Goal: Task Accomplishment & Management: Manage account settings

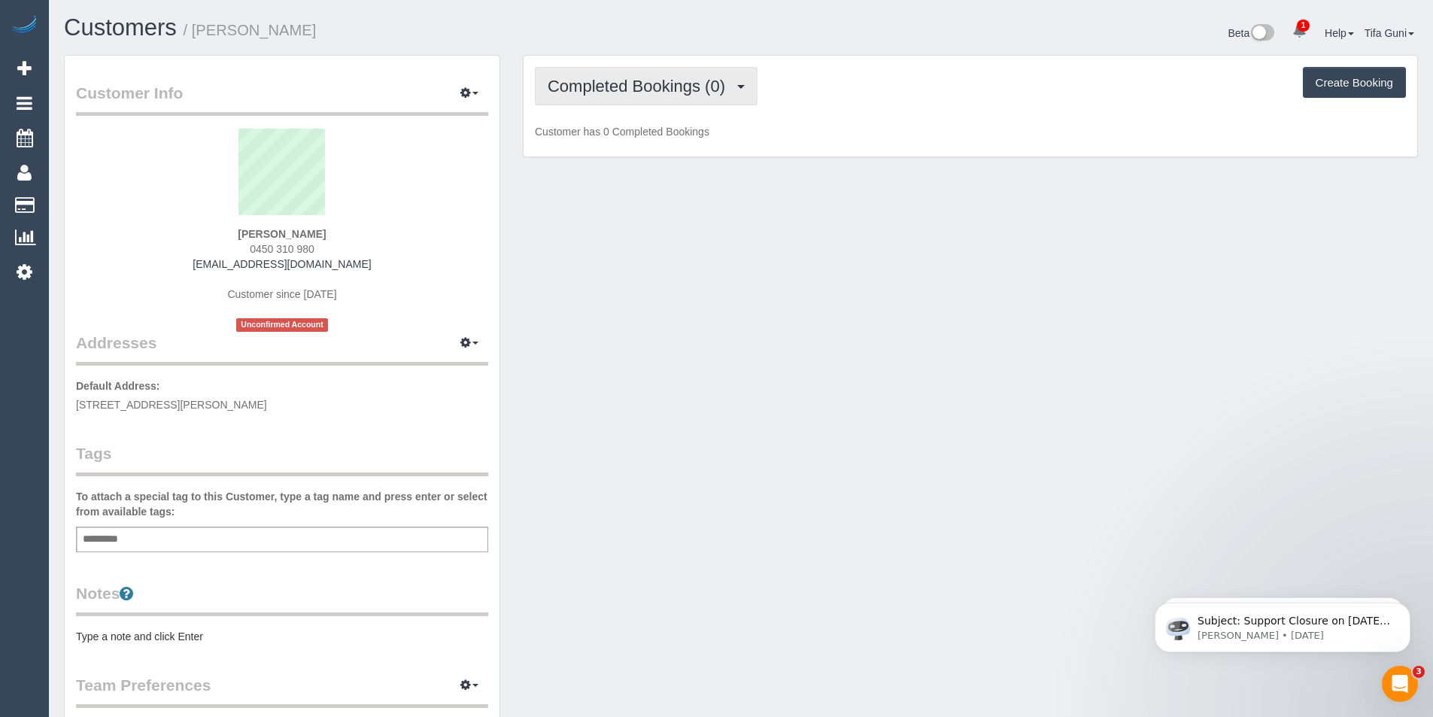
click at [655, 89] on span "Completed Bookings (0)" at bounding box center [640, 86] width 185 height 19
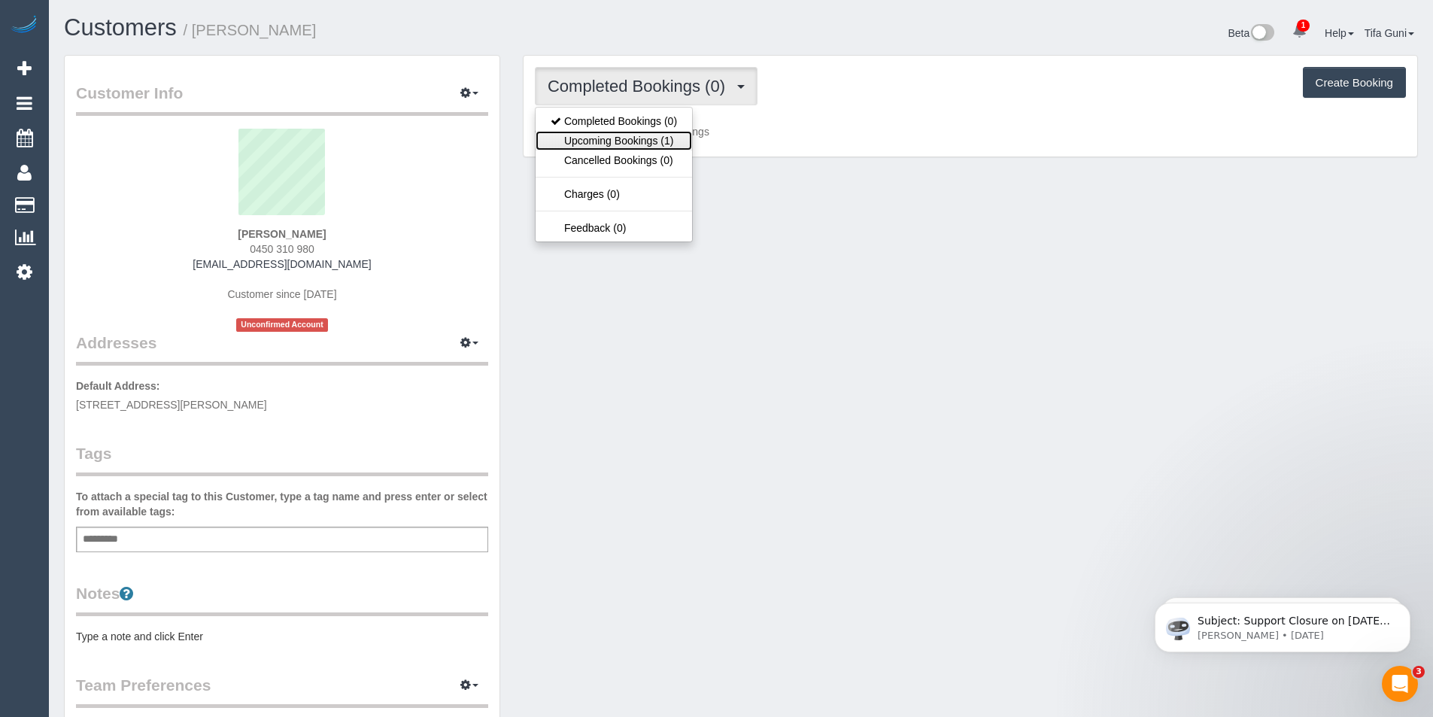
click at [649, 135] on link "Upcoming Bookings (1)" at bounding box center [614, 141] width 156 height 20
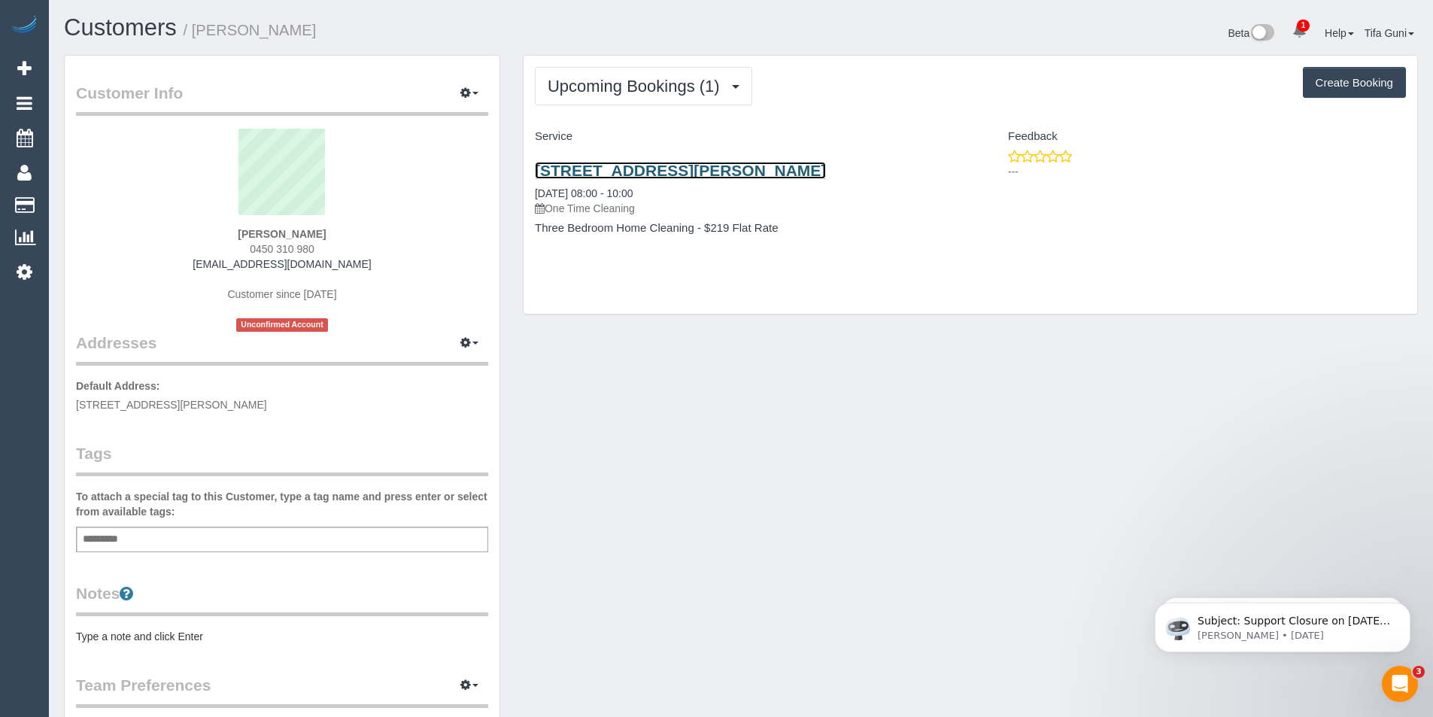
click at [646, 170] on link "28 Glover Street, Bentleigh East, VIC 3165" at bounding box center [680, 170] width 291 height 17
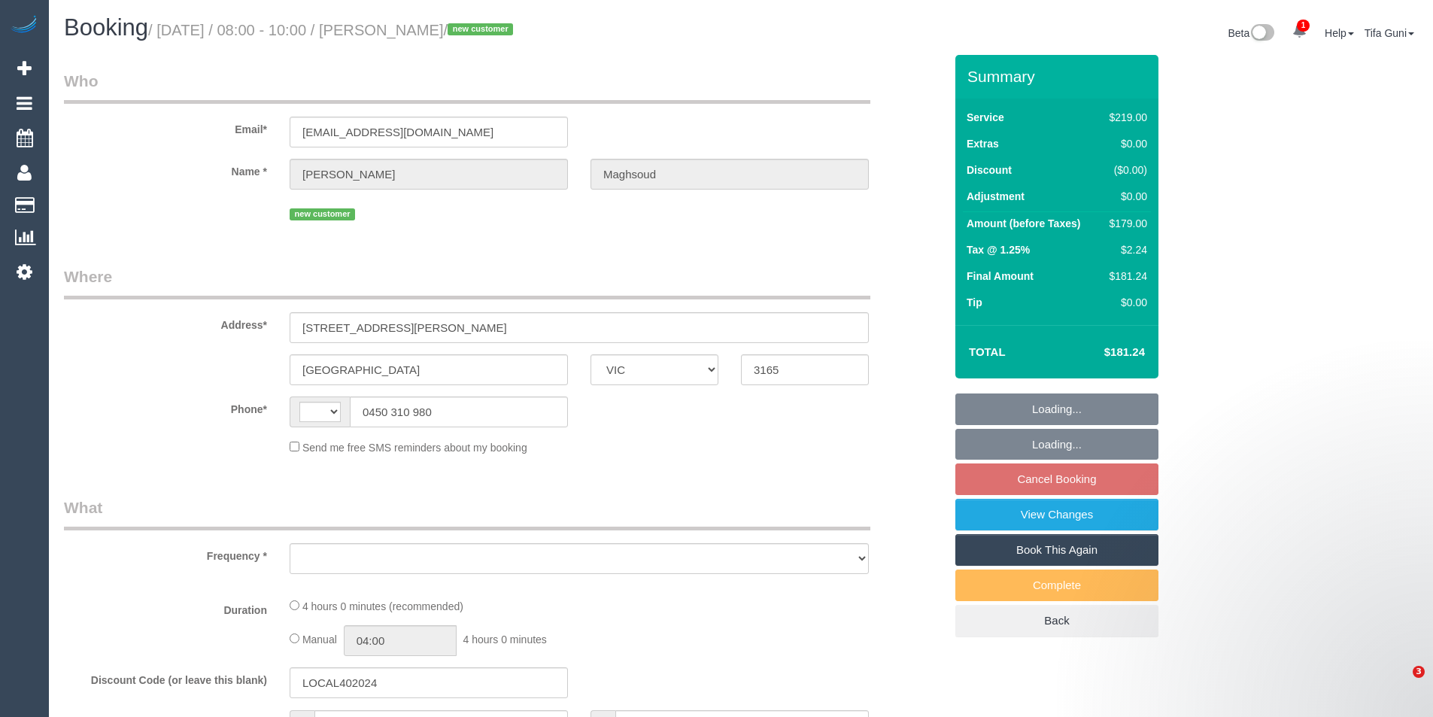
select select "VIC"
select select "string:AU"
select select "string:stripe-pm_1S3ouv2GScqysDRVso4q2UBL"
select select "number:28"
select select "number:14"
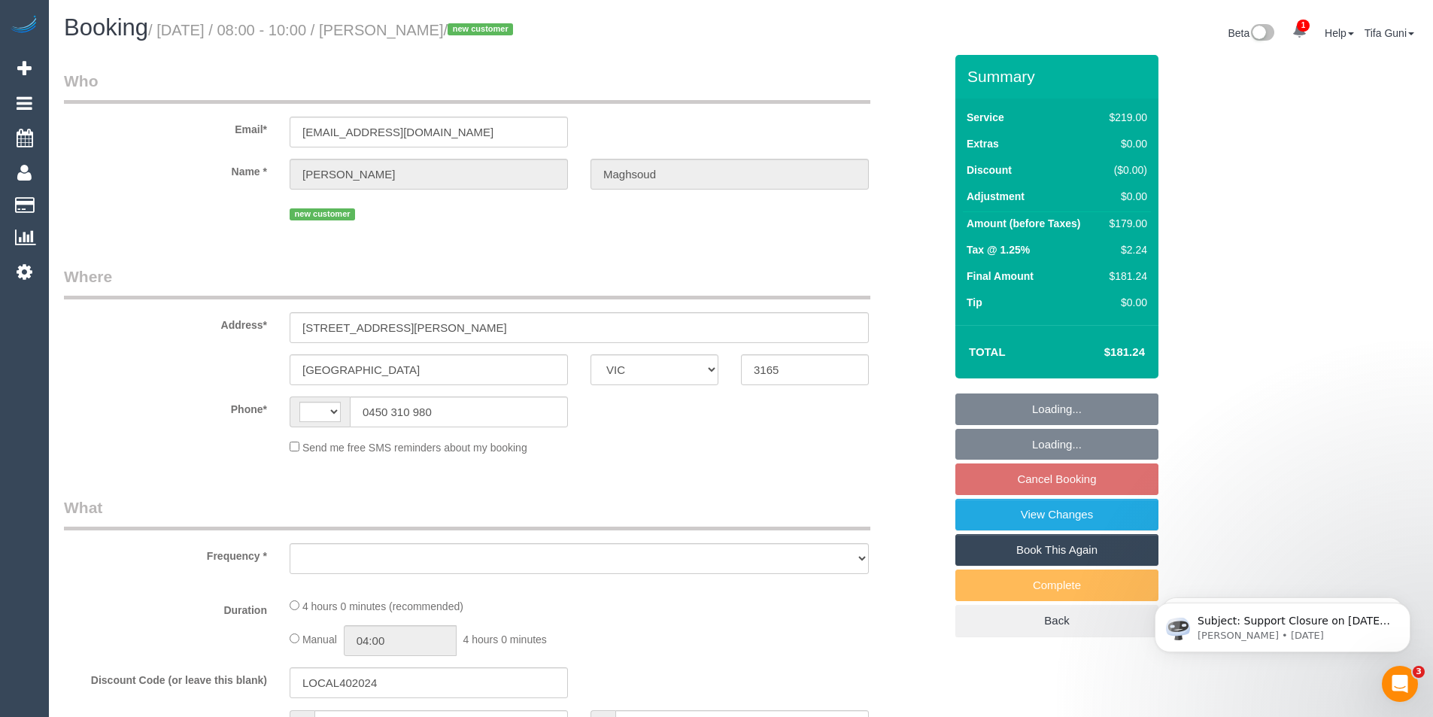
select select "number:19"
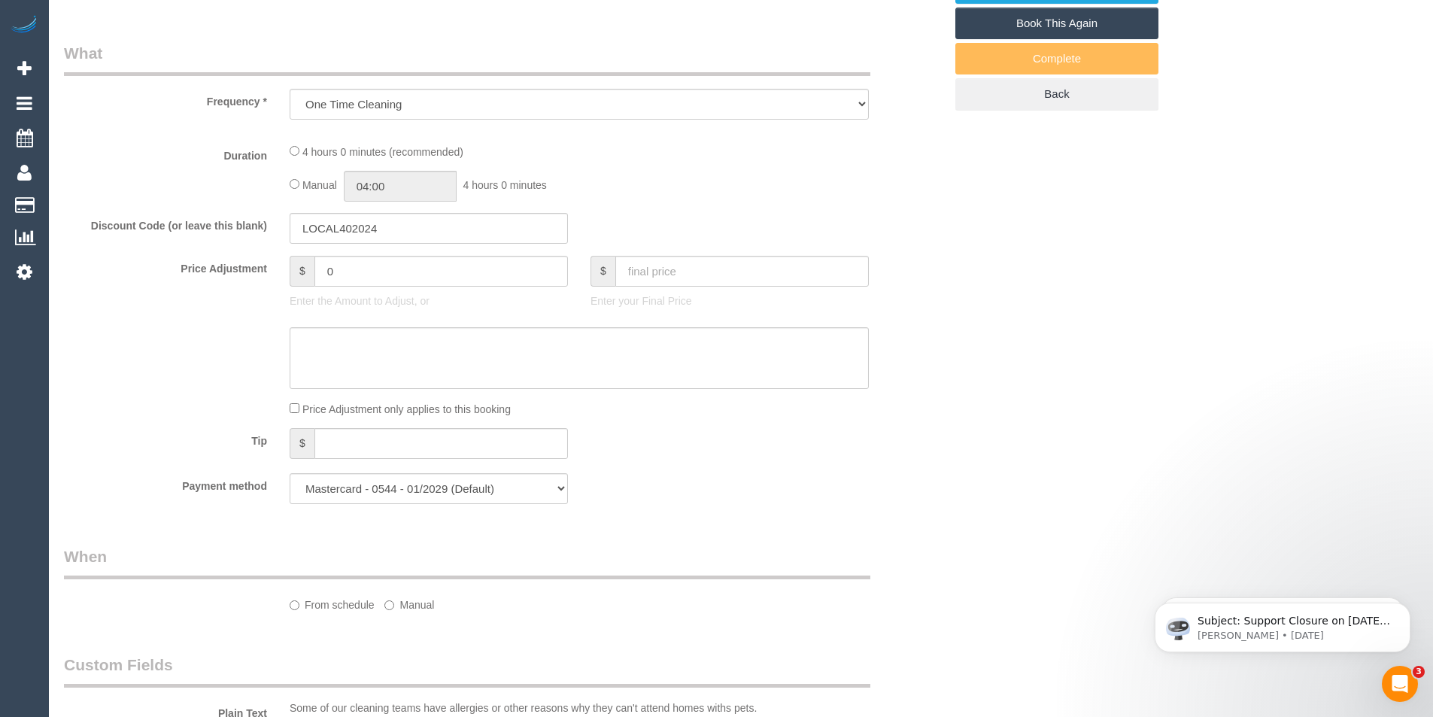
select select "object:714"
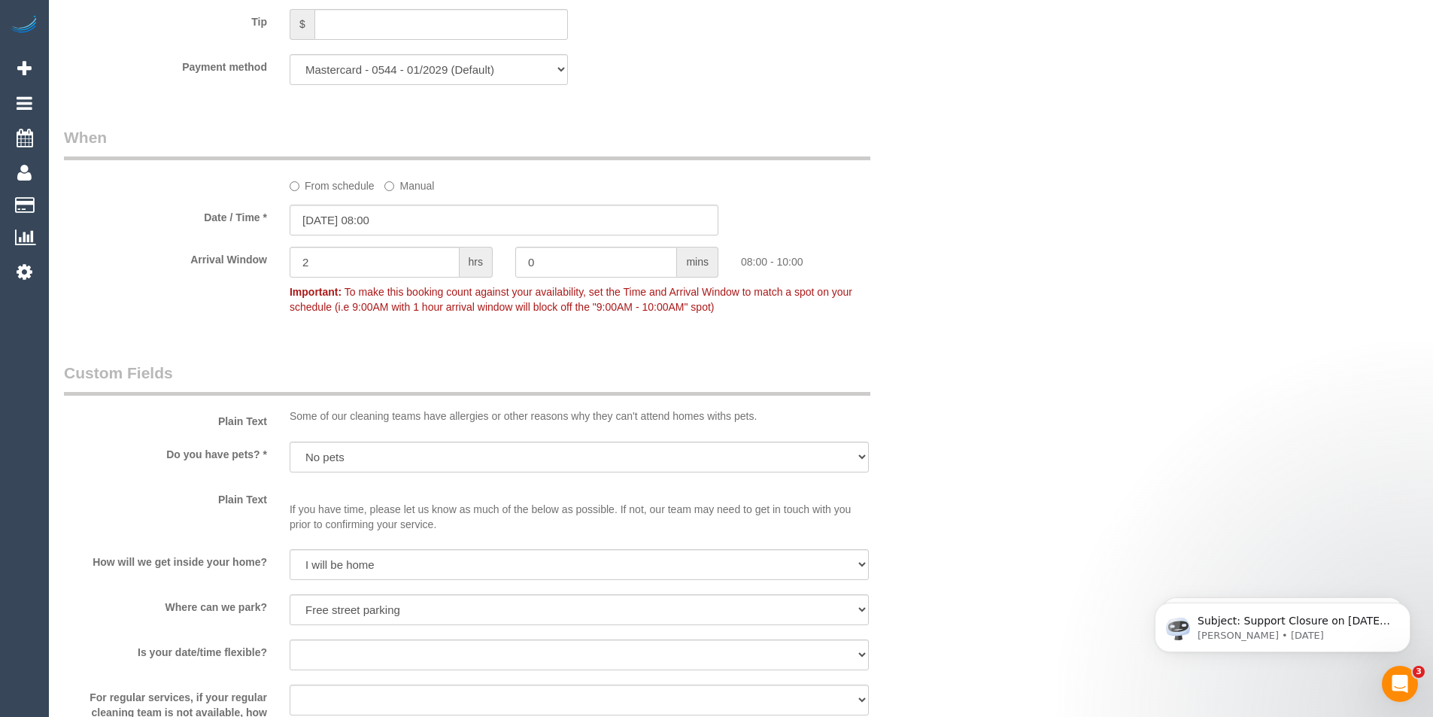
scroll to position [1380, 0]
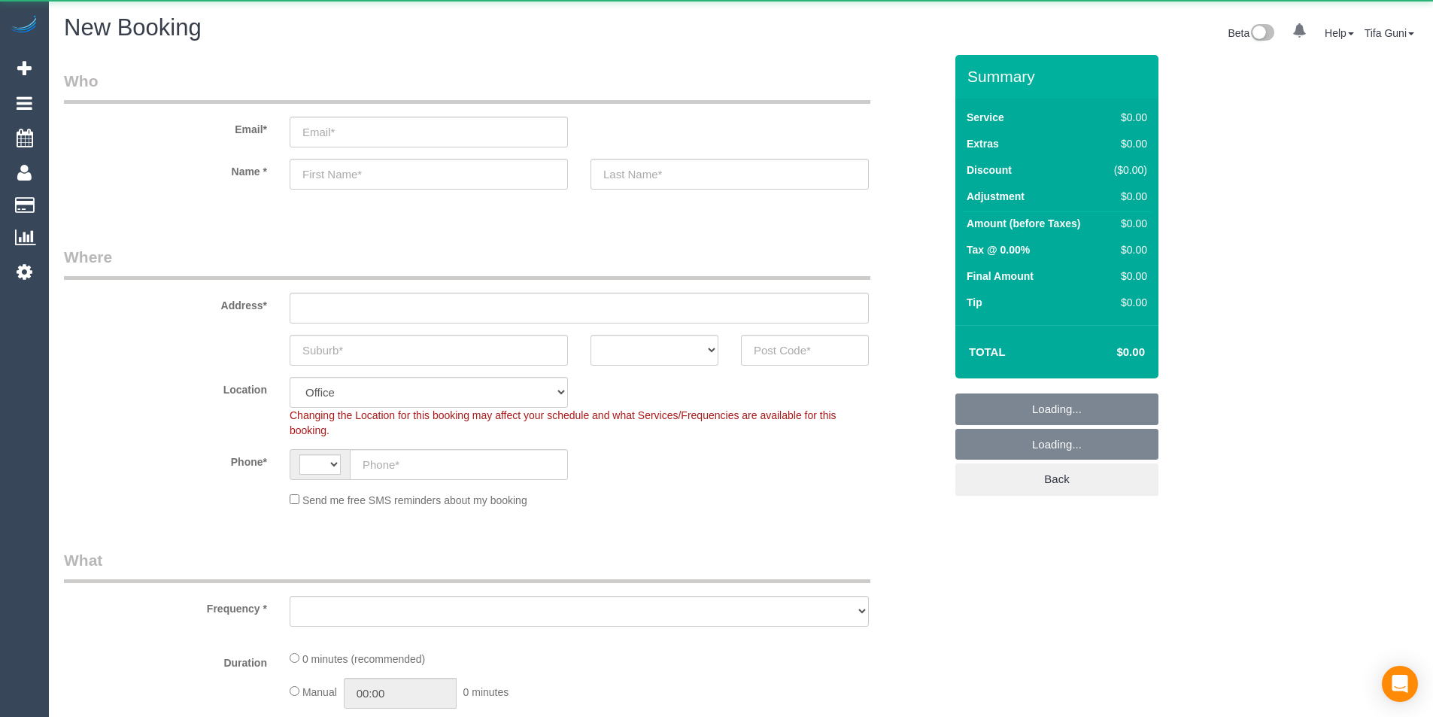
select select "string:AU"
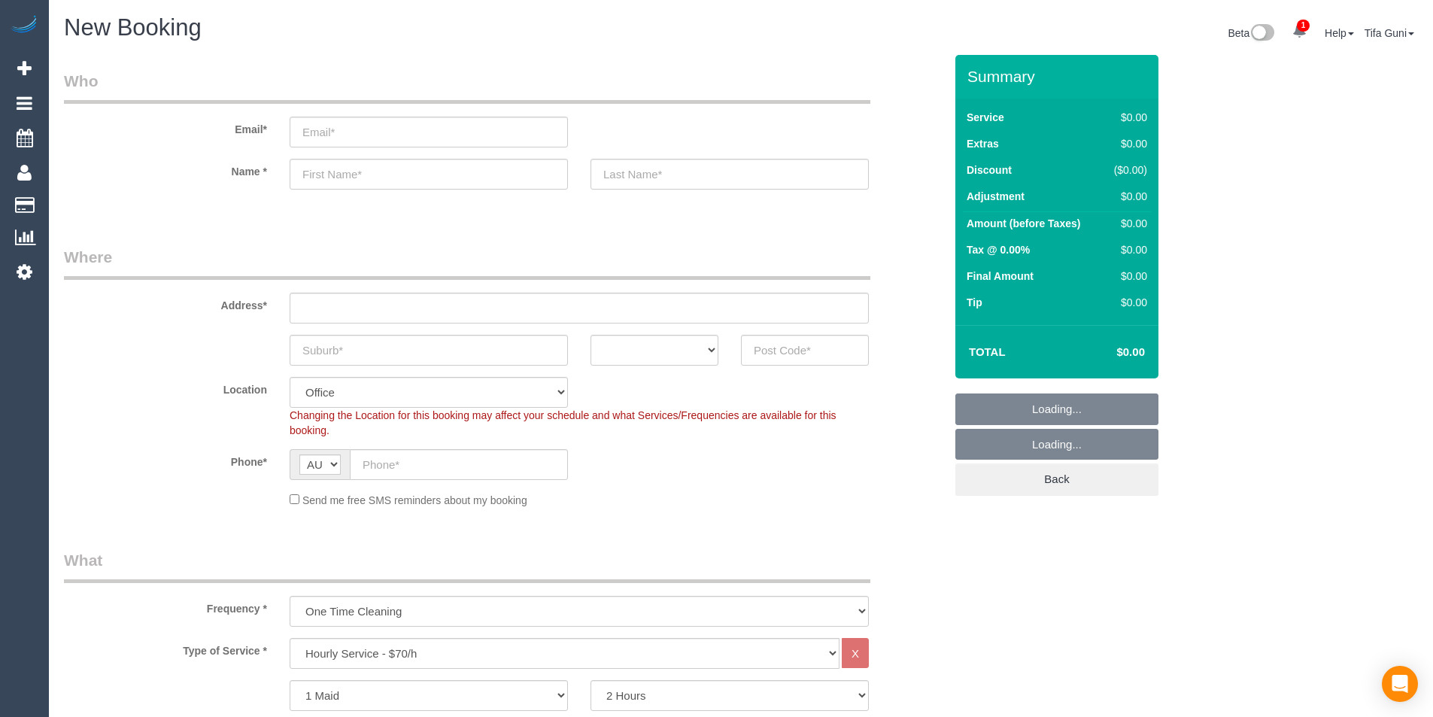
select select "object:822"
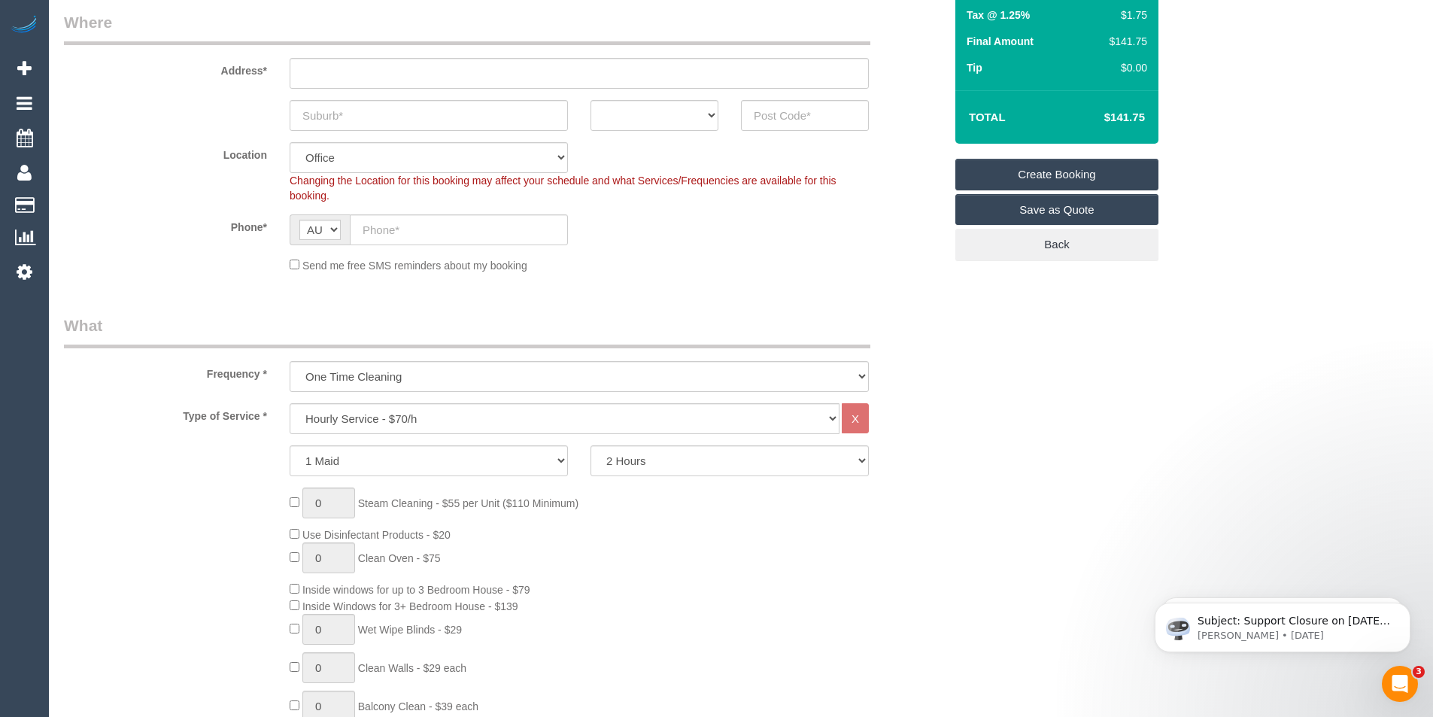
scroll to position [75, 0]
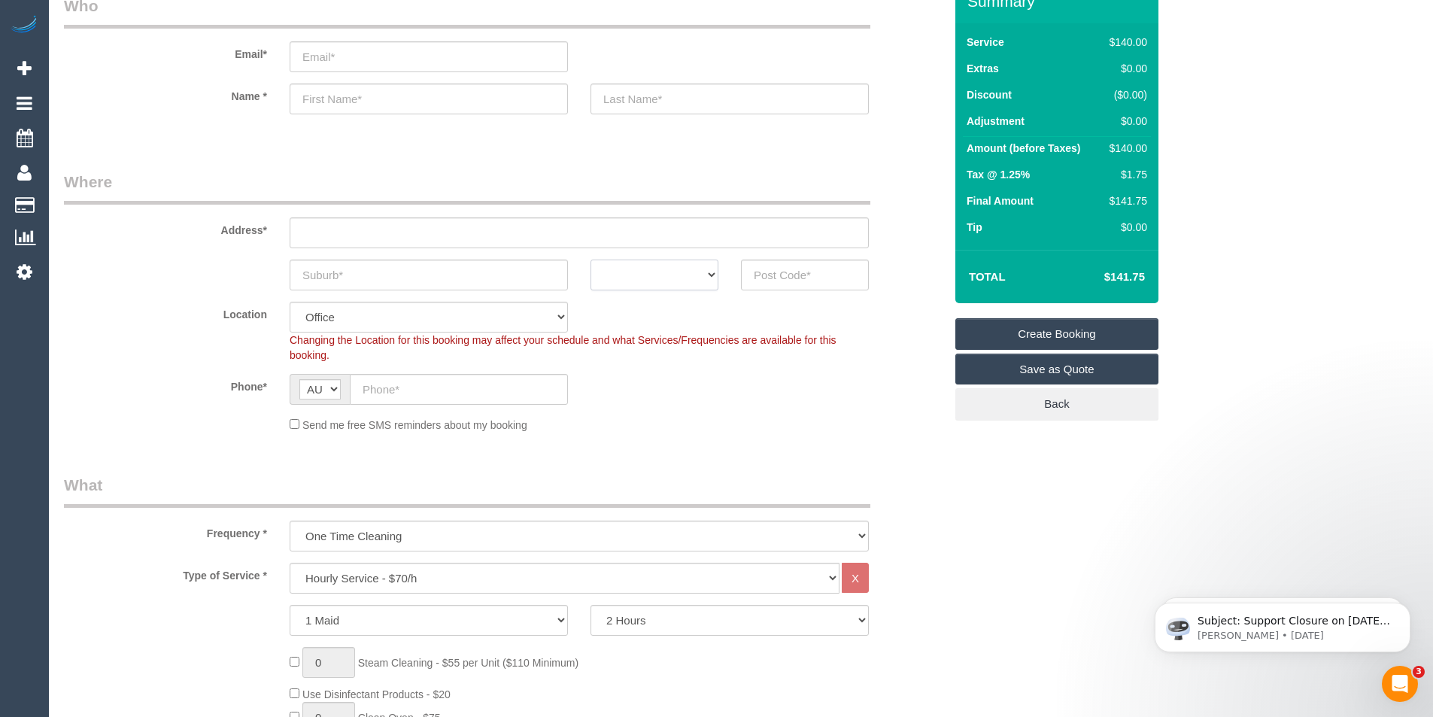
click at [700, 272] on select "ACT [GEOGRAPHIC_DATA] NT [GEOGRAPHIC_DATA] SA TAS [GEOGRAPHIC_DATA] [GEOGRAPHIC…" at bounding box center [655, 275] width 128 height 31
select select "VIC"
click at [591, 260] on select "ACT NSW NT QLD SA TAS VIC WA" at bounding box center [655, 275] width 128 height 31
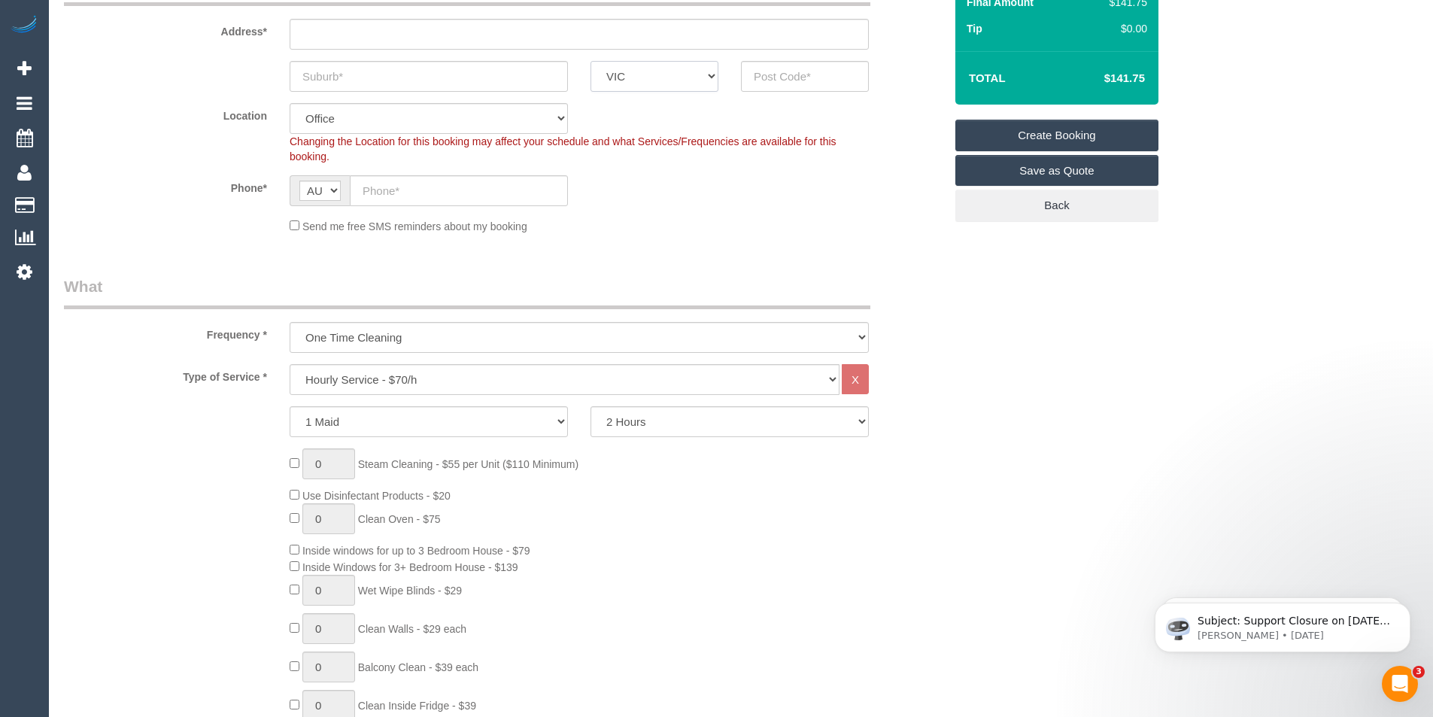
scroll to position [301, 0]
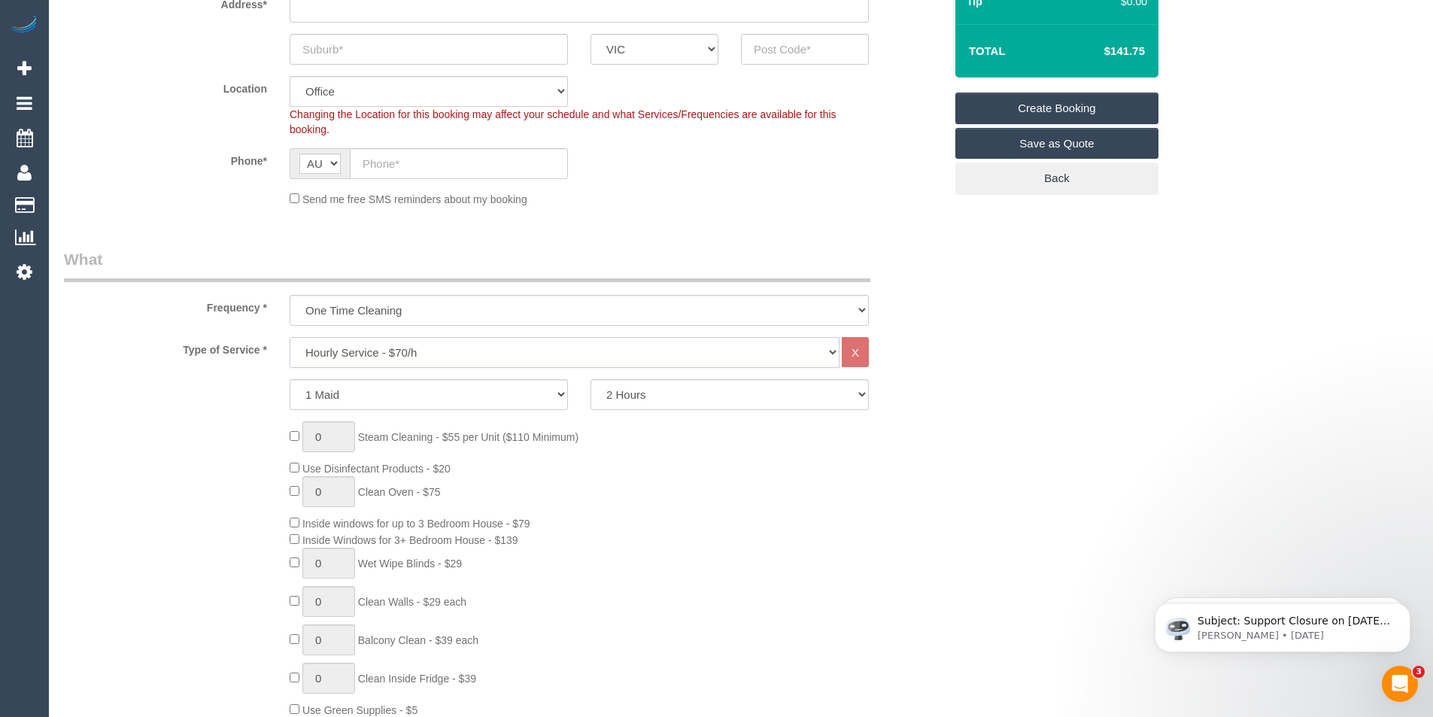
click at [394, 348] on select "Hourly Service - $70/h Hourly Service - $65/h Hourly Service - $60/h Hourly Ser…" at bounding box center [565, 352] width 550 height 31
click at [290, 337] on select "Hourly Service - $70/h Hourly Service - $65/h Hourly Service - $60/h Hourly Ser…" at bounding box center [565, 352] width 550 height 31
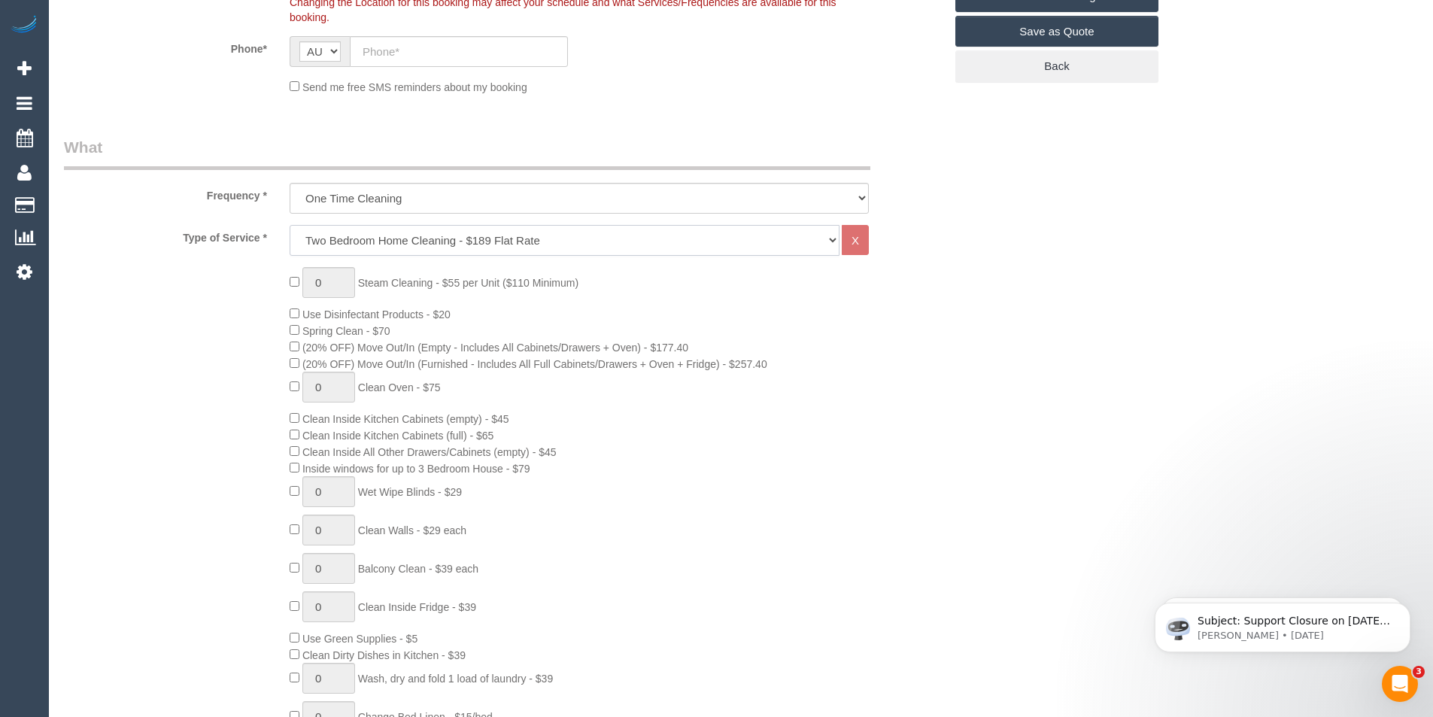
scroll to position [451, 0]
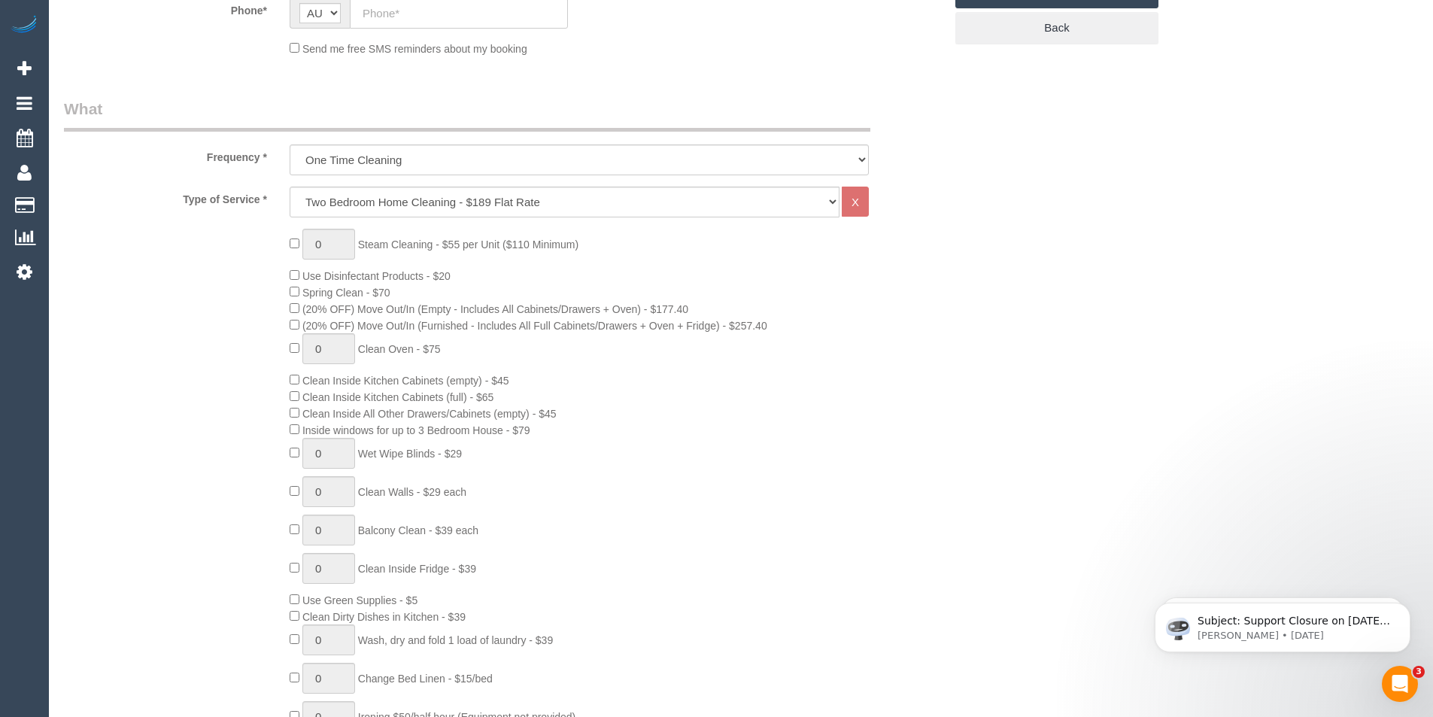
click at [627, 272] on div "0 Steam Cleaning - $55 per Unit ($110 Minimum) Use Disinfectant Products - $20 …" at bounding box center [616, 492] width 677 height 527
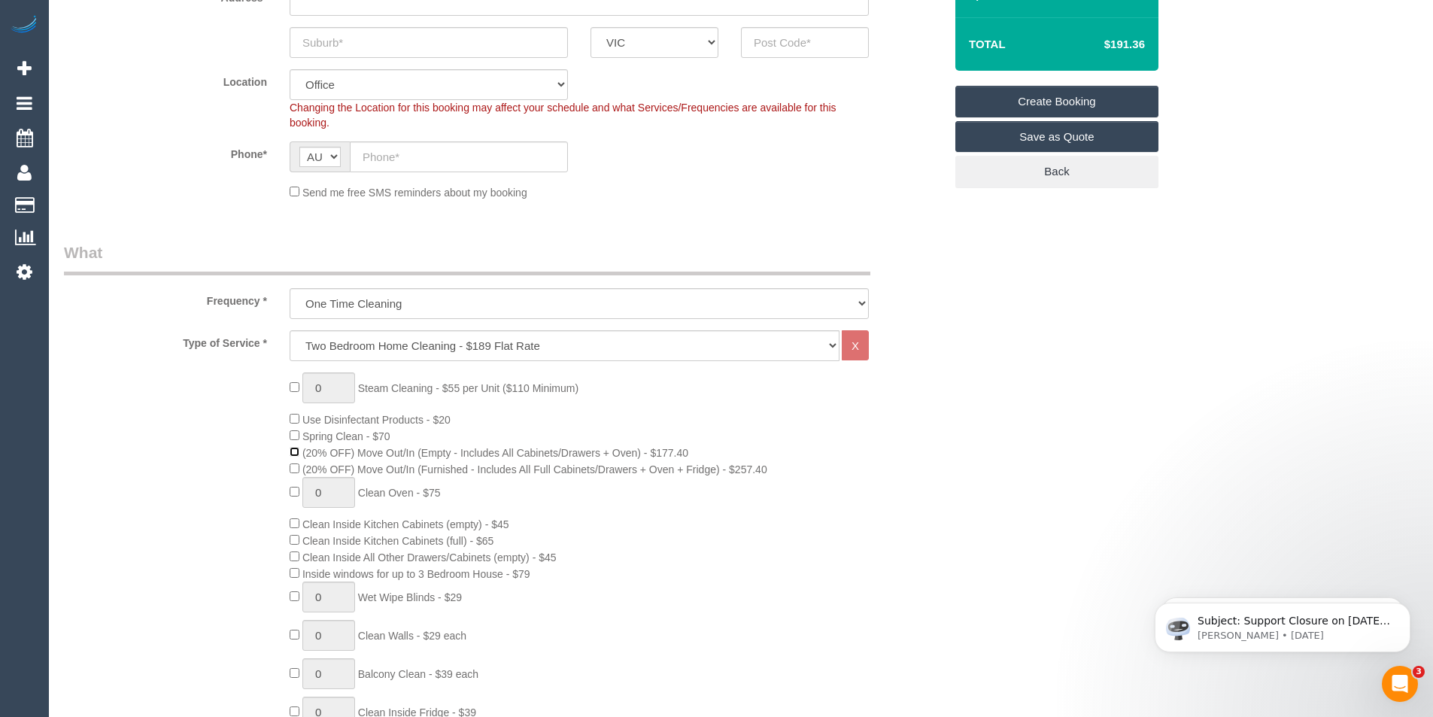
scroll to position [301, 0]
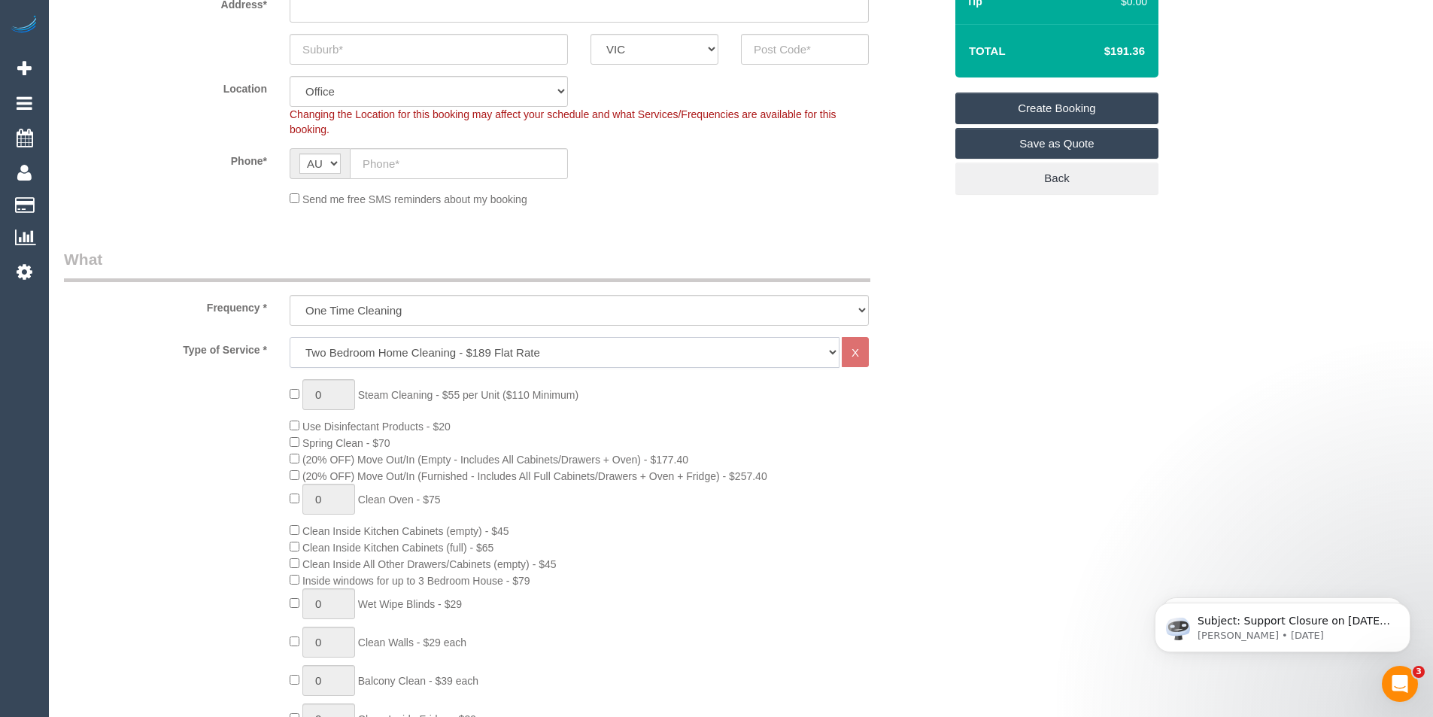
click at [758, 355] on select "Hourly Service - $70/h Hourly Service - $65/h Hourly Service - $60/h Hourly Ser…" at bounding box center [565, 352] width 550 height 31
select select "210"
click at [290, 337] on select "Hourly Service - $70/h Hourly Service - $65/h Hourly Service - $60/h Hourly Ser…" at bounding box center [565, 352] width 550 height 31
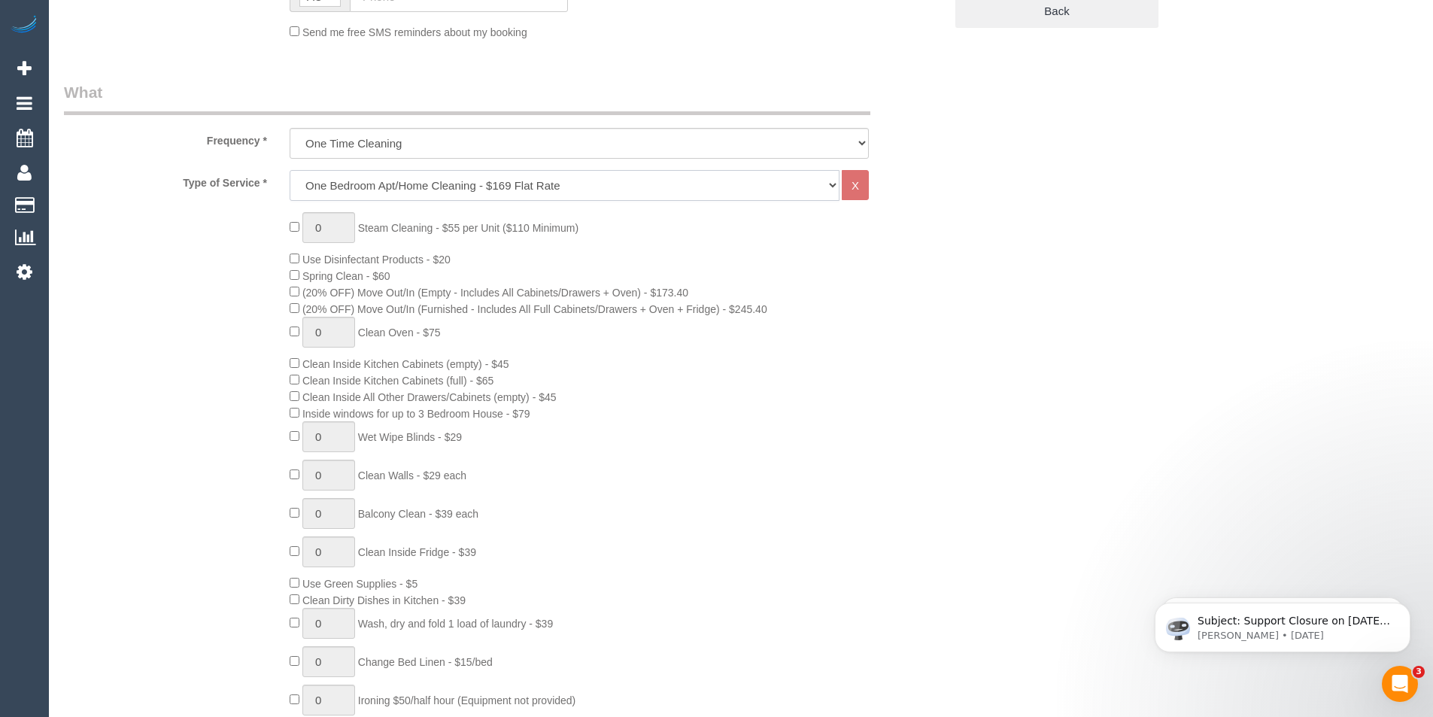
scroll to position [451, 0]
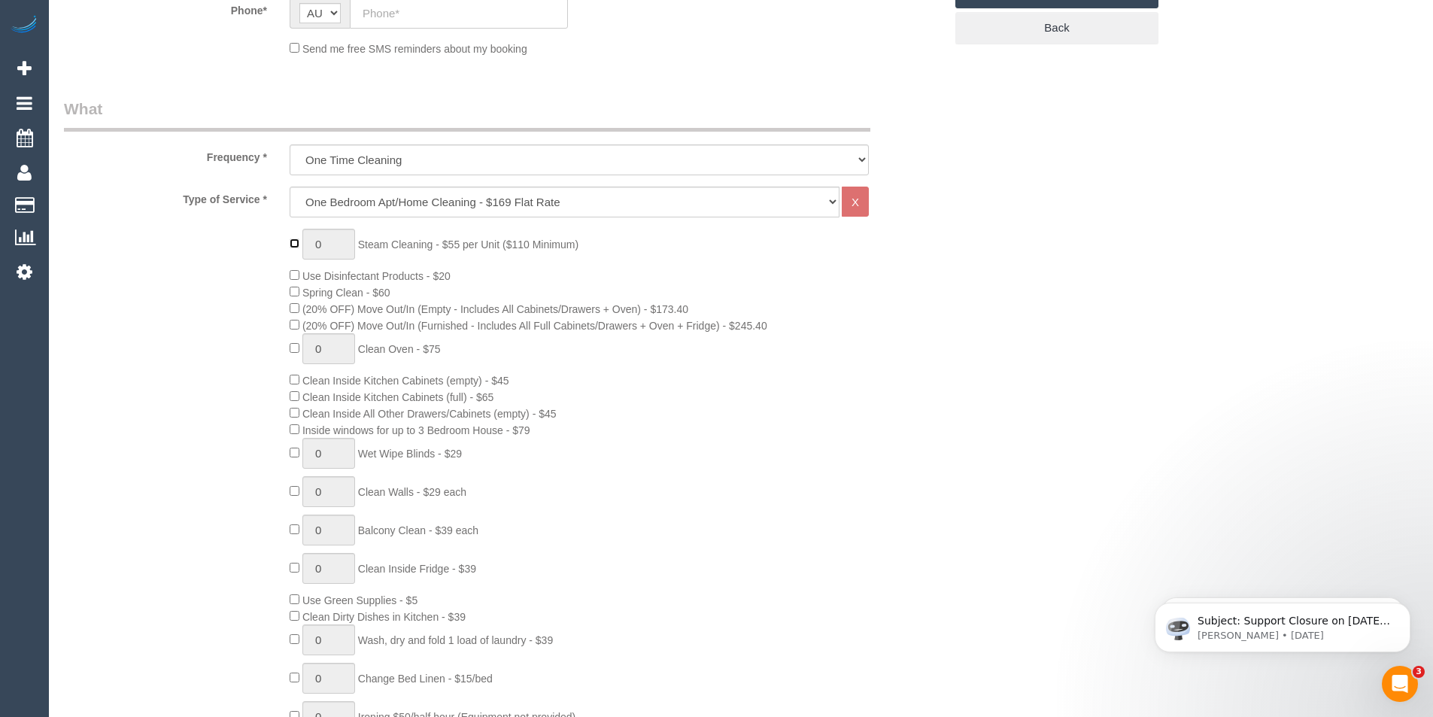
type input "1"
click at [322, 243] on input "1" at bounding box center [328, 244] width 53 height 31
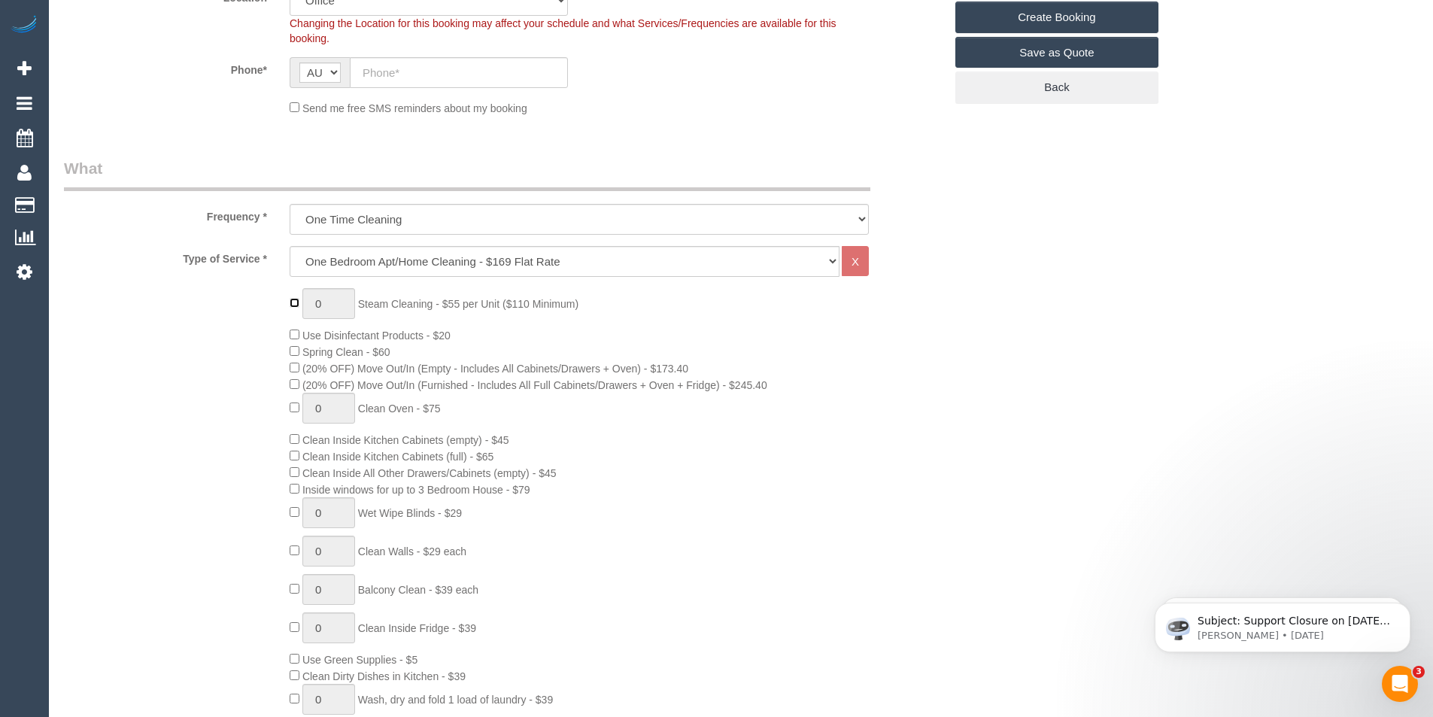
scroll to position [527, 0]
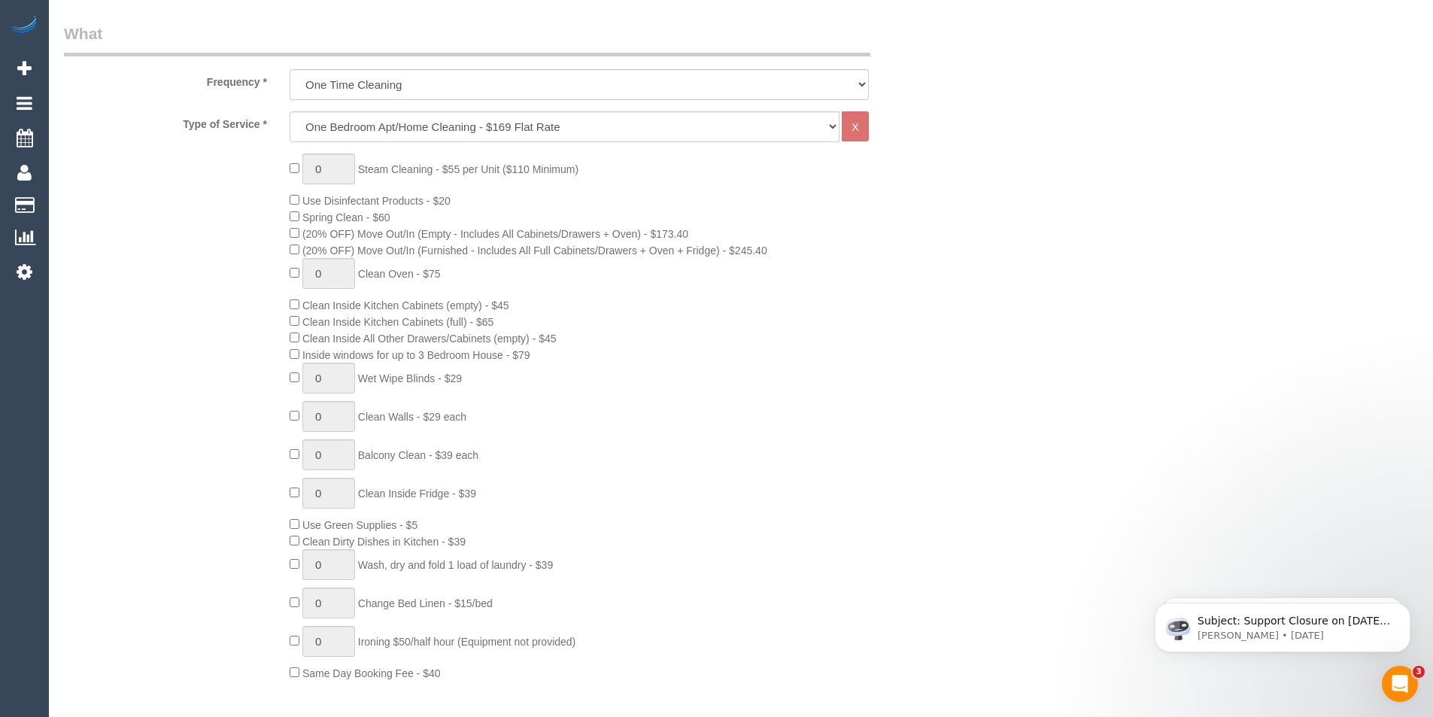
click at [921, 226] on div "0 Steam Cleaning - $55 per Unit ($110 Minimum) Use Disinfectant Products - $20 …" at bounding box center [616, 416] width 677 height 527
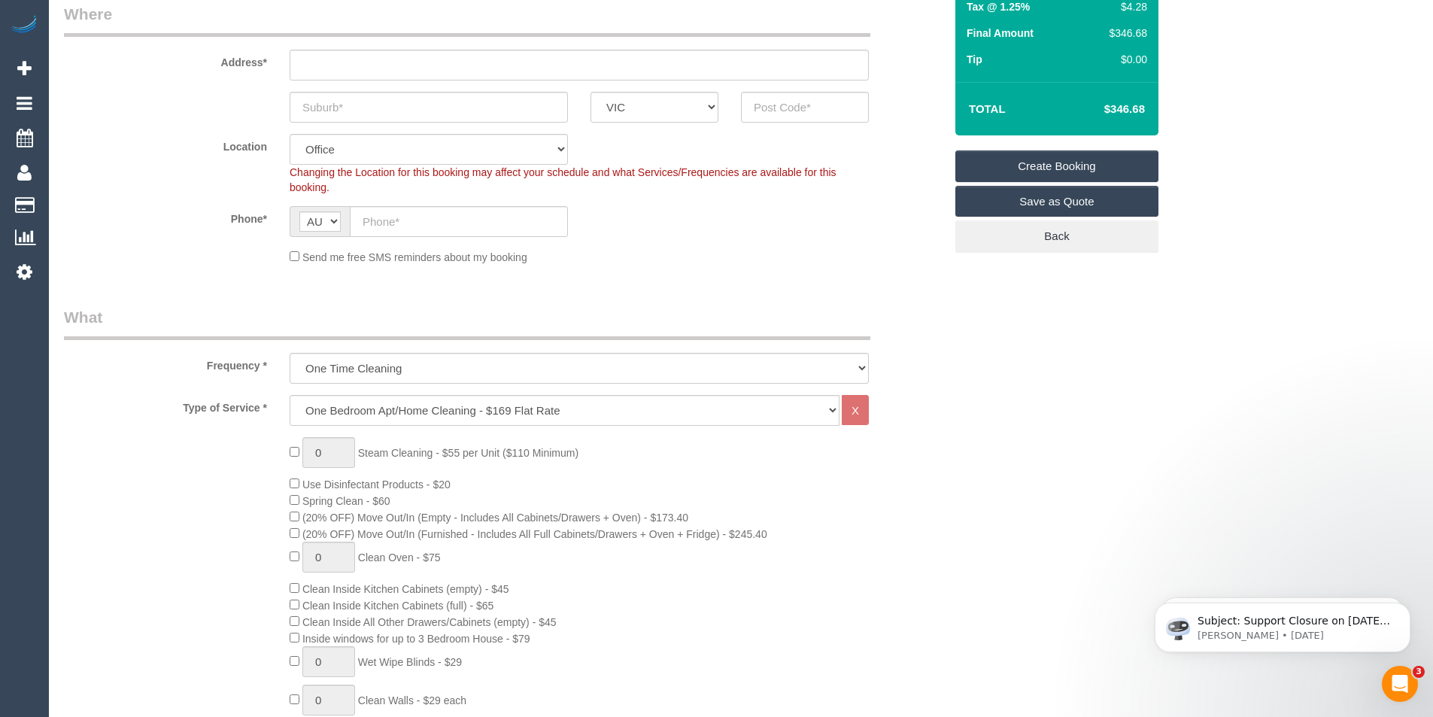
scroll to position [226, 0]
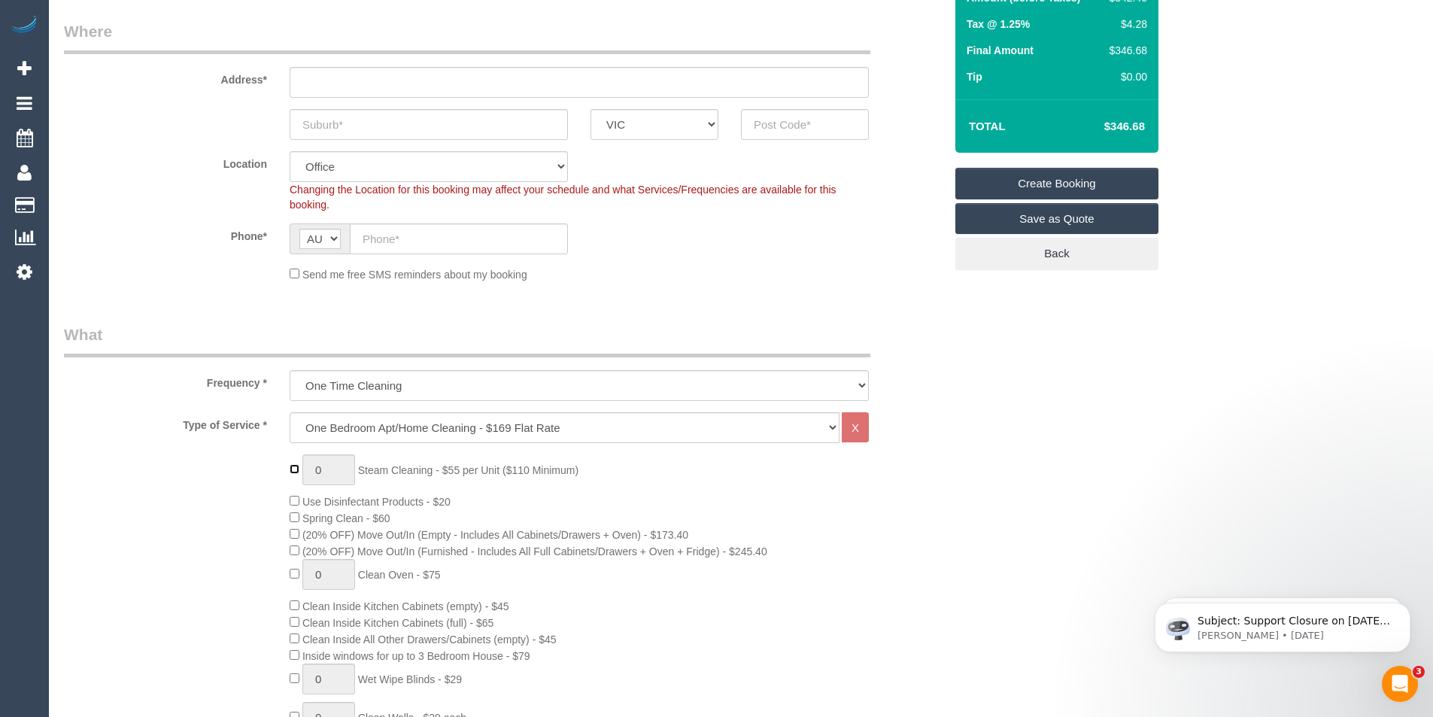
type input "1"
click at [331, 472] on input "1" at bounding box center [328, 469] width 53 height 31
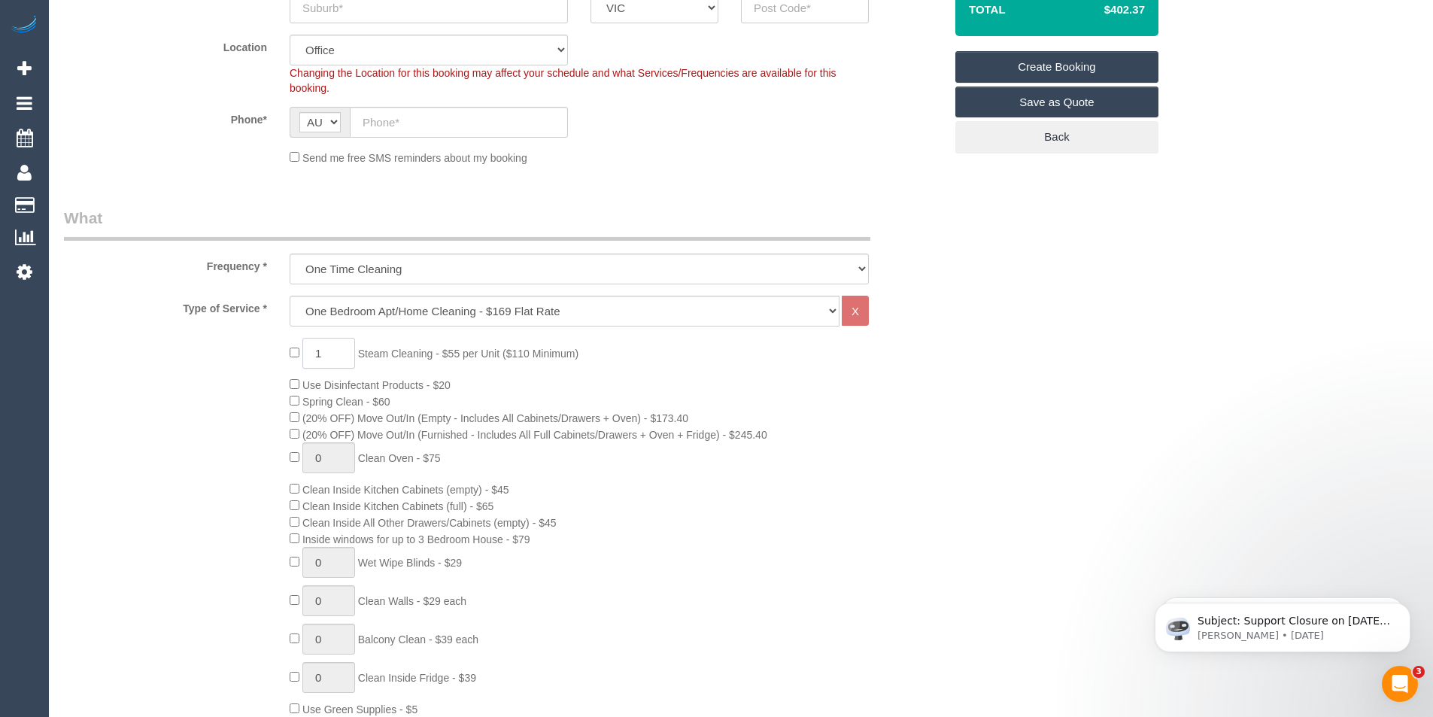
scroll to position [150, 0]
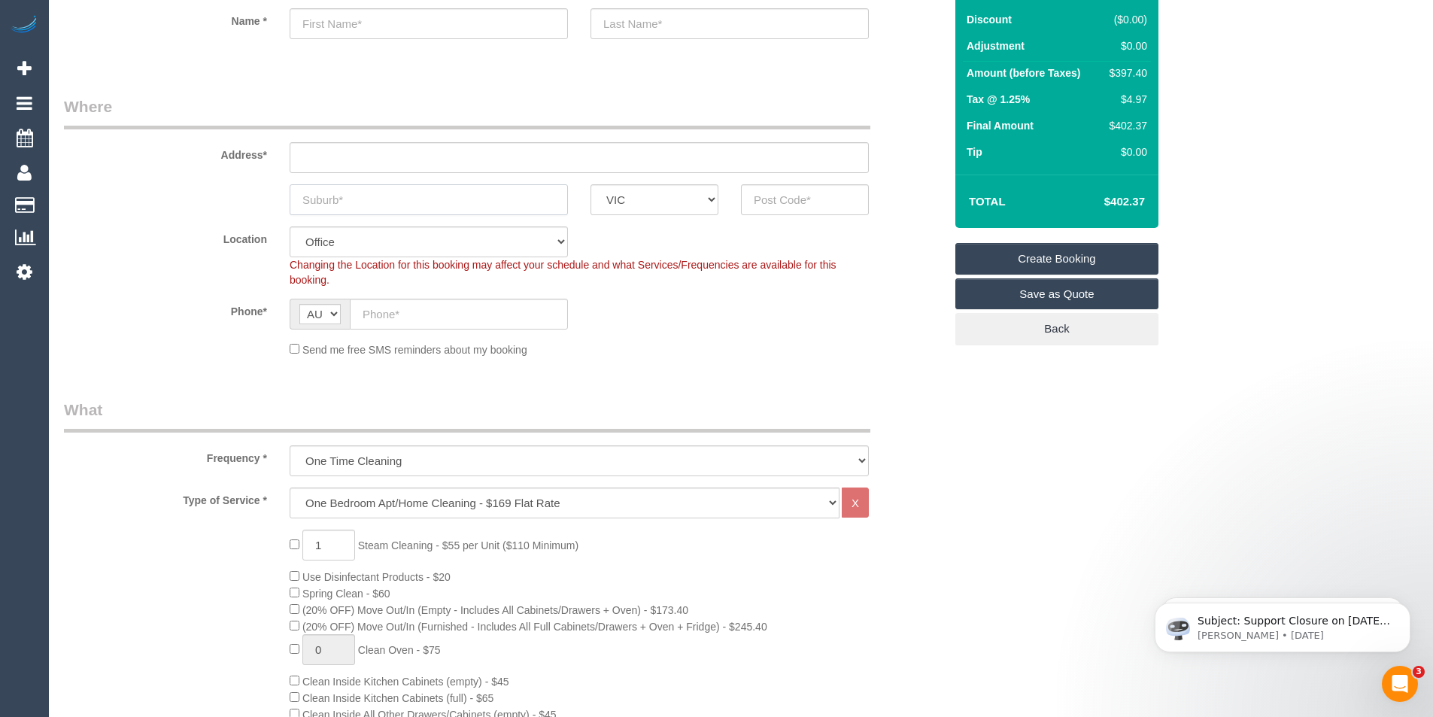
click at [404, 207] on input "text" at bounding box center [429, 199] width 278 height 31
type input "ys"
click at [790, 197] on input "text" at bounding box center [805, 199] width 128 height 31
type input "3754"
click at [305, 162] on input "text" at bounding box center [579, 157] width 579 height 31
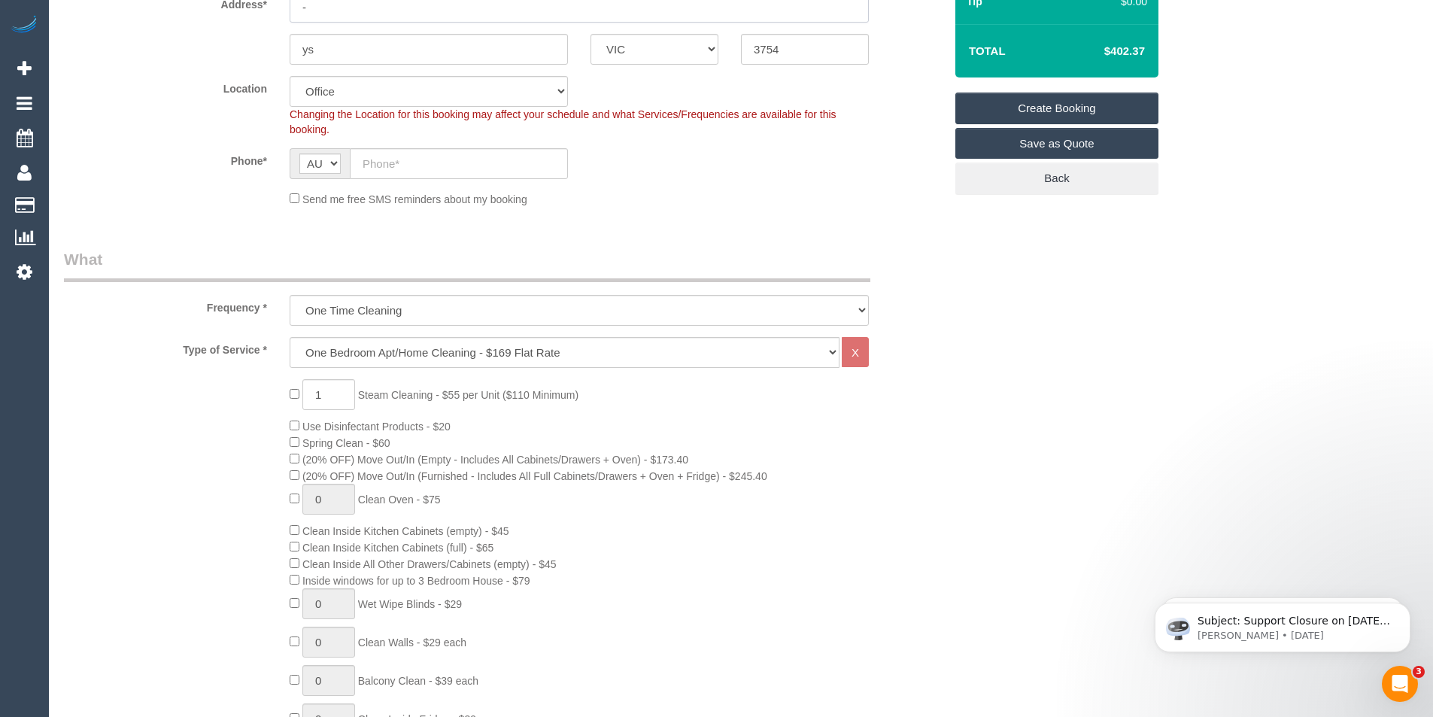
type input "-"
click at [382, 157] on input "text" at bounding box center [459, 163] width 218 height 31
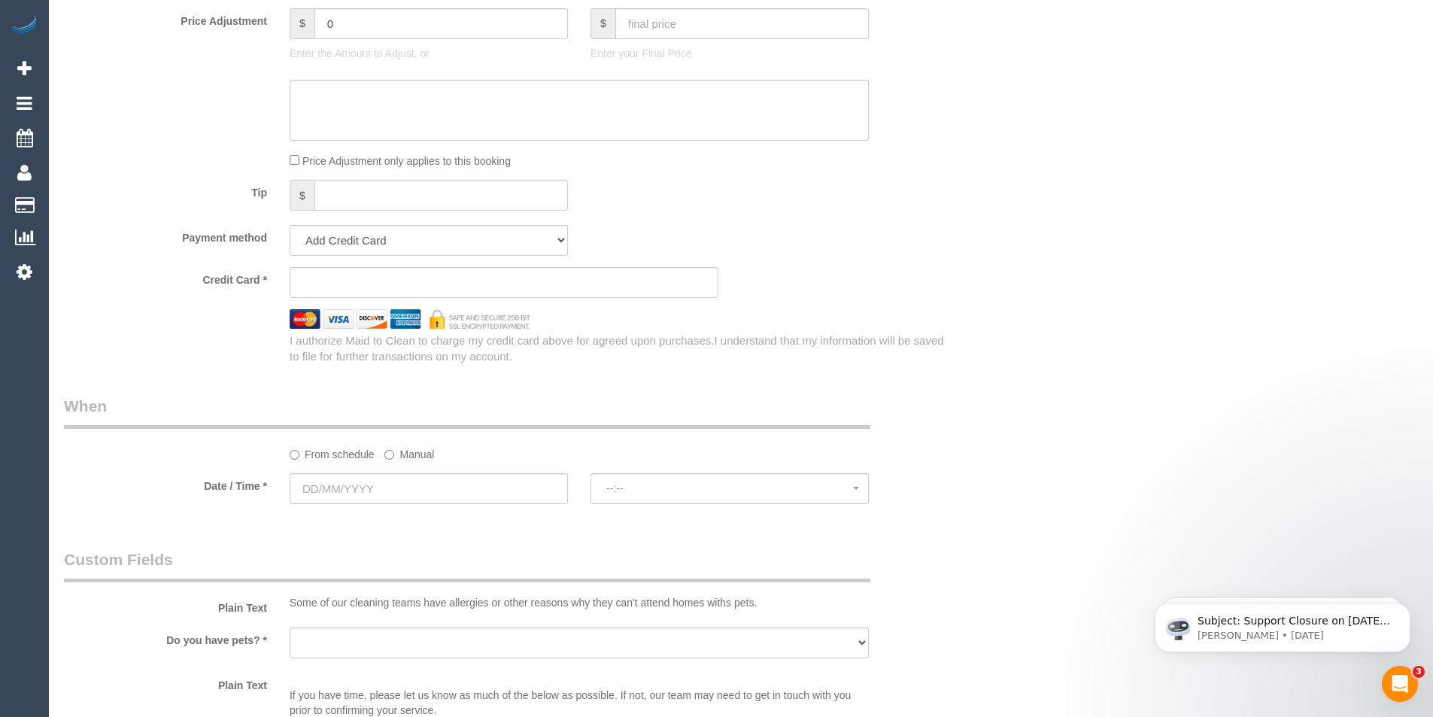
select select "51"
select select "object:2257"
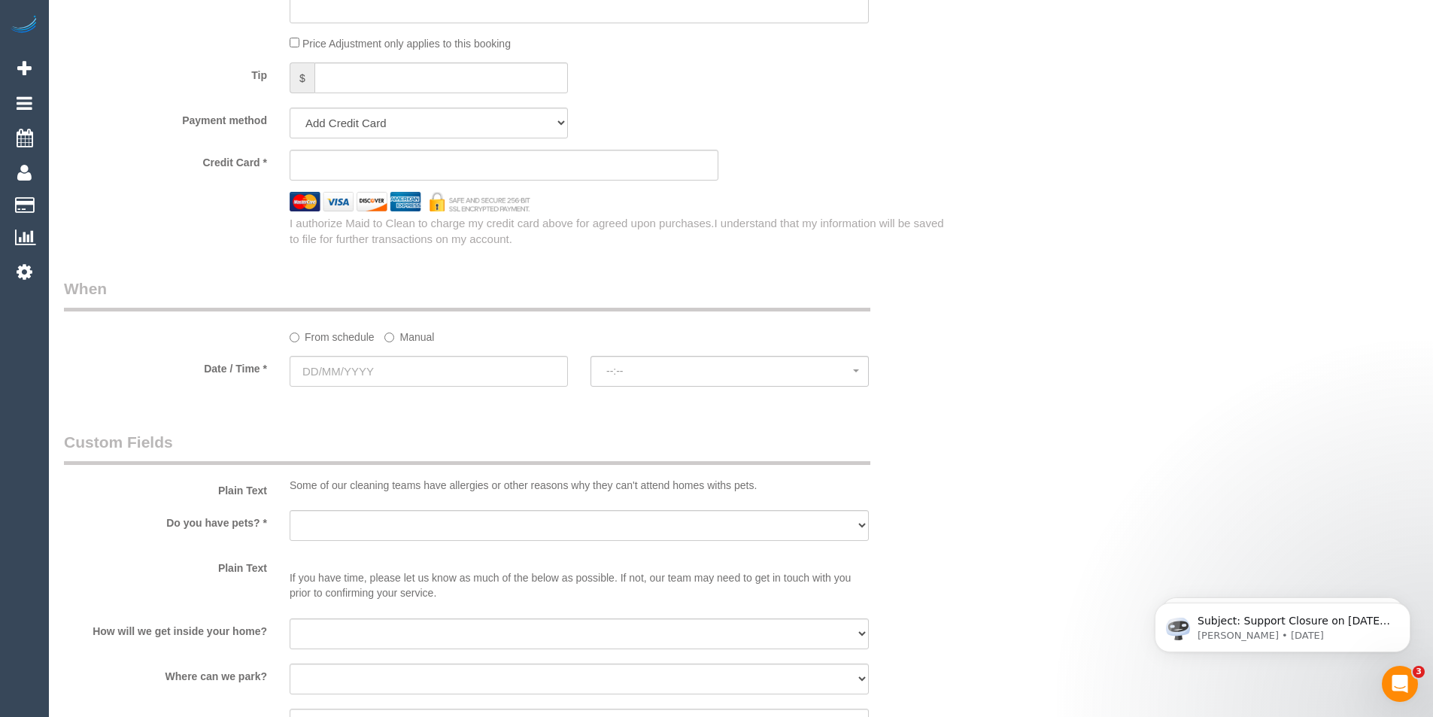
scroll to position [1655, 0]
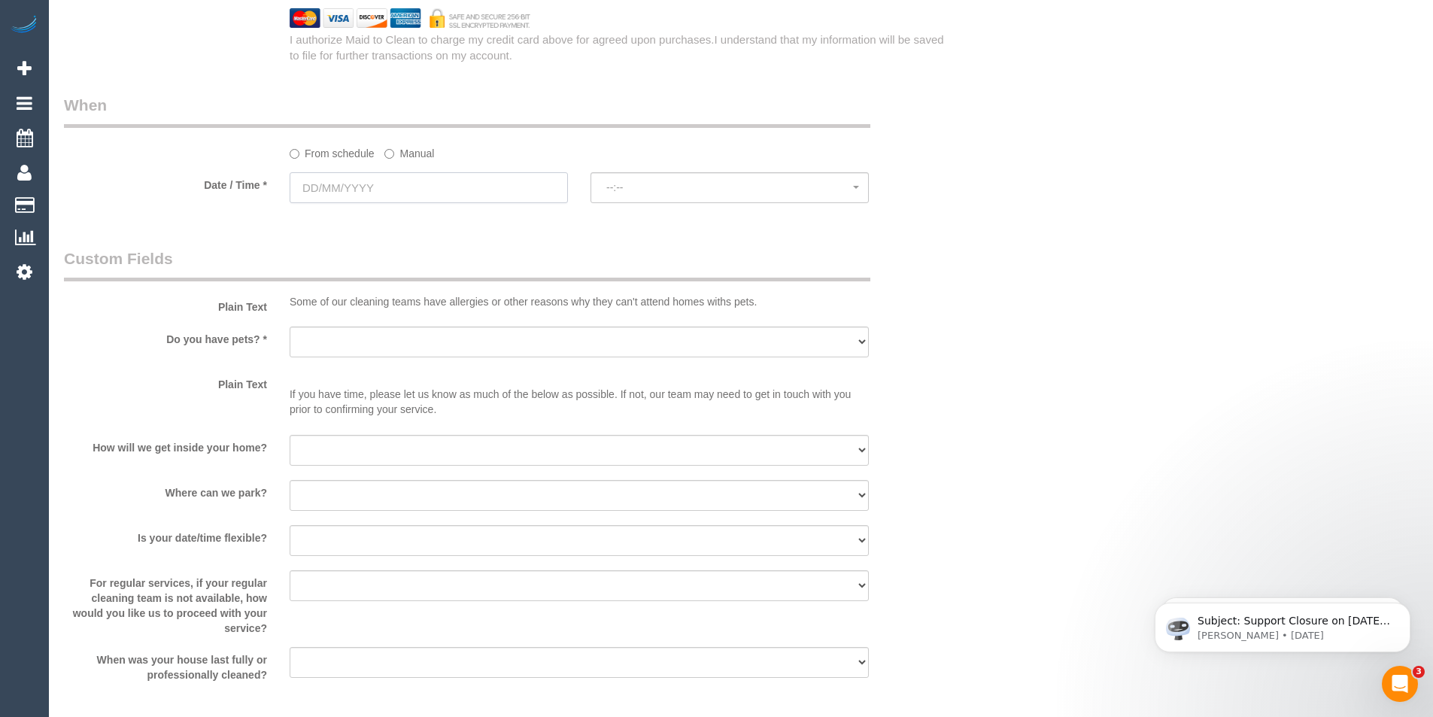
click at [354, 191] on input "text" at bounding box center [429, 187] width 278 height 31
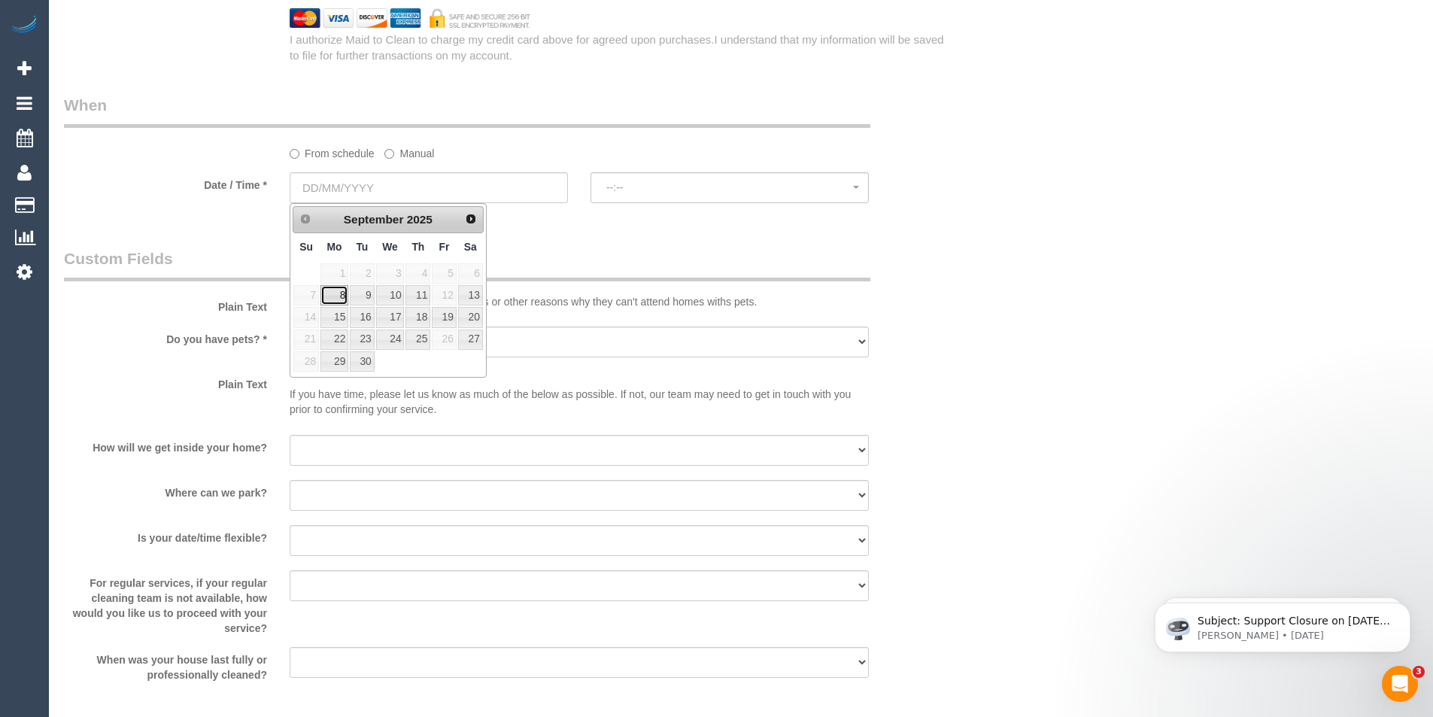
click at [339, 296] on link "8" at bounding box center [335, 295] width 28 height 20
type input "08/09/2025"
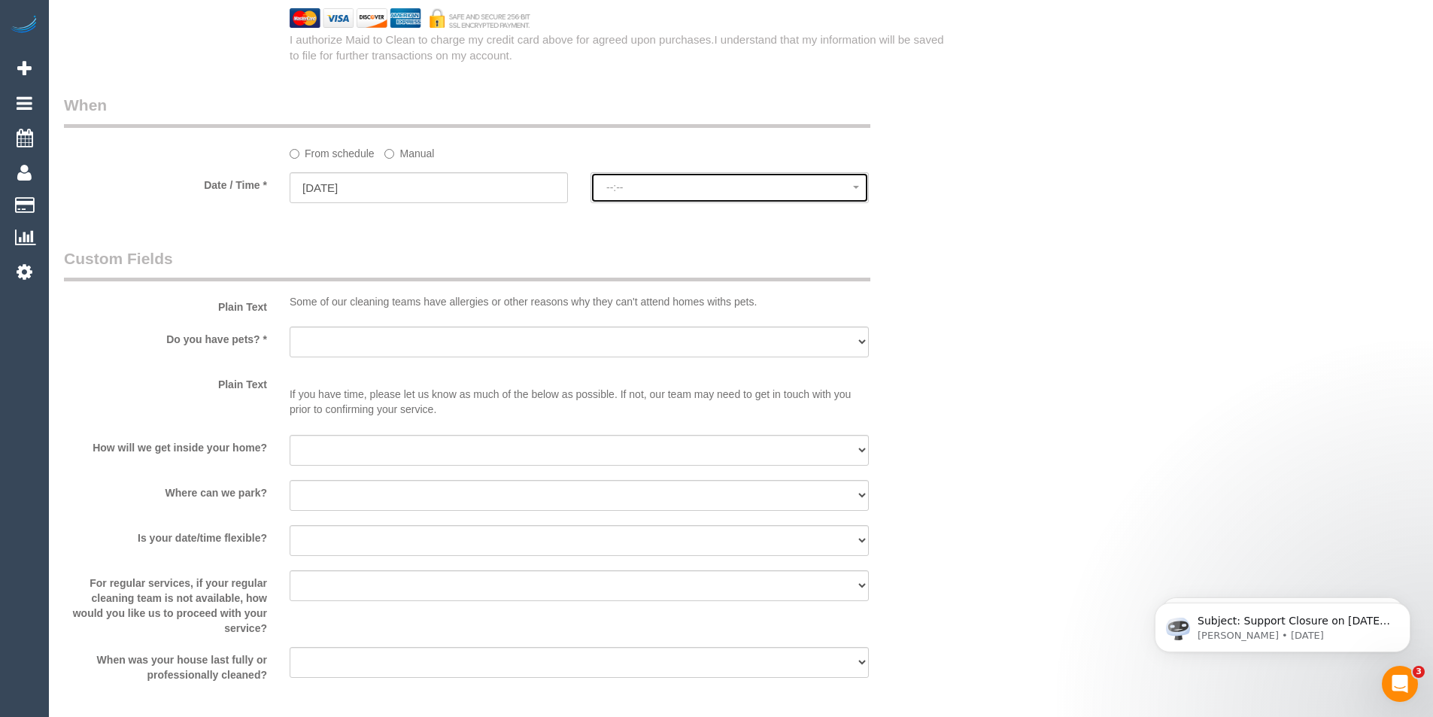
click at [655, 182] on span "--:--" at bounding box center [729, 187] width 247 height 12
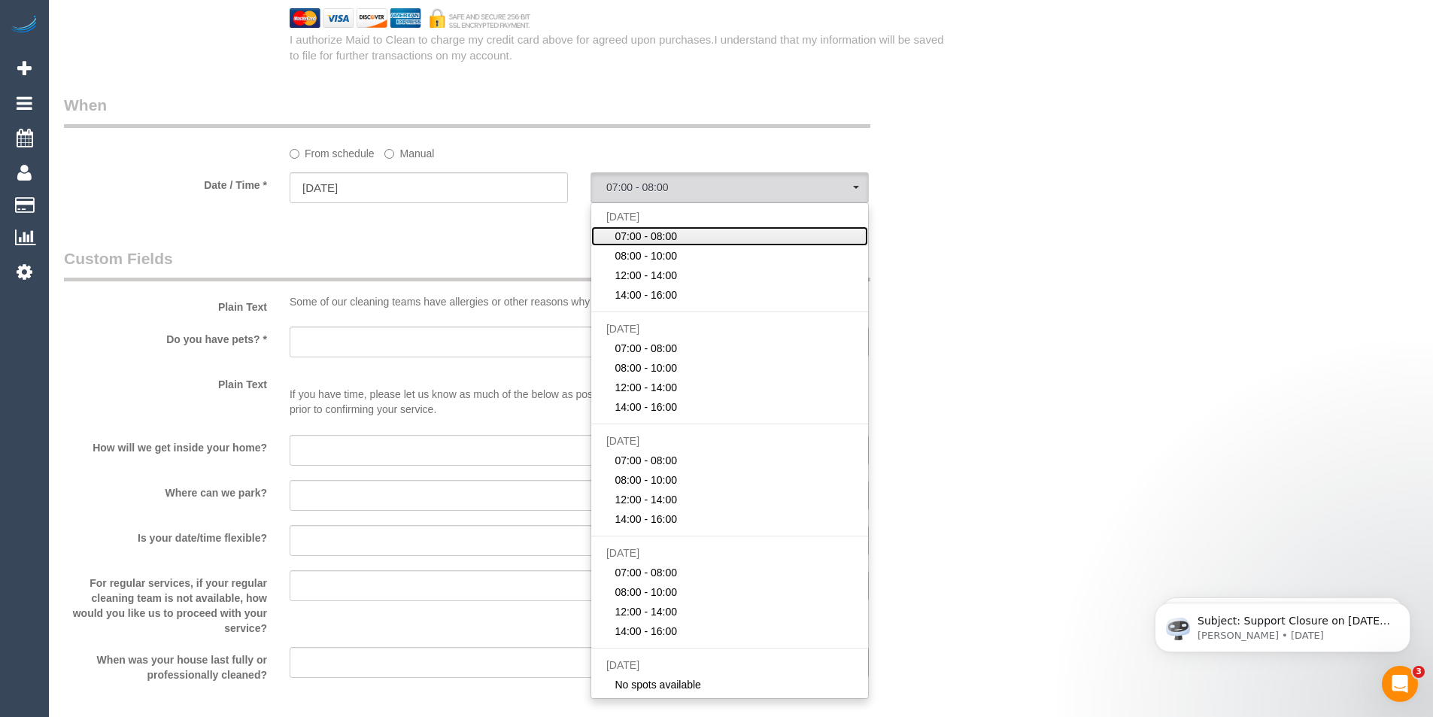
click at [651, 235] on span "07:00 - 08:00" at bounding box center [646, 236] width 62 height 15
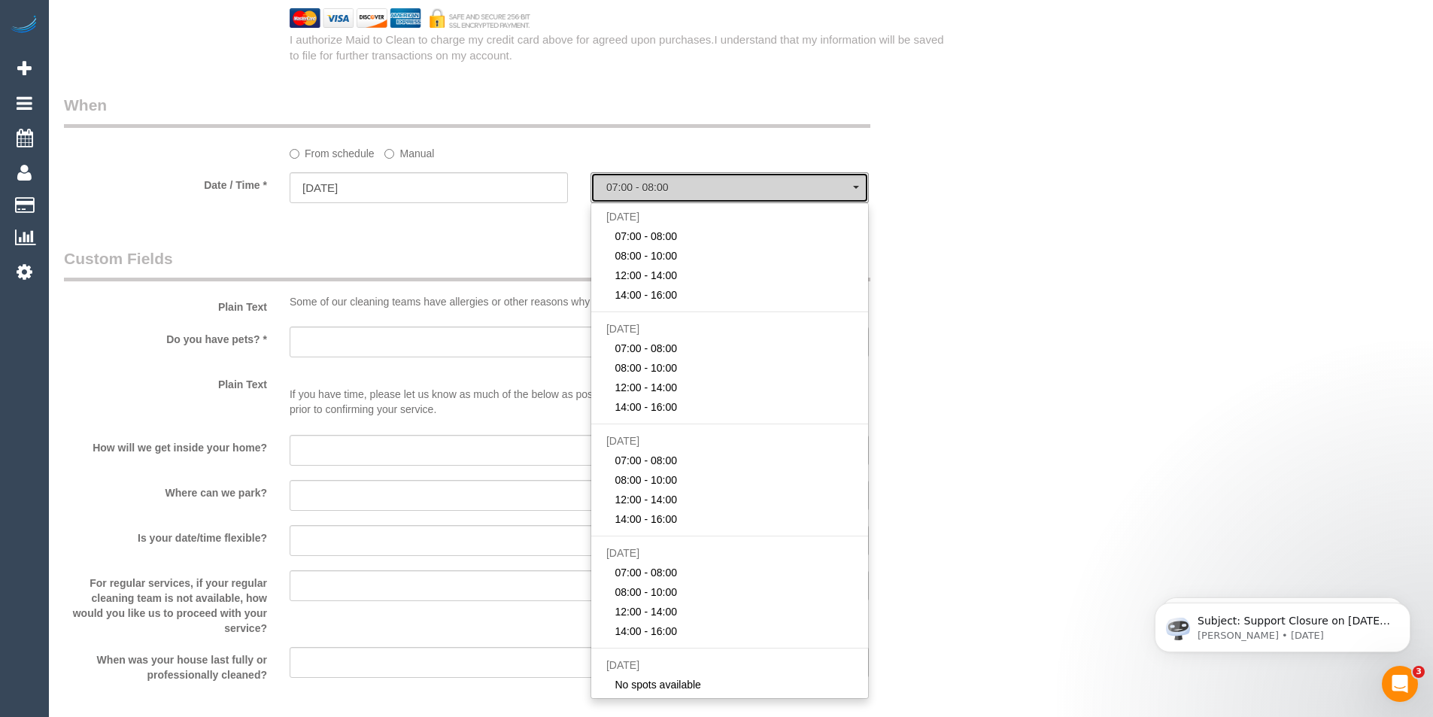
select select "spot1"
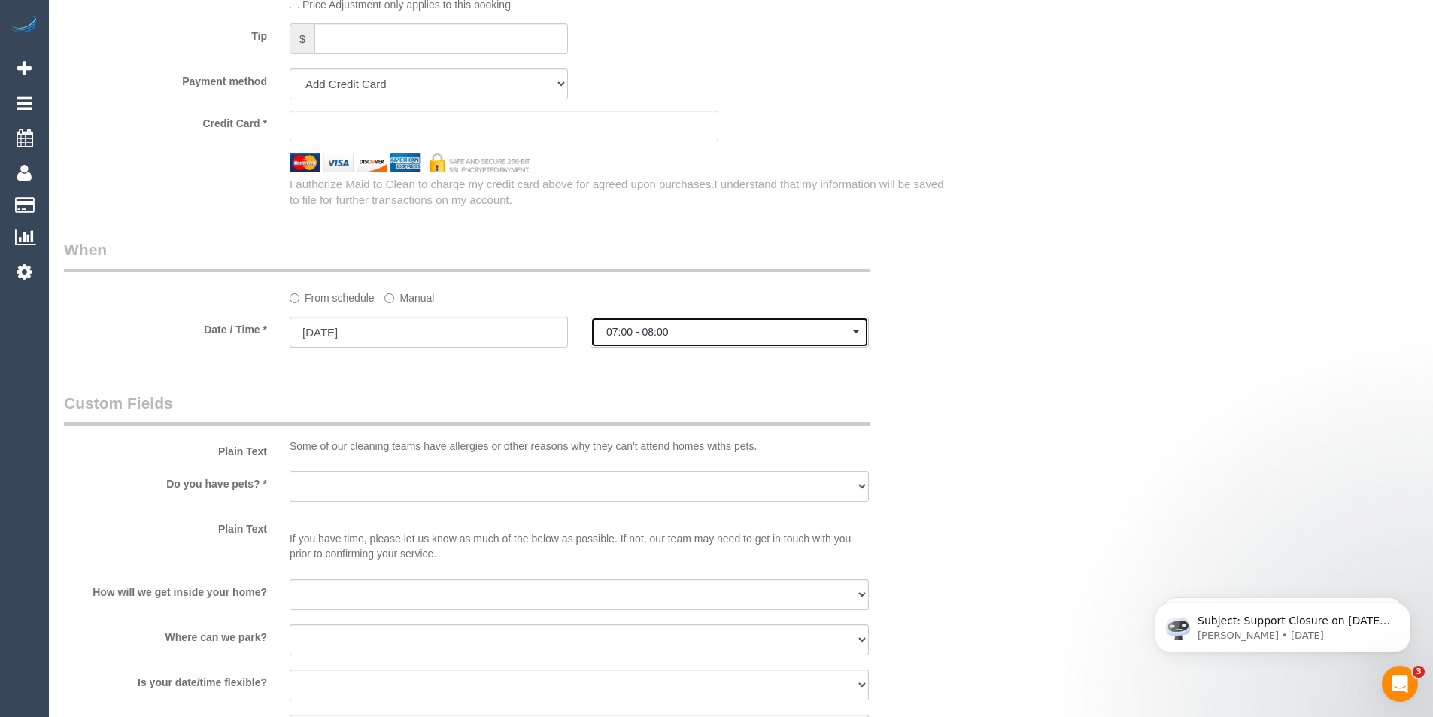
scroll to position [1505, 0]
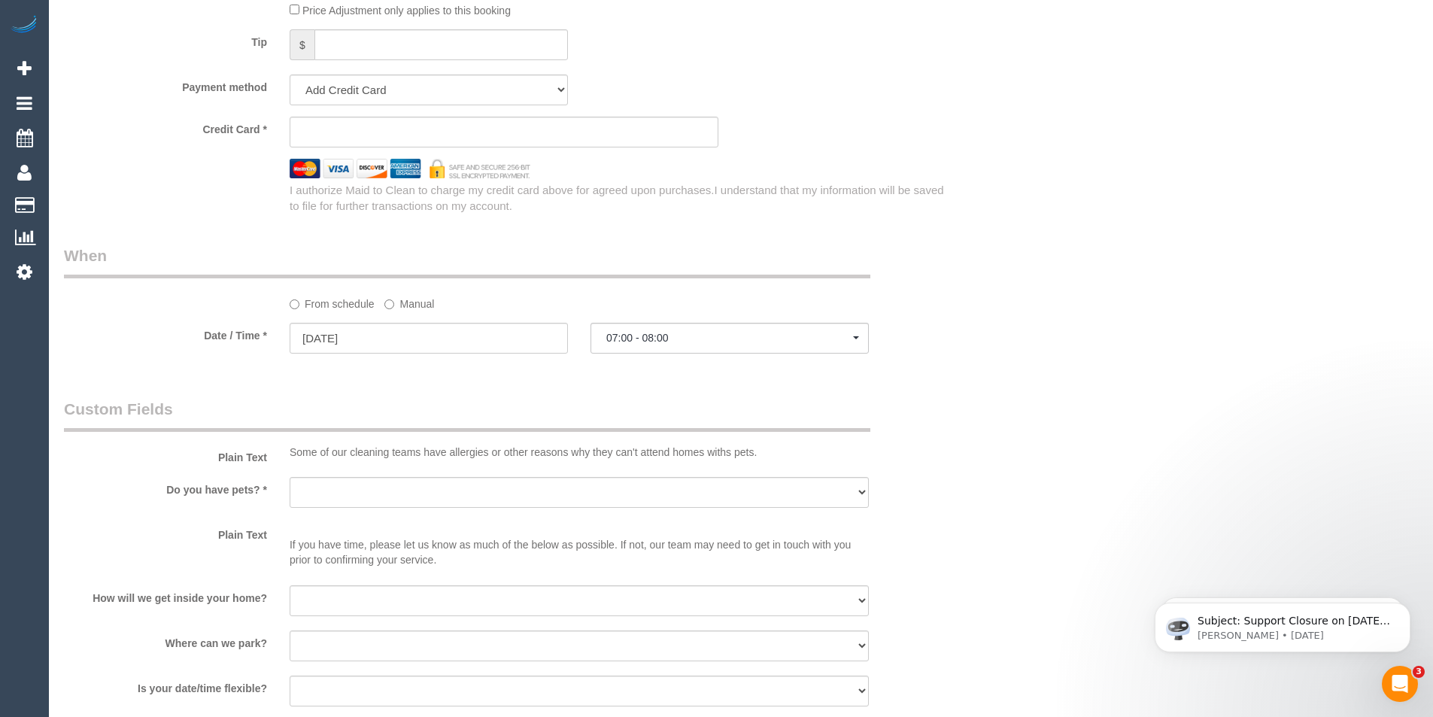
click at [911, 275] on div "From schedule Manual" at bounding box center [504, 278] width 903 height 67
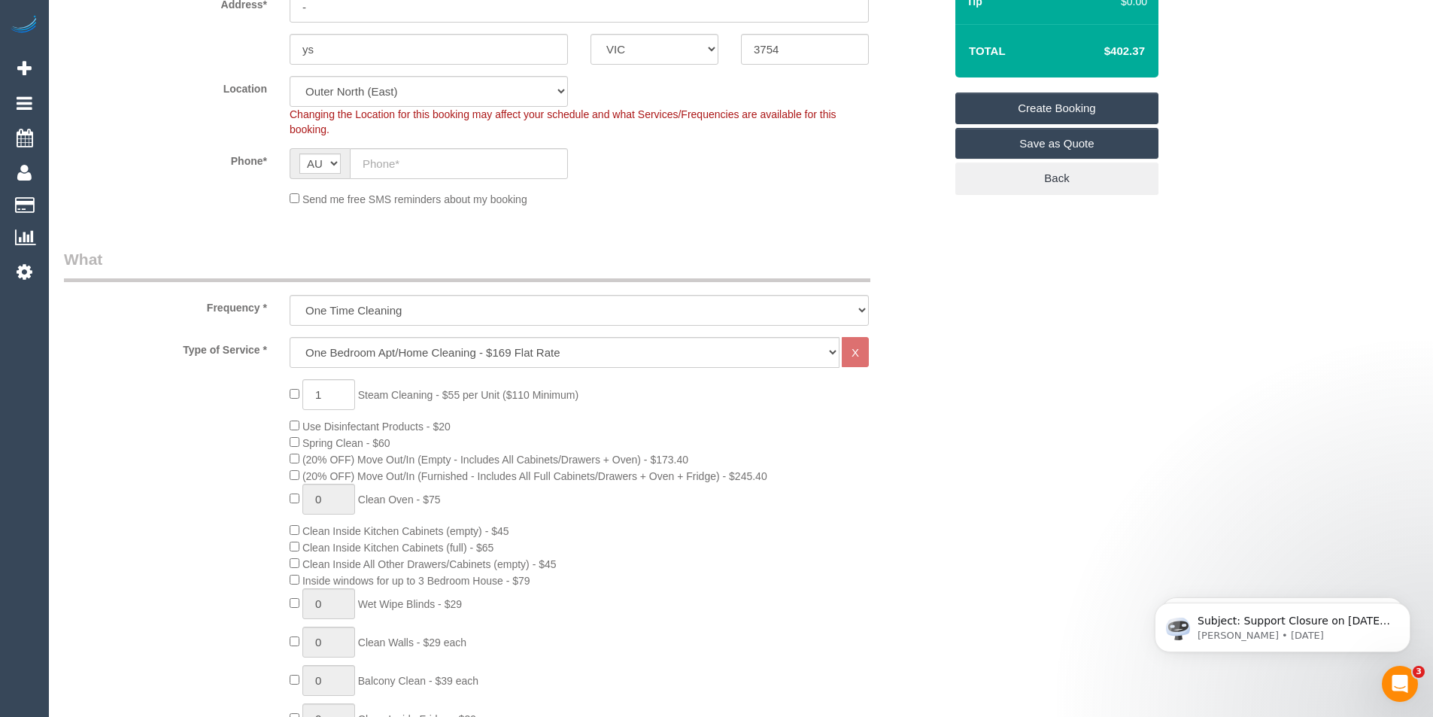
scroll to position [0, 0]
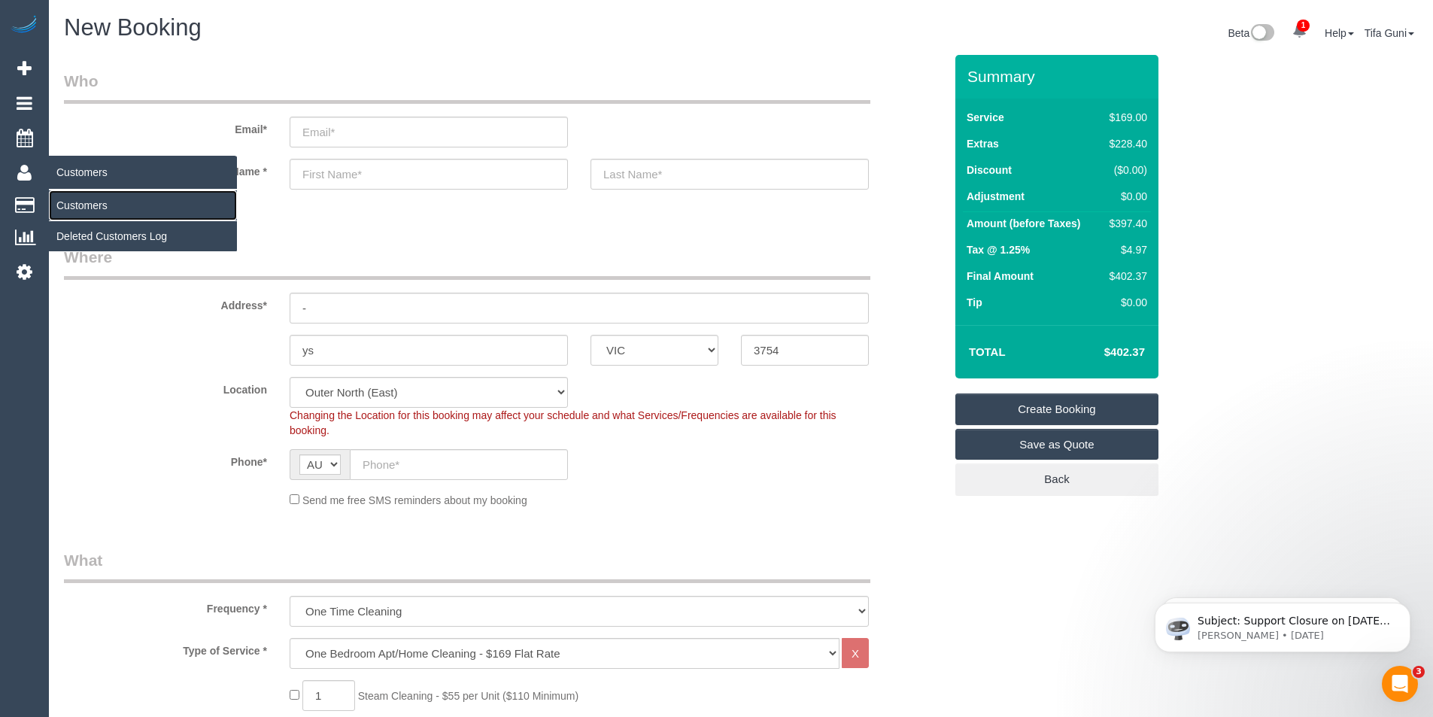
click at [94, 210] on link "Customers" at bounding box center [143, 205] width 188 height 30
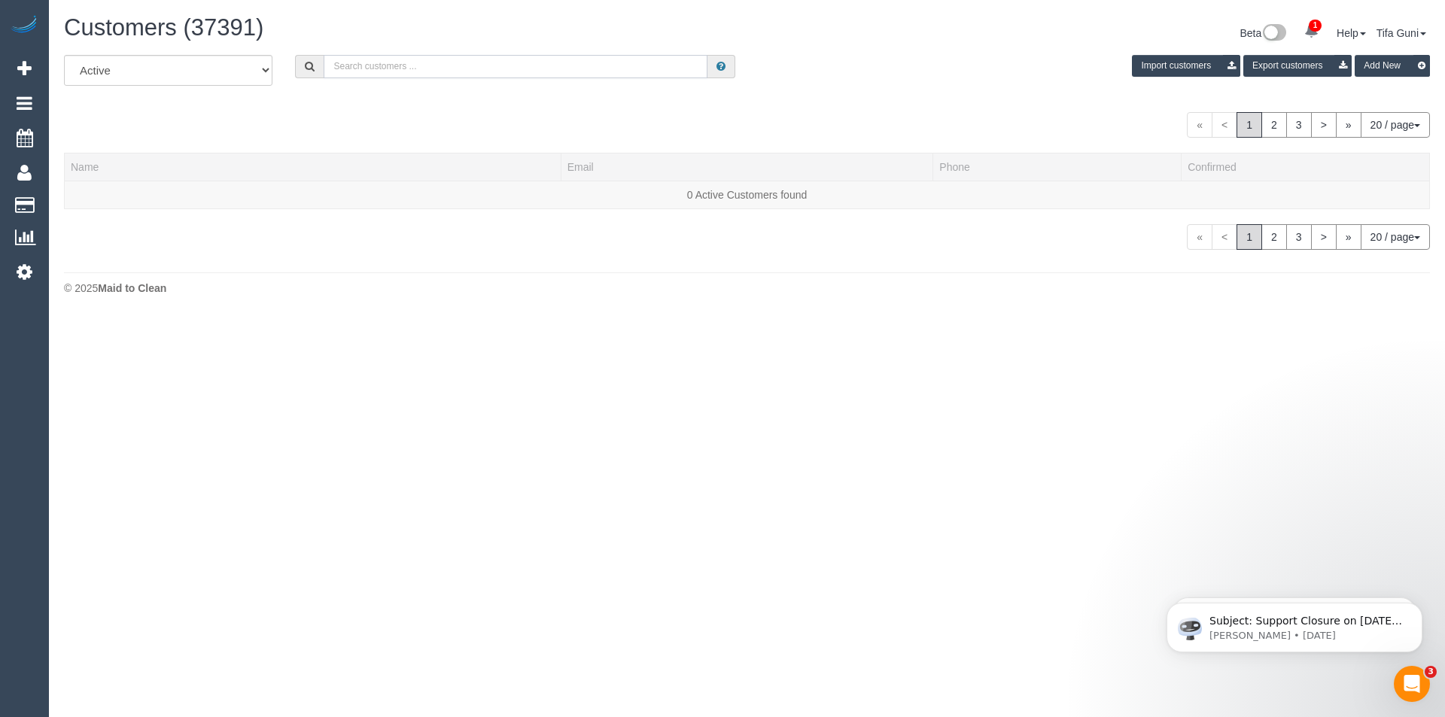
click at [415, 59] on input "text" at bounding box center [516, 66] width 384 height 23
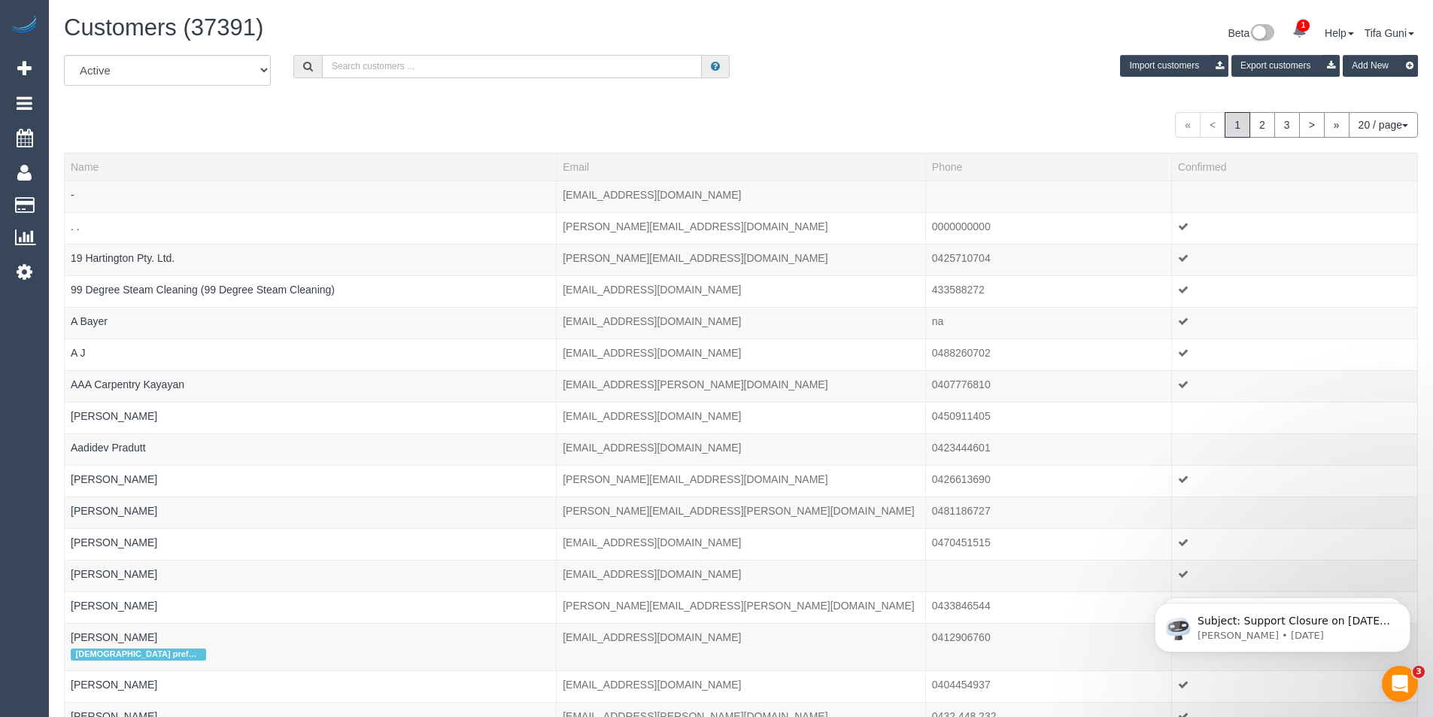
paste input "sanjana.shahreen@gmail.com"
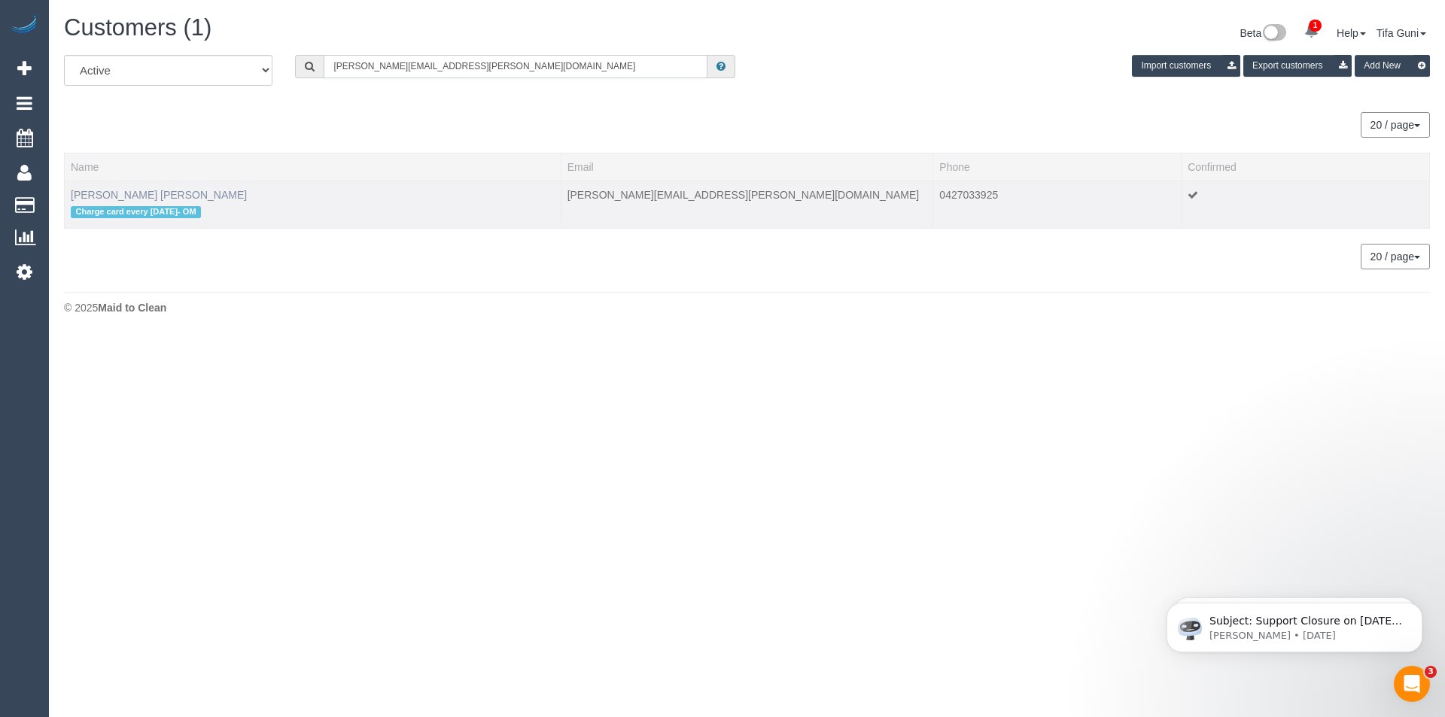
type input "sanjana.shahreen@gmail.com"
click at [129, 196] on link "Sanjana Shahreen" at bounding box center [159, 195] width 176 height 12
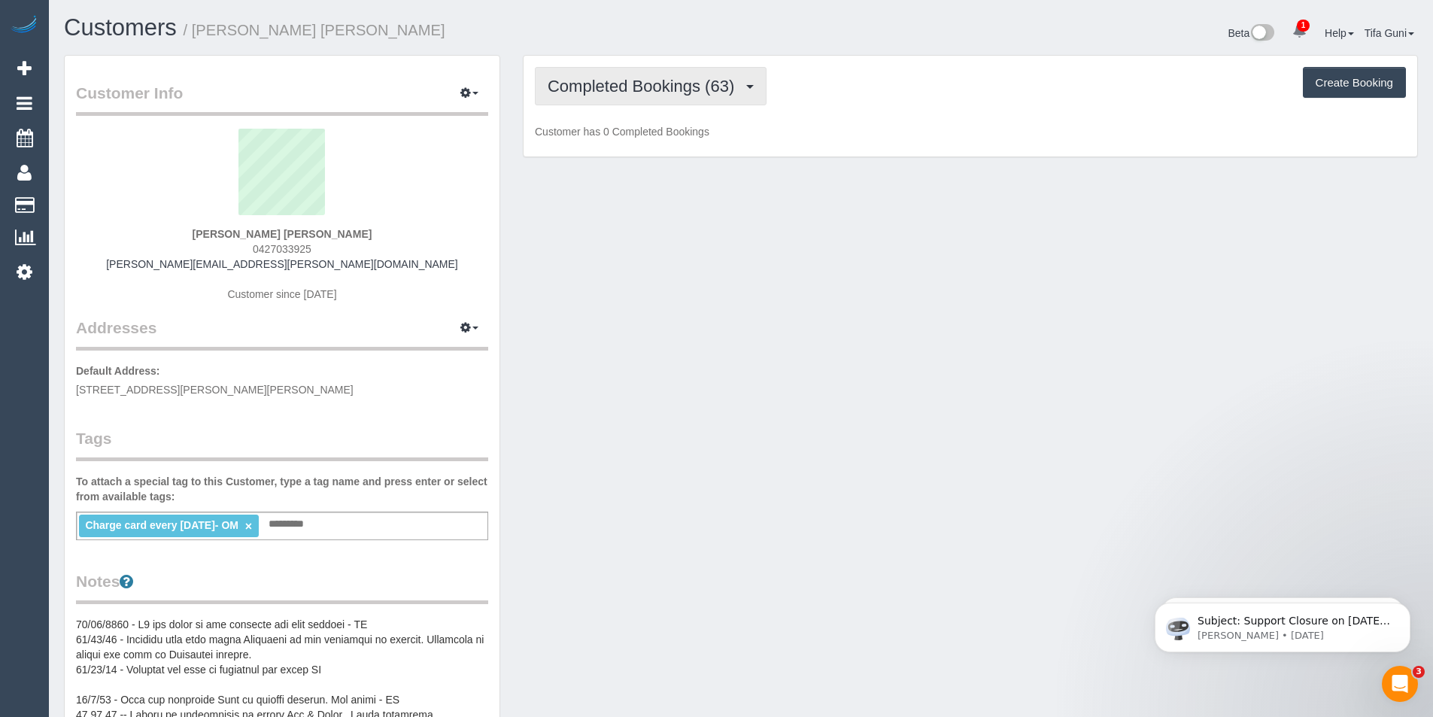
click at [731, 89] on span "Completed Bookings (63)" at bounding box center [645, 86] width 194 height 19
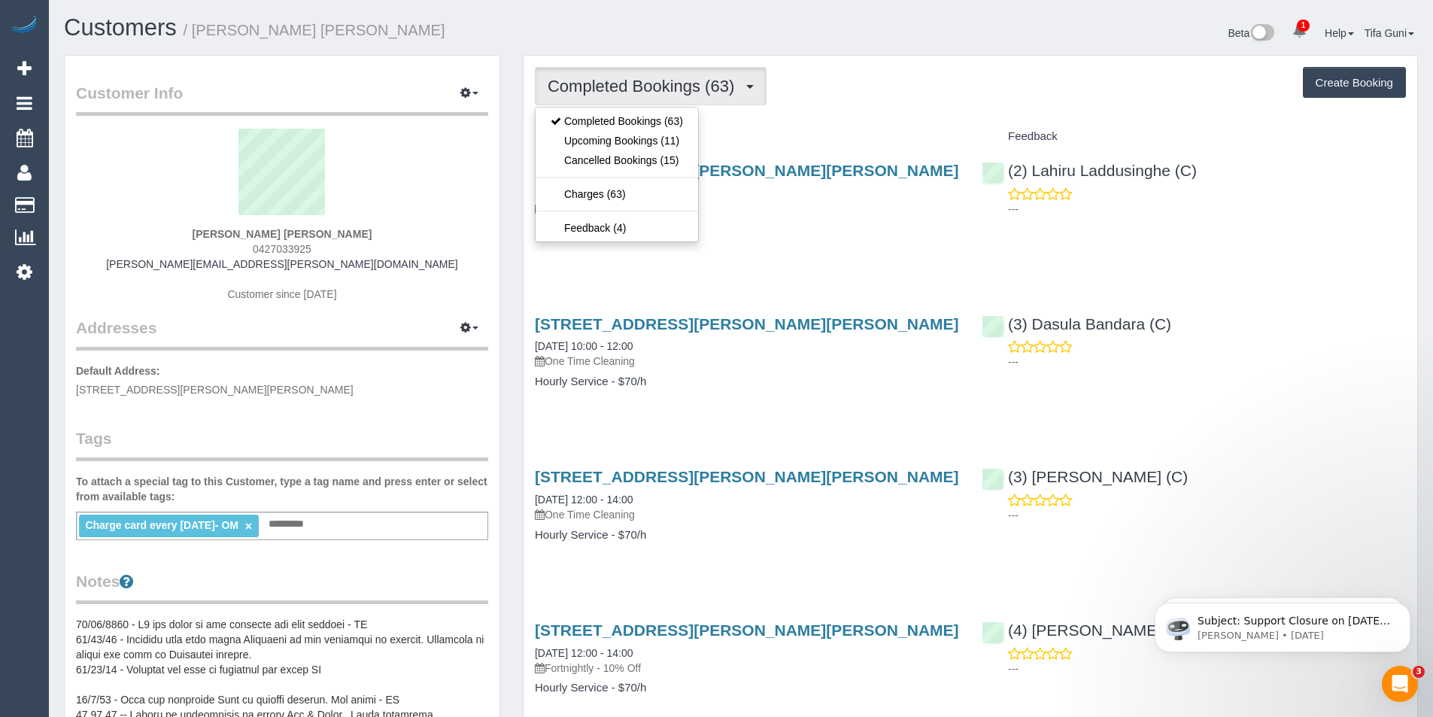
click at [876, 132] on h4 "Service" at bounding box center [747, 136] width 424 height 13
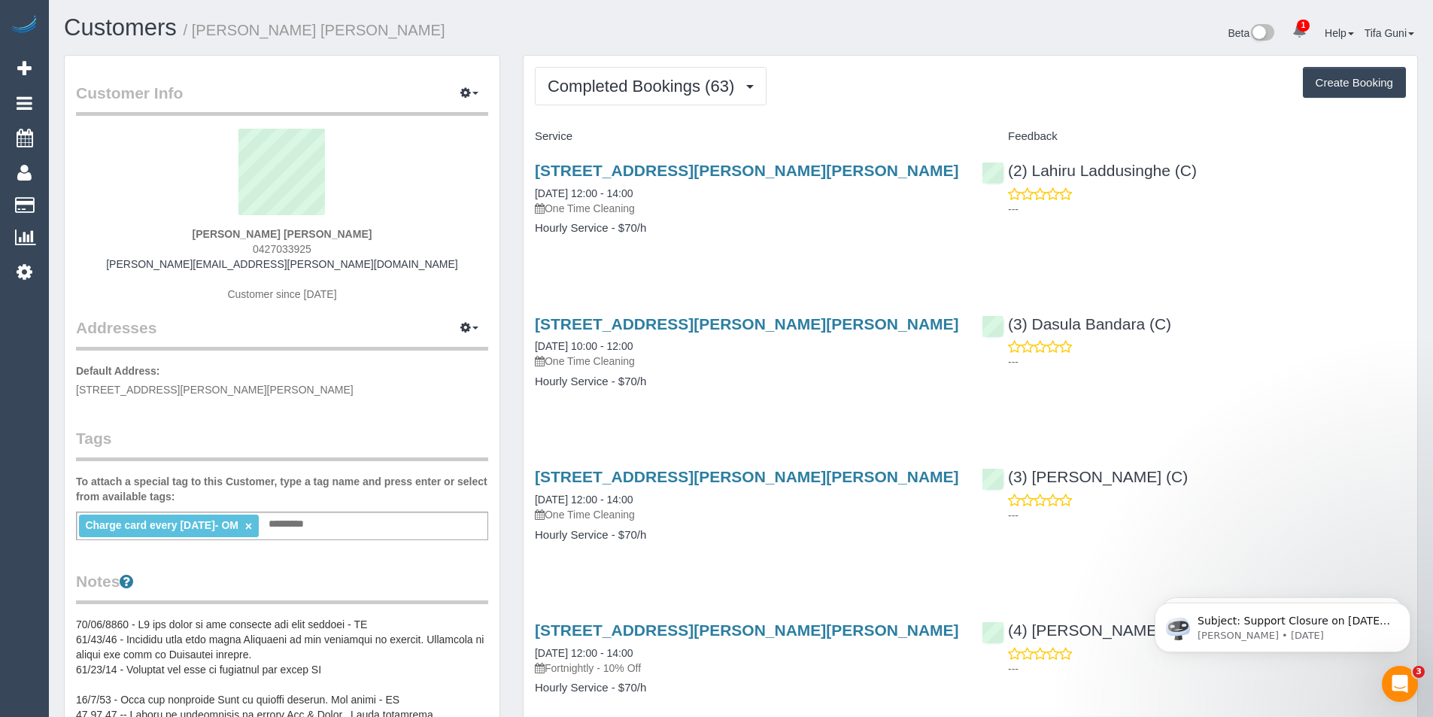
click at [1343, 81] on button "Create Booking" at bounding box center [1354, 83] width 103 height 32
select select "VIC"
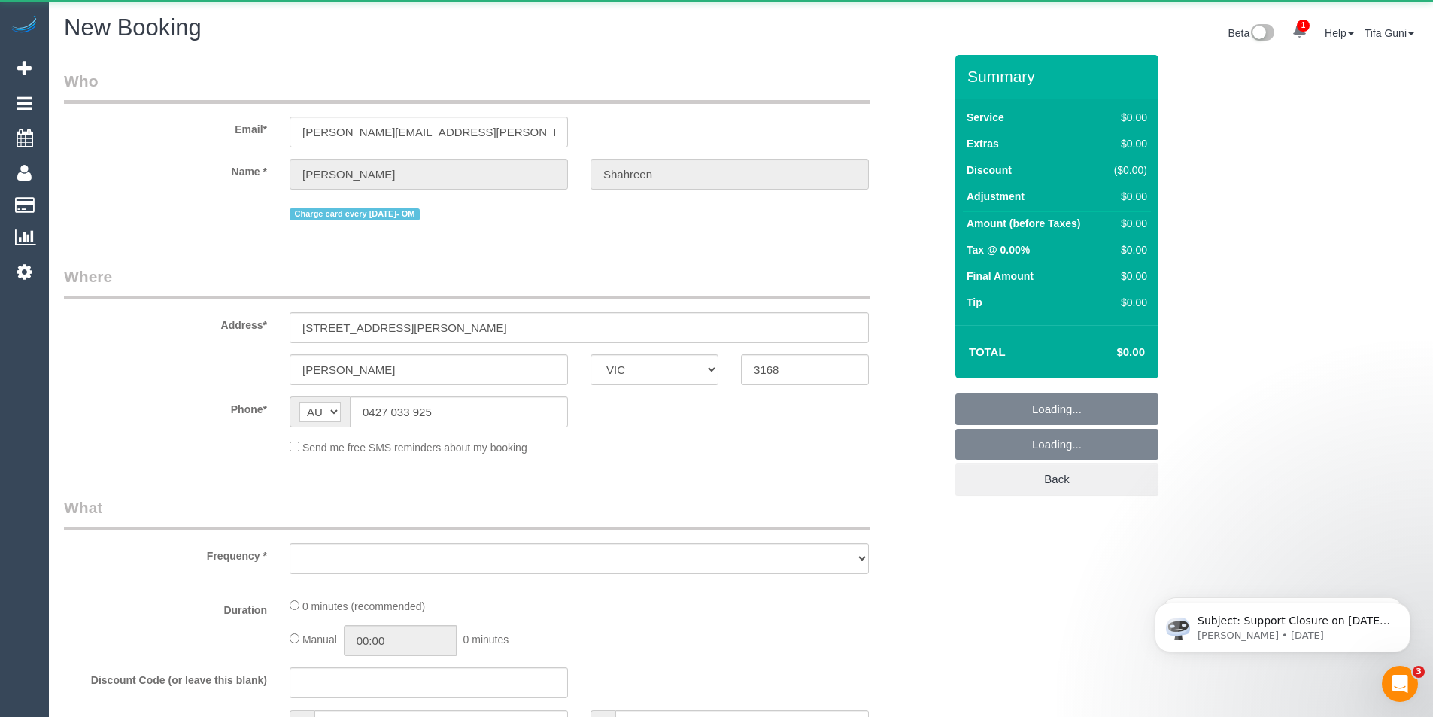
select select "object:4521"
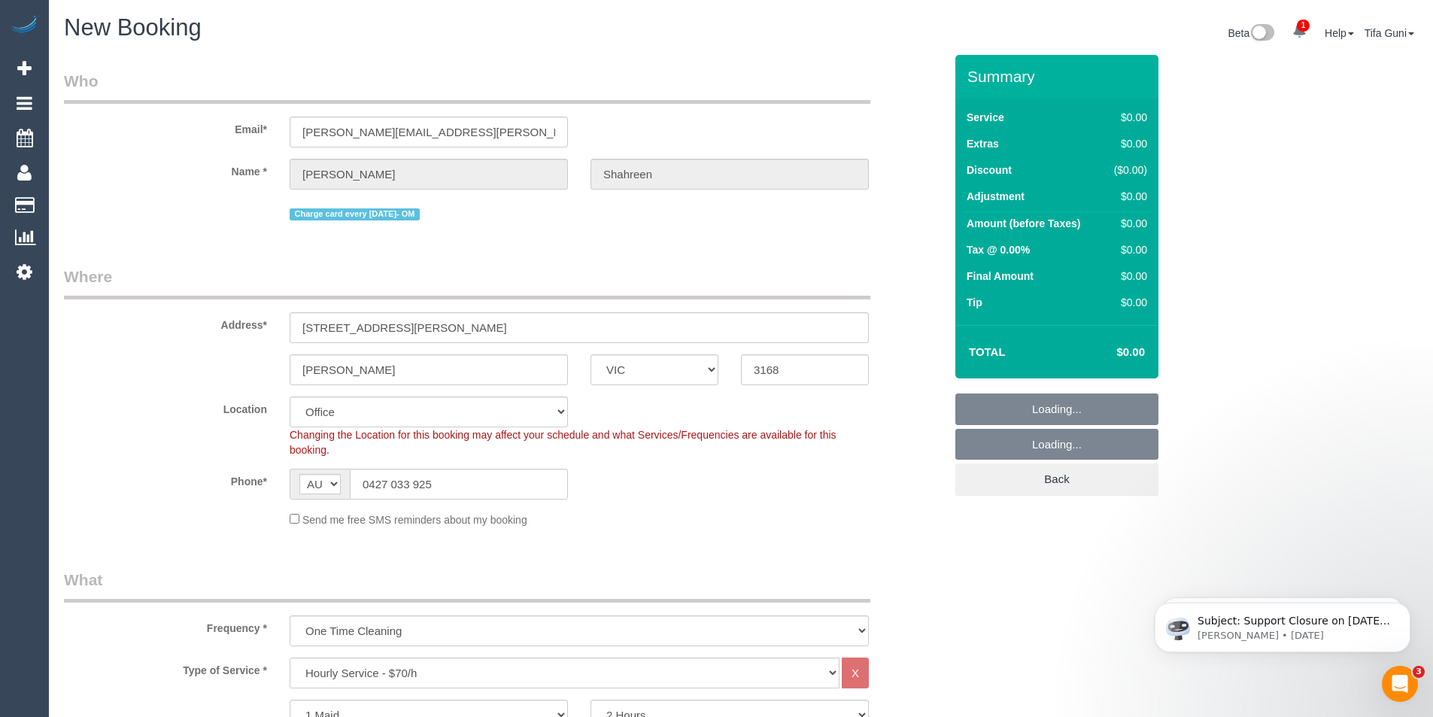
select select "string:stripe-pm_1RbaBD2GScqysDRVJCkPLOKz"
select select "object:4838"
select select "48"
select select "object:6114"
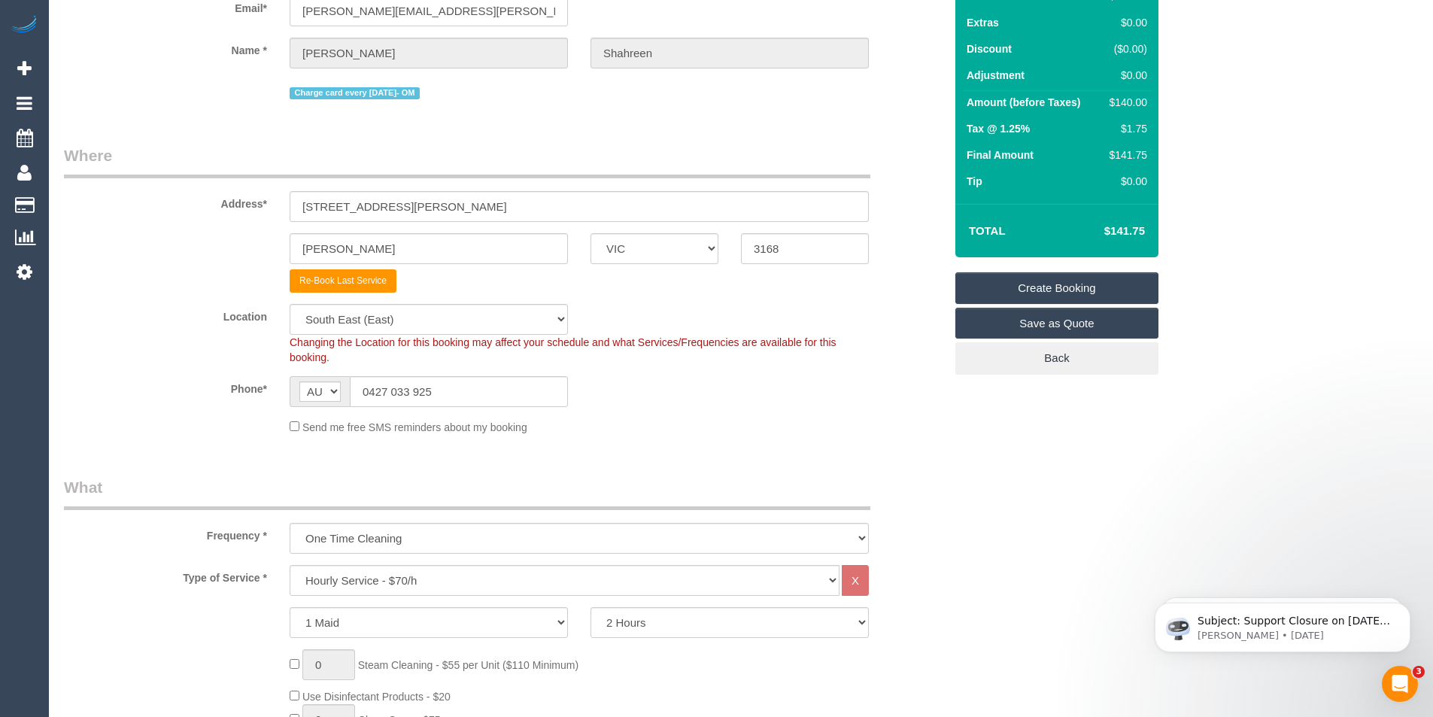
scroll to position [150, 0]
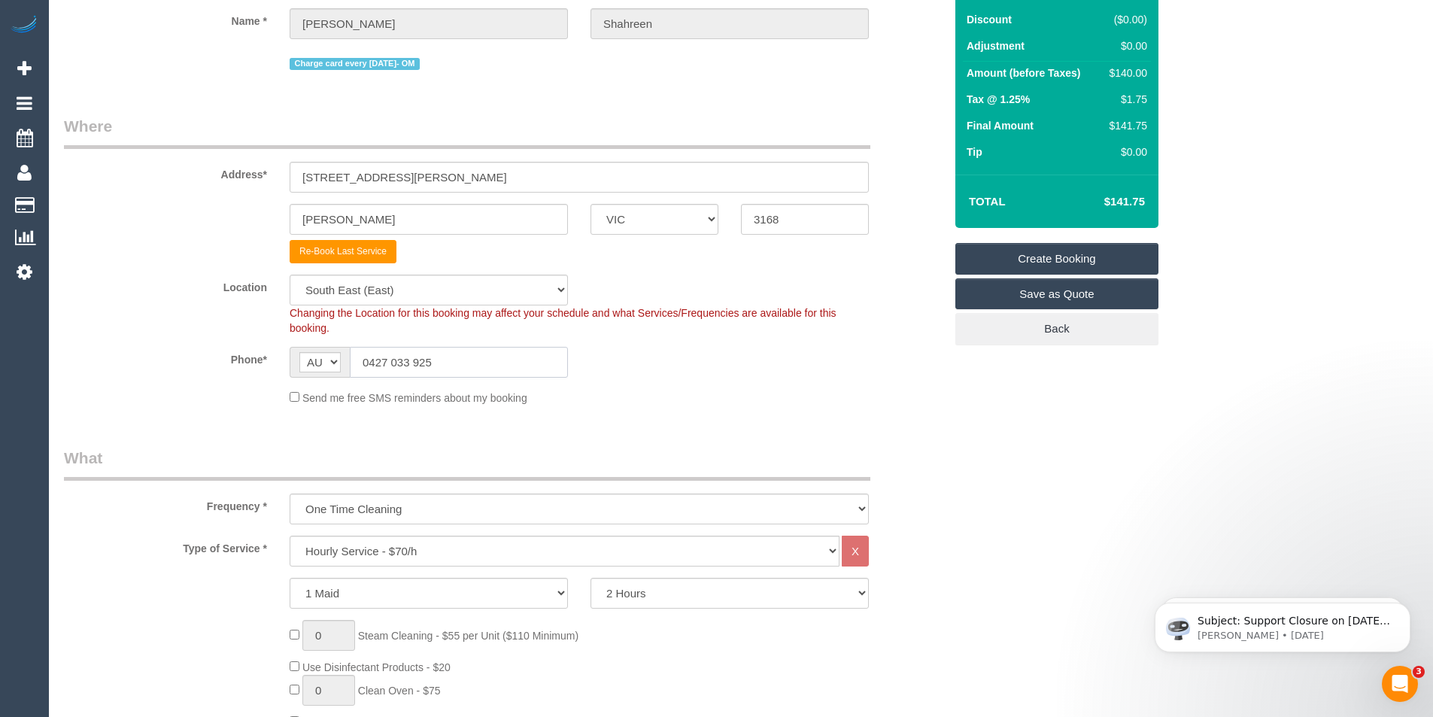
drag, startPoint x: 448, startPoint y: 366, endPoint x: 333, endPoint y: 365, distance: 114.4
click at [333, 365] on div "AF AL DZ AD AO AI AQ AG AR AM AW AU AT AZ BS BH BD BB BY BE BZ BJ BM BT BO BA B…" at bounding box center [429, 362] width 278 height 31
drag, startPoint x: 571, startPoint y: 72, endPoint x: 502, endPoint y: 117, distance: 82.2
click at [502, 117] on legend "Where" at bounding box center [467, 132] width 807 height 34
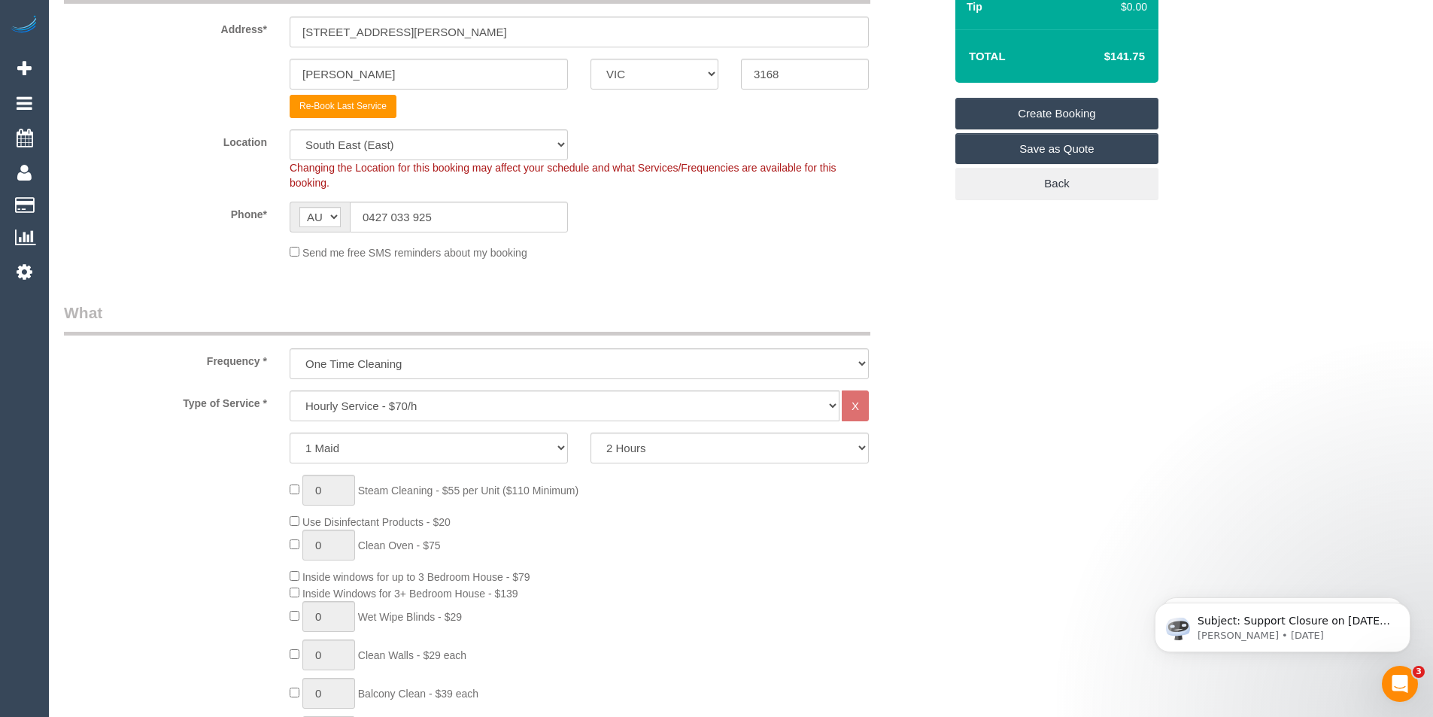
scroll to position [301, 0]
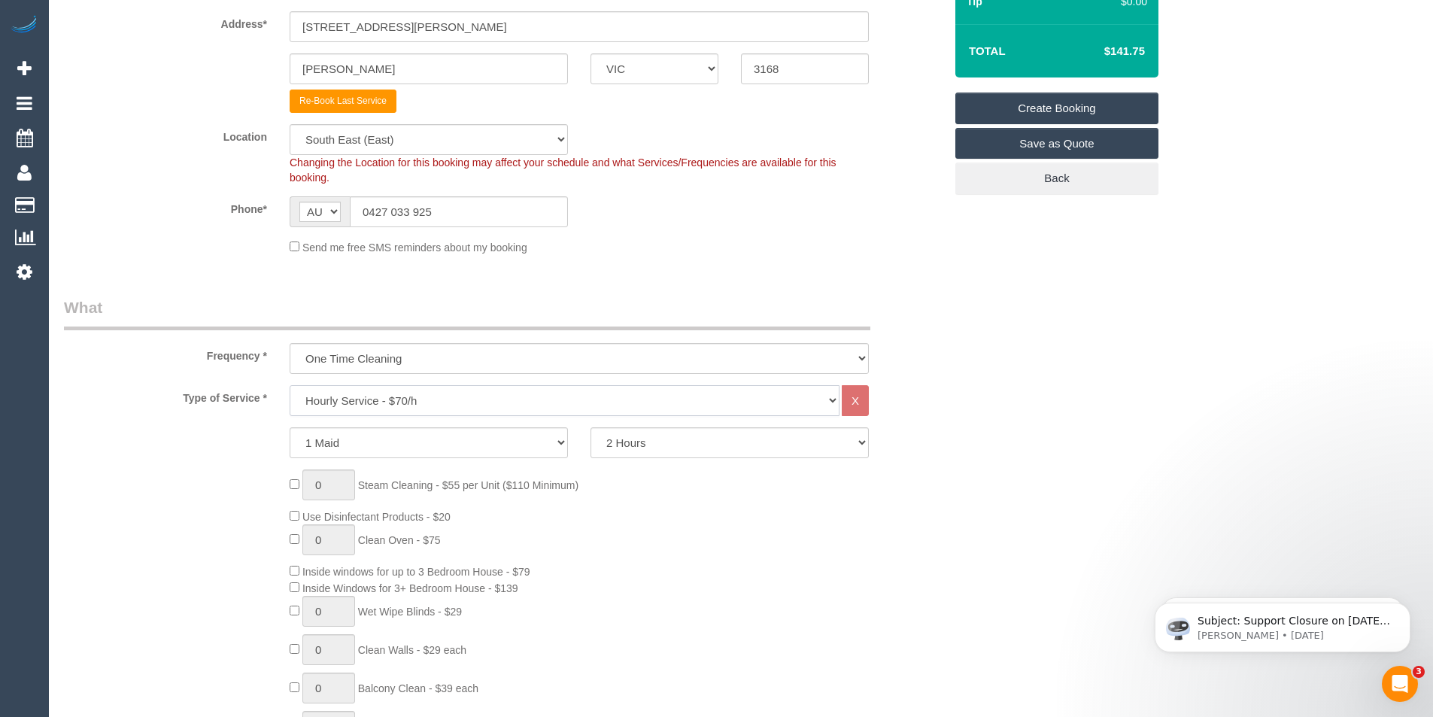
click at [396, 396] on select "Hourly Service - $70/h Hourly Service - $65/h Hourly Service - $60/h Hourly Ser…" at bounding box center [565, 400] width 550 height 31
select select "211"
click at [290, 385] on select "Hourly Service - $70/h Hourly Service - $65/h Hourly Service - $60/h Hourly Ser…" at bounding box center [565, 400] width 550 height 31
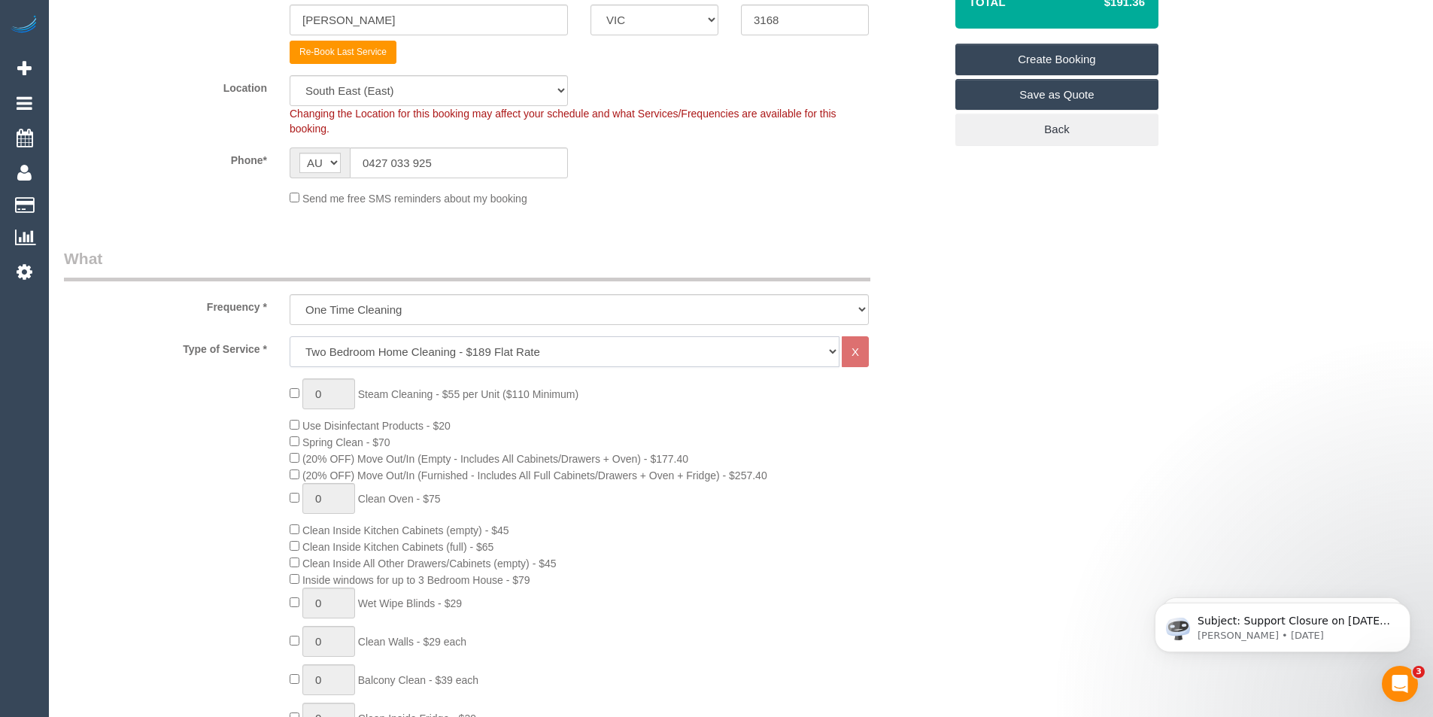
scroll to position [376, 0]
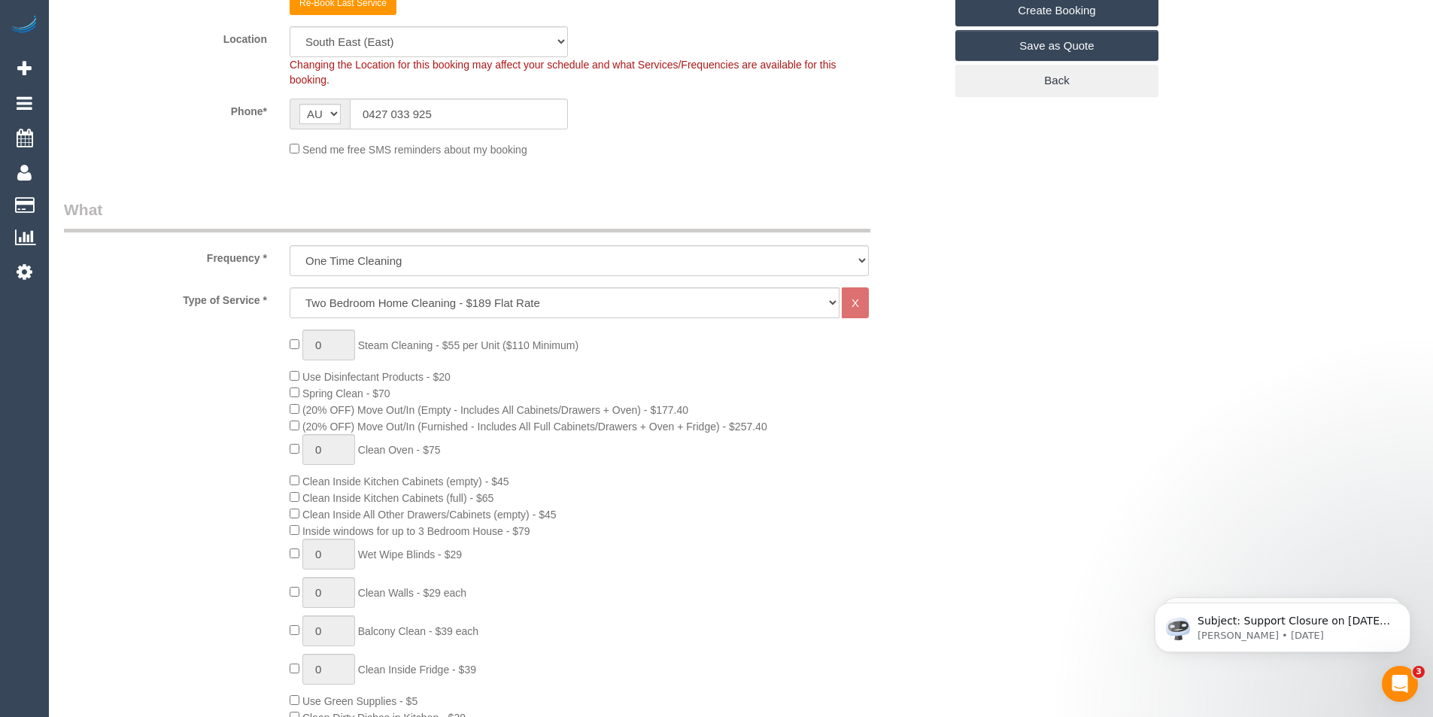
scroll to position [527, 0]
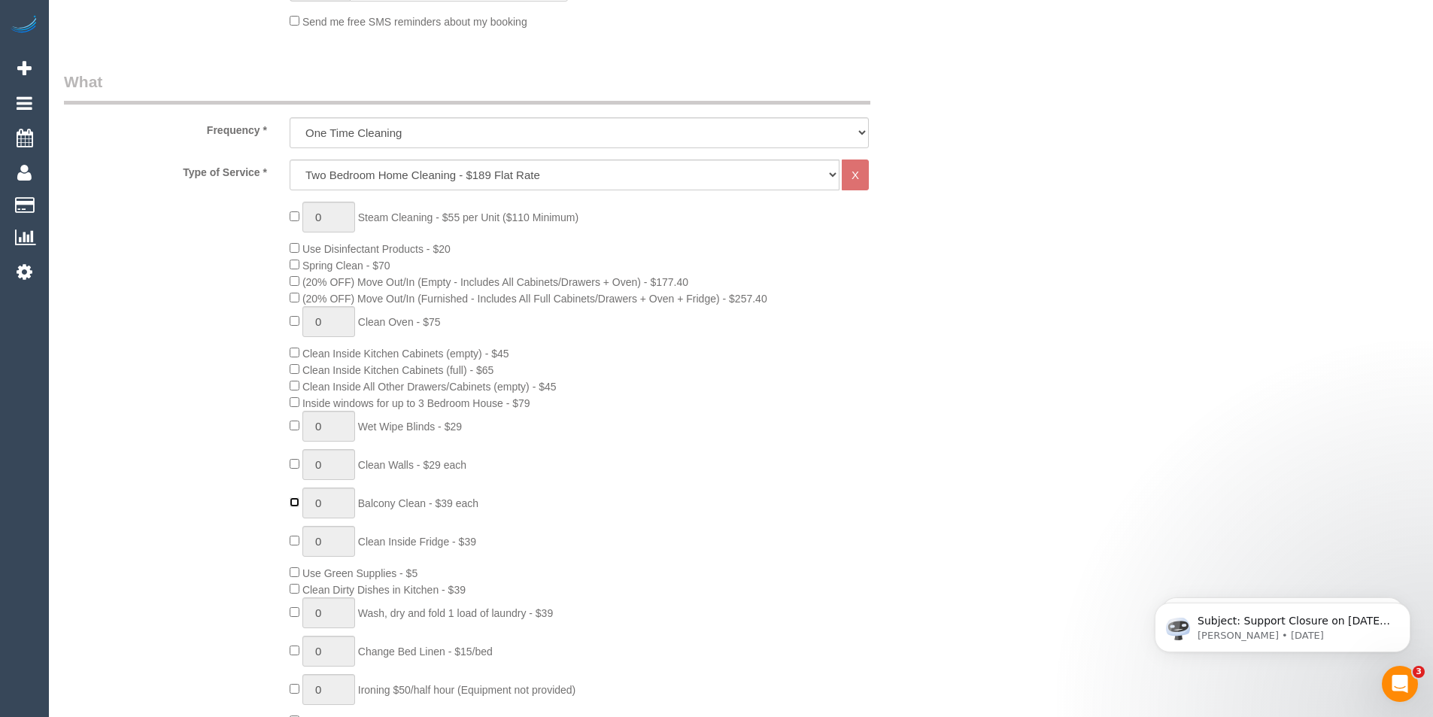
type input "1"
drag, startPoint x: 1228, startPoint y: 329, endPoint x: 1182, endPoint y: 324, distance: 46.1
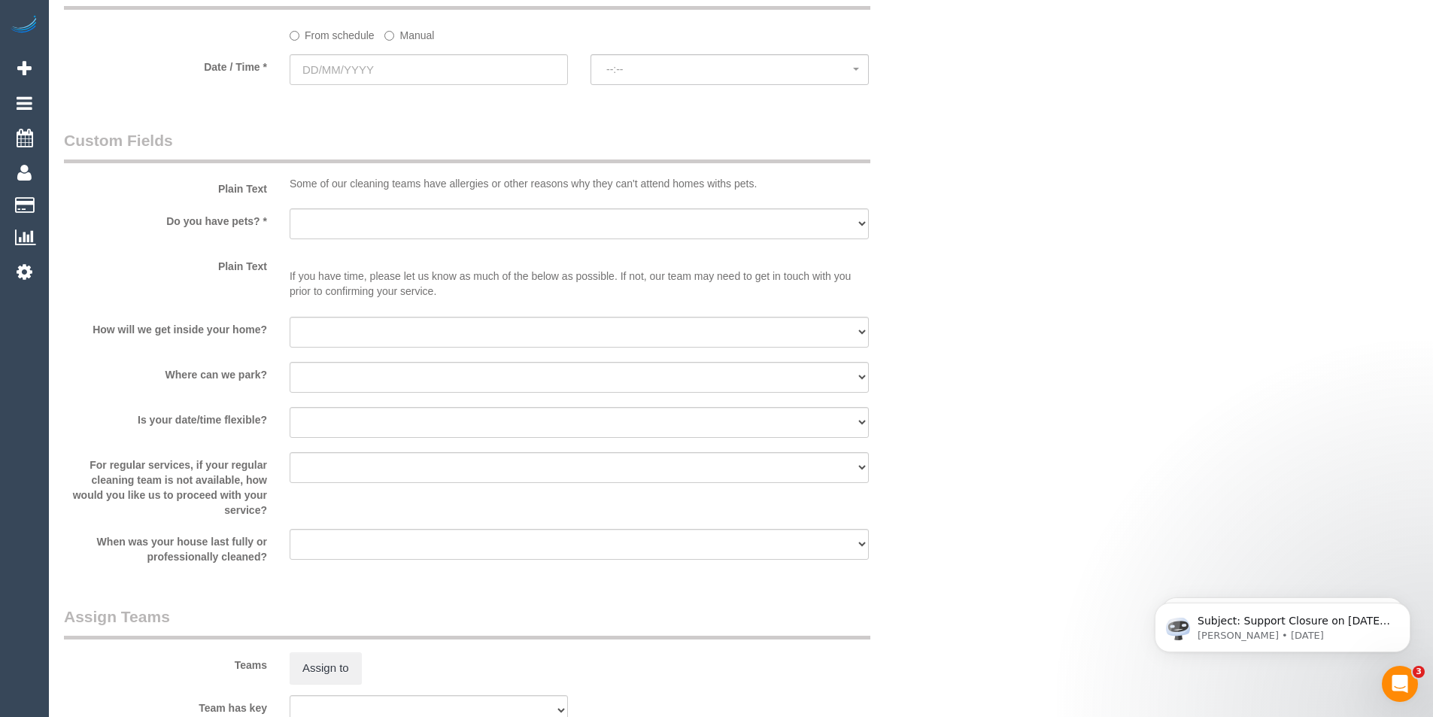
scroll to position [1730, 0]
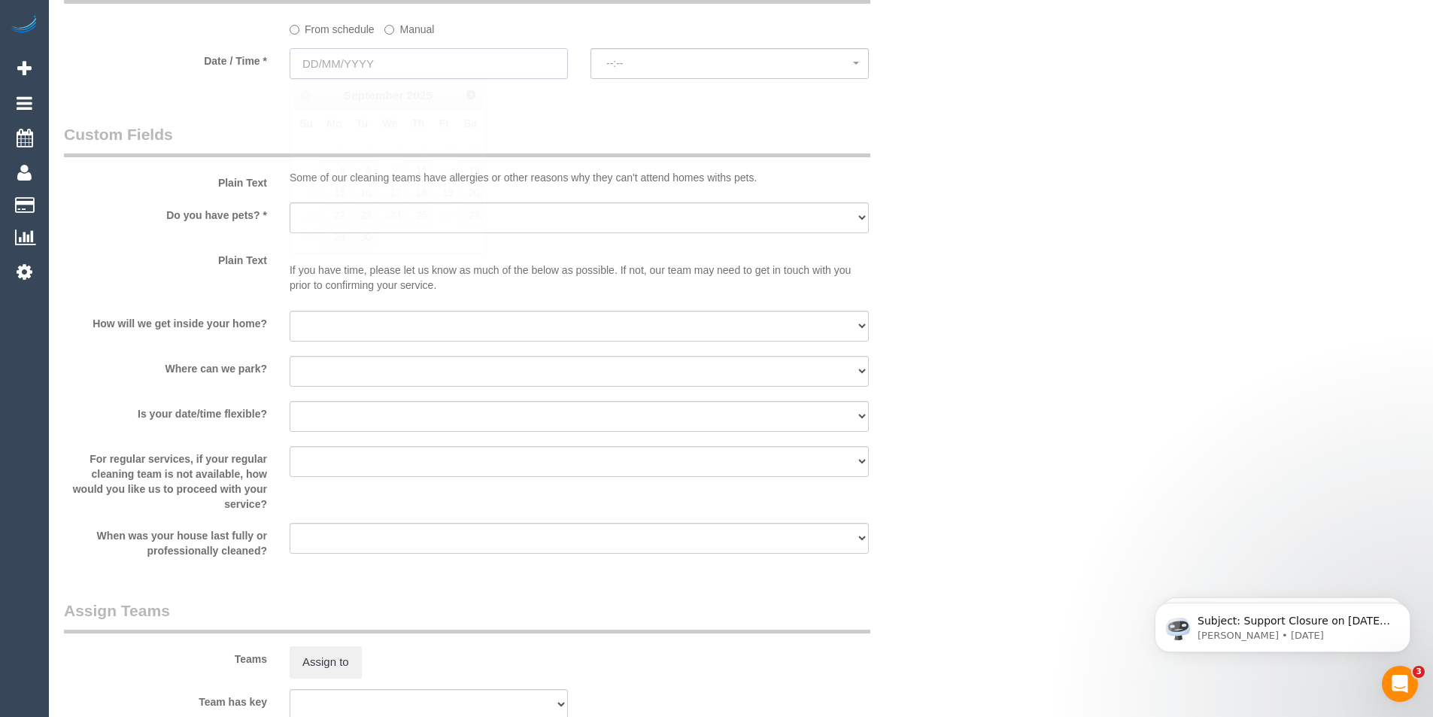
click at [357, 59] on input "text" at bounding box center [429, 63] width 278 height 31
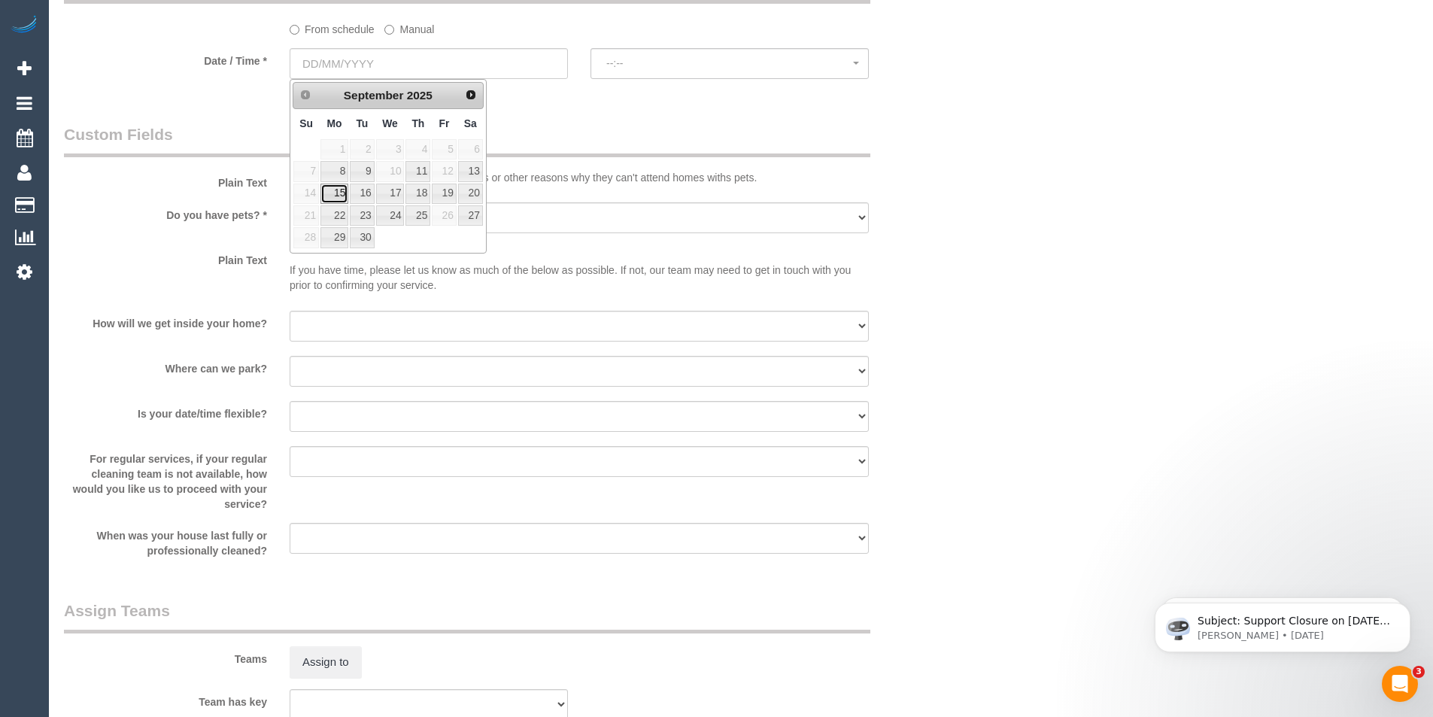
click at [333, 193] on link "15" at bounding box center [335, 194] width 28 height 20
type input "15/09/2025"
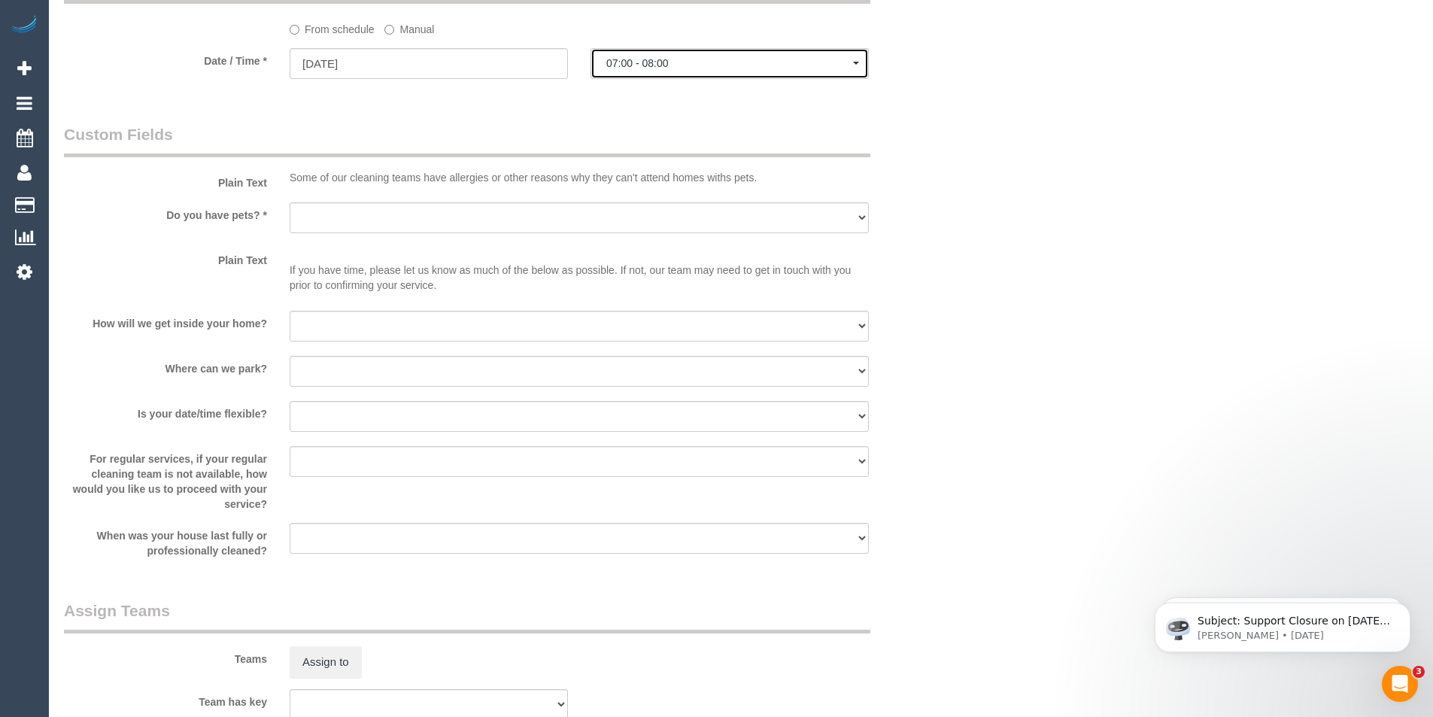
click at [643, 65] on span "07:00 - 08:00" at bounding box center [729, 63] width 247 height 12
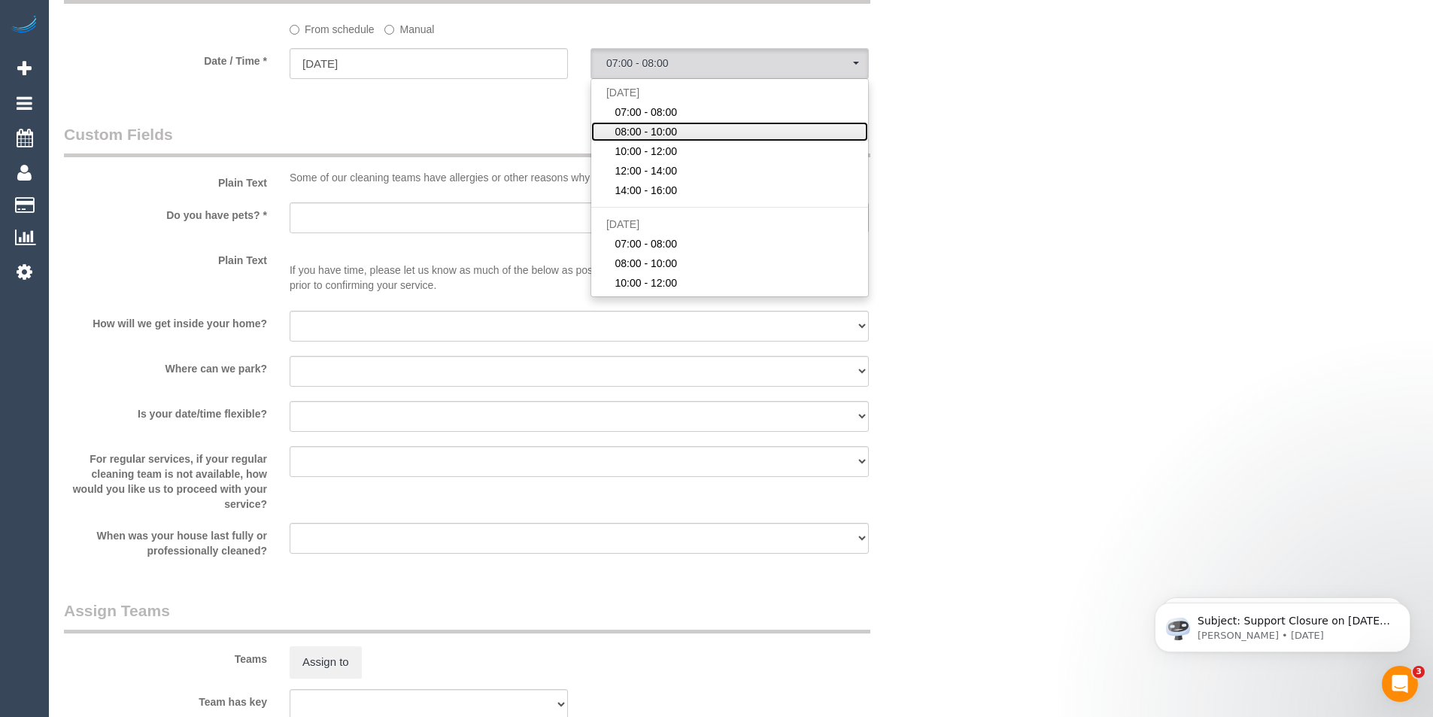
click at [632, 132] on span "08:00 - 10:00" at bounding box center [646, 131] width 62 height 15
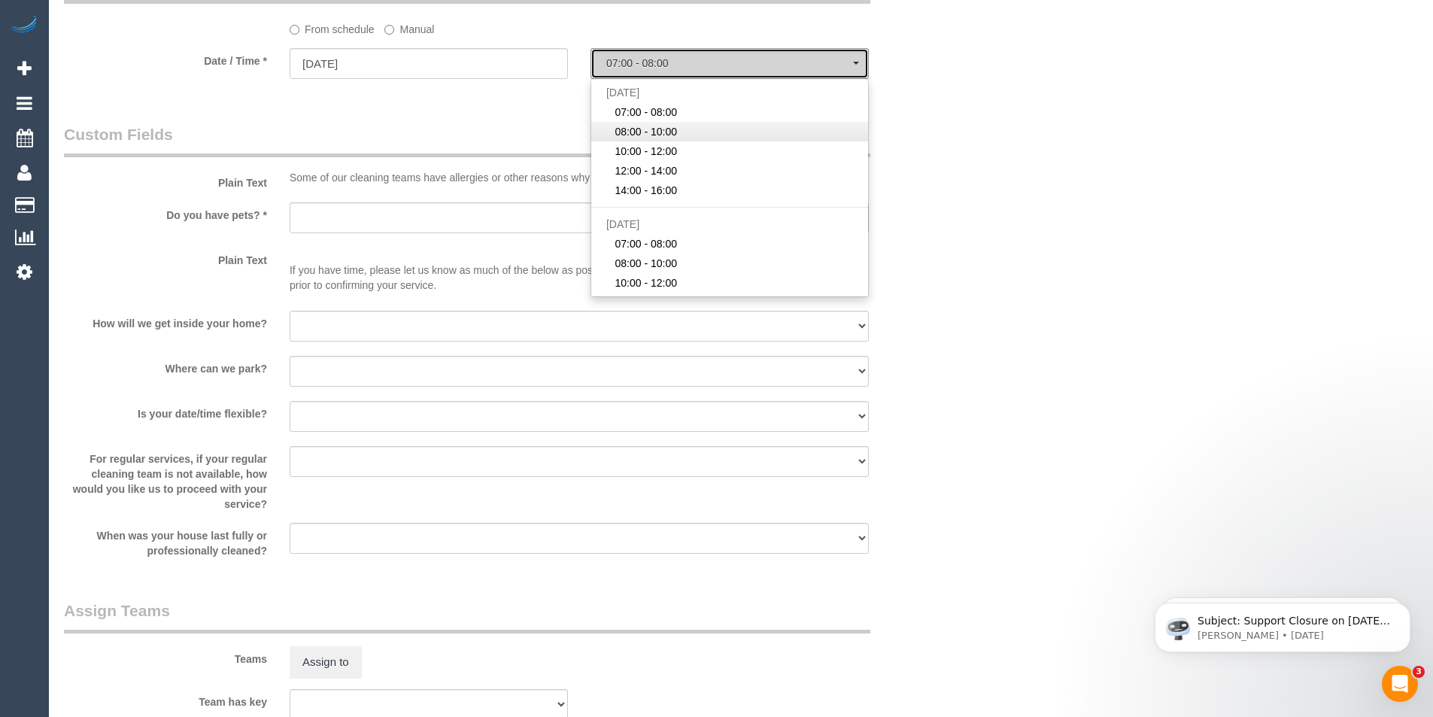
select select "spot19"
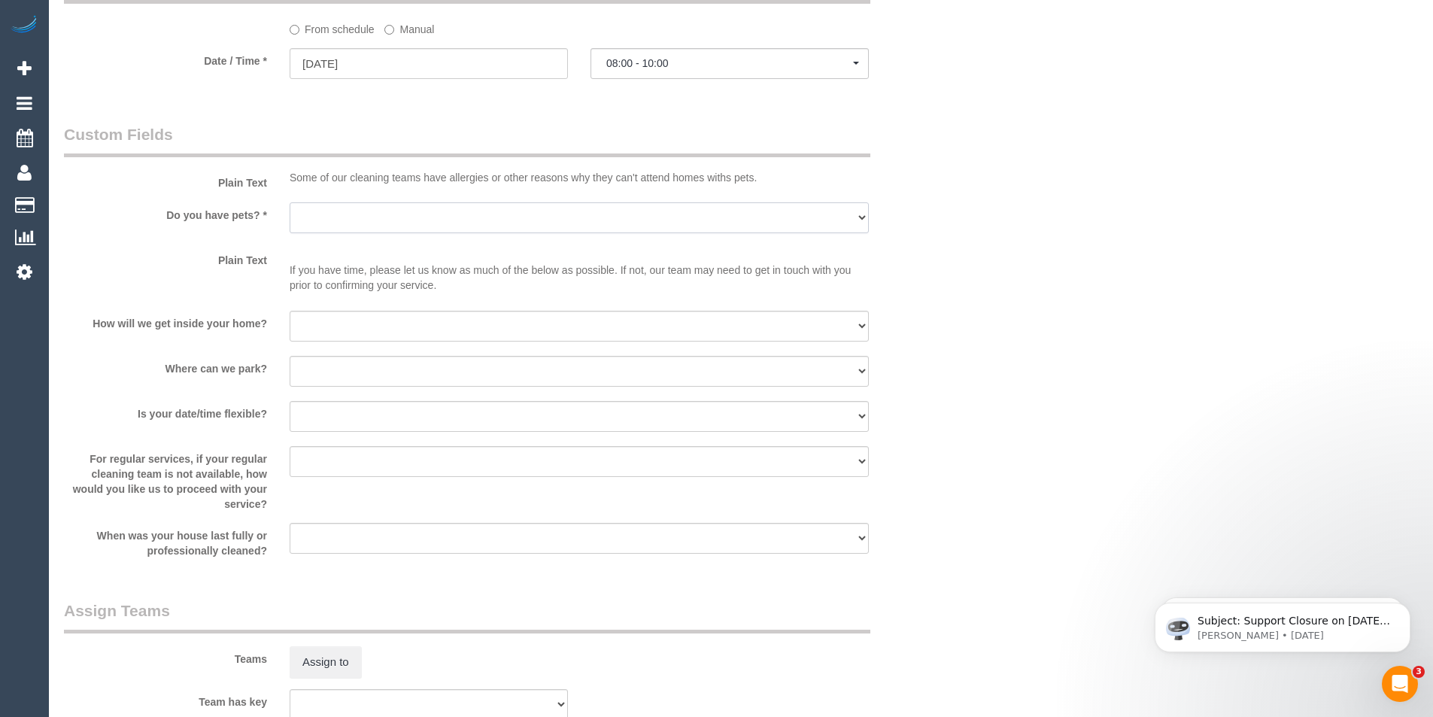
click at [357, 220] on select "Yes - Cats Yes - Dogs No pets Yes - Dogs and Cats Yes - Other" at bounding box center [579, 217] width 579 height 31
select select "number:28"
click at [290, 202] on select "Yes - Cats Yes - Dogs No pets Yes - Dogs and Cats Yes - Other" at bounding box center [579, 217] width 579 height 31
click at [341, 324] on select "I will be home Key will be left (please provide details below) Lock box/Access …" at bounding box center [579, 326] width 579 height 31
select select "number:14"
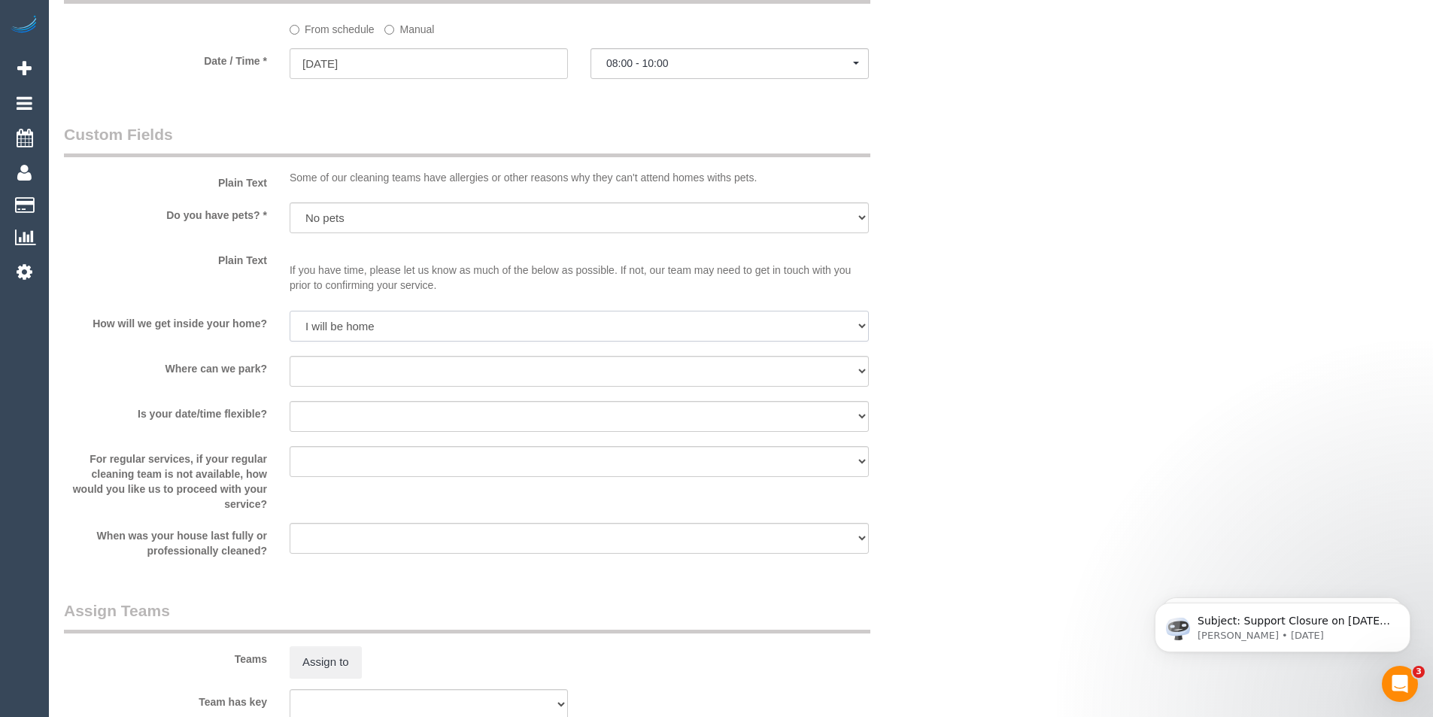
click at [290, 311] on select "I will be home Key will be left (please provide details below) Lock box/Access …" at bounding box center [579, 326] width 579 height 31
click at [333, 364] on select "I will provide parking on-site Free street parking Paid street parking (cost wi…" at bounding box center [579, 371] width 579 height 31
select select "number:18"
click at [290, 356] on select "I will provide parking on-site Free street parking Paid street parking (cost wi…" at bounding box center [579, 371] width 579 height 31
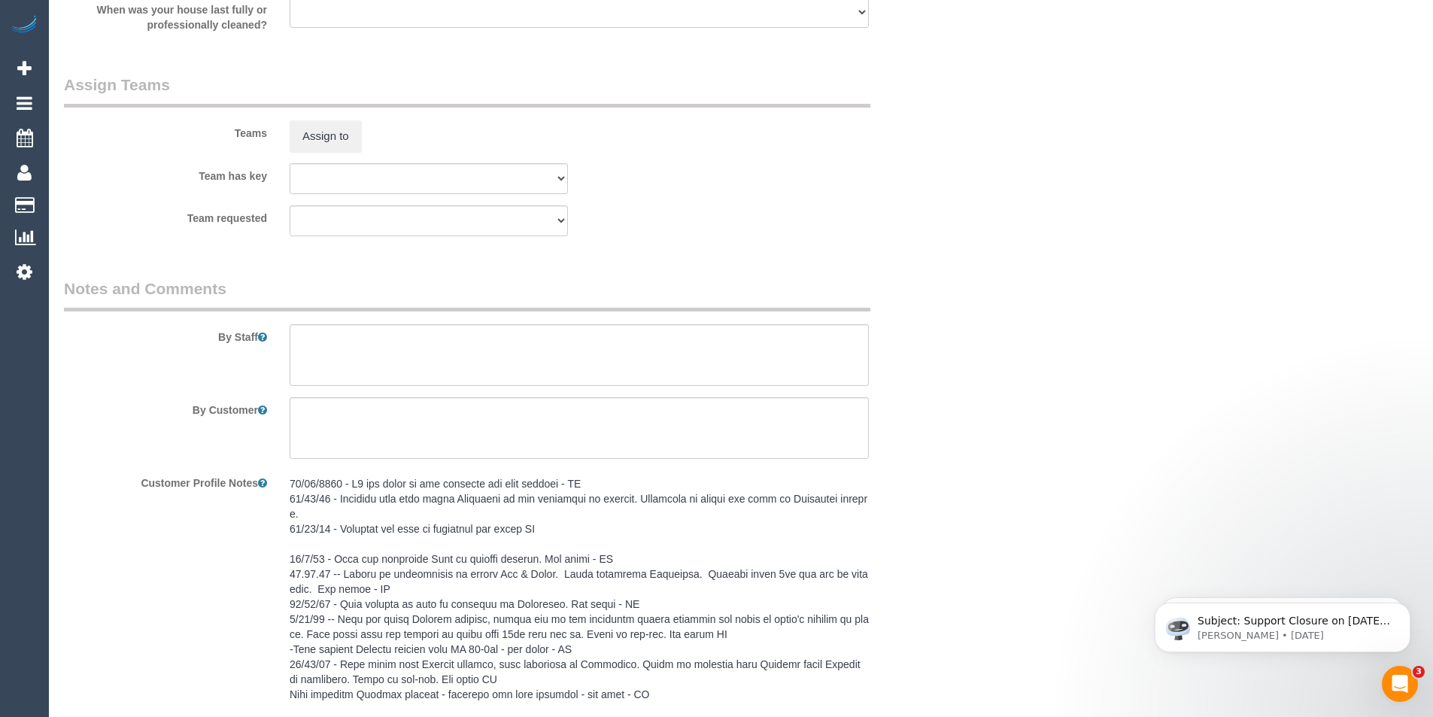
scroll to position [2257, 0]
click at [355, 333] on textarea at bounding box center [579, 355] width 579 height 62
click at [340, 339] on textarea at bounding box center [579, 355] width 579 height 62
click at [324, 336] on textarea at bounding box center [579, 355] width 579 height 62
click at [430, 339] on textarea at bounding box center [579, 355] width 579 height 62
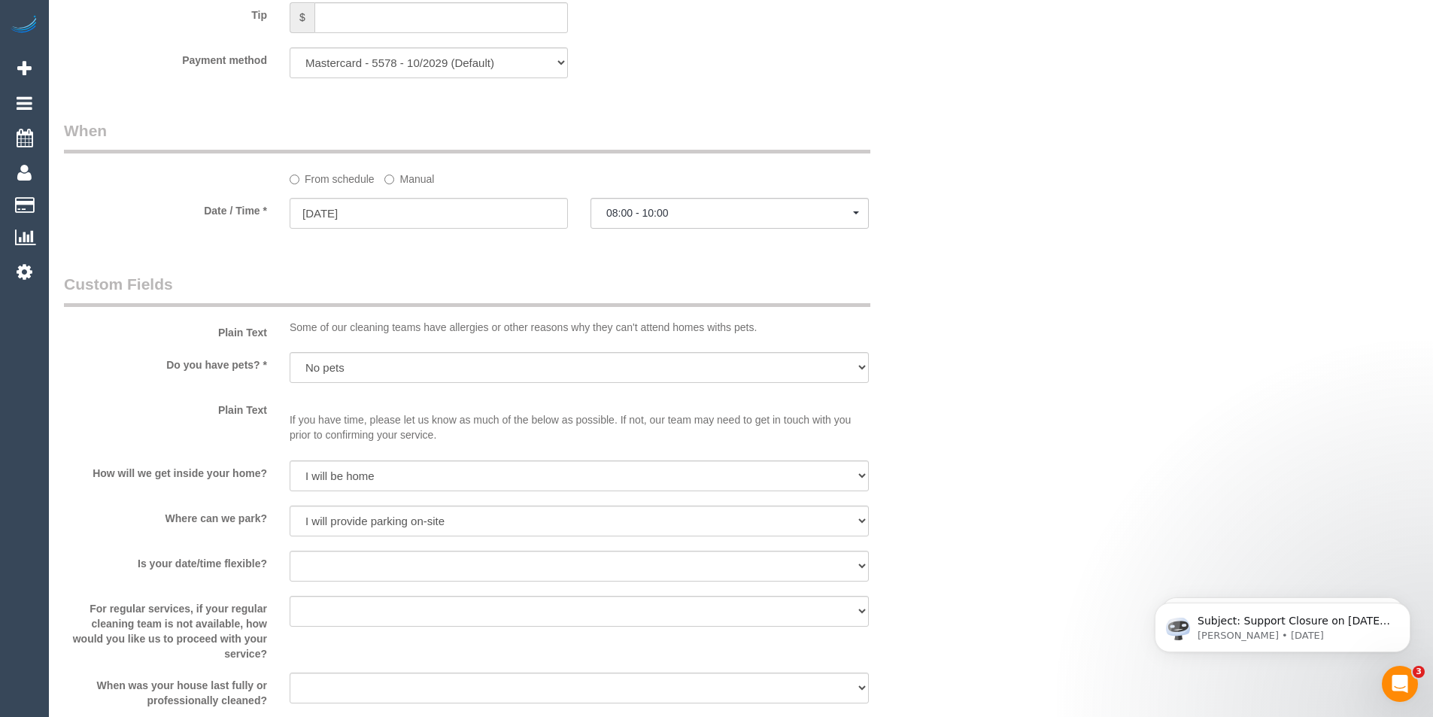
scroll to position [1806, 0]
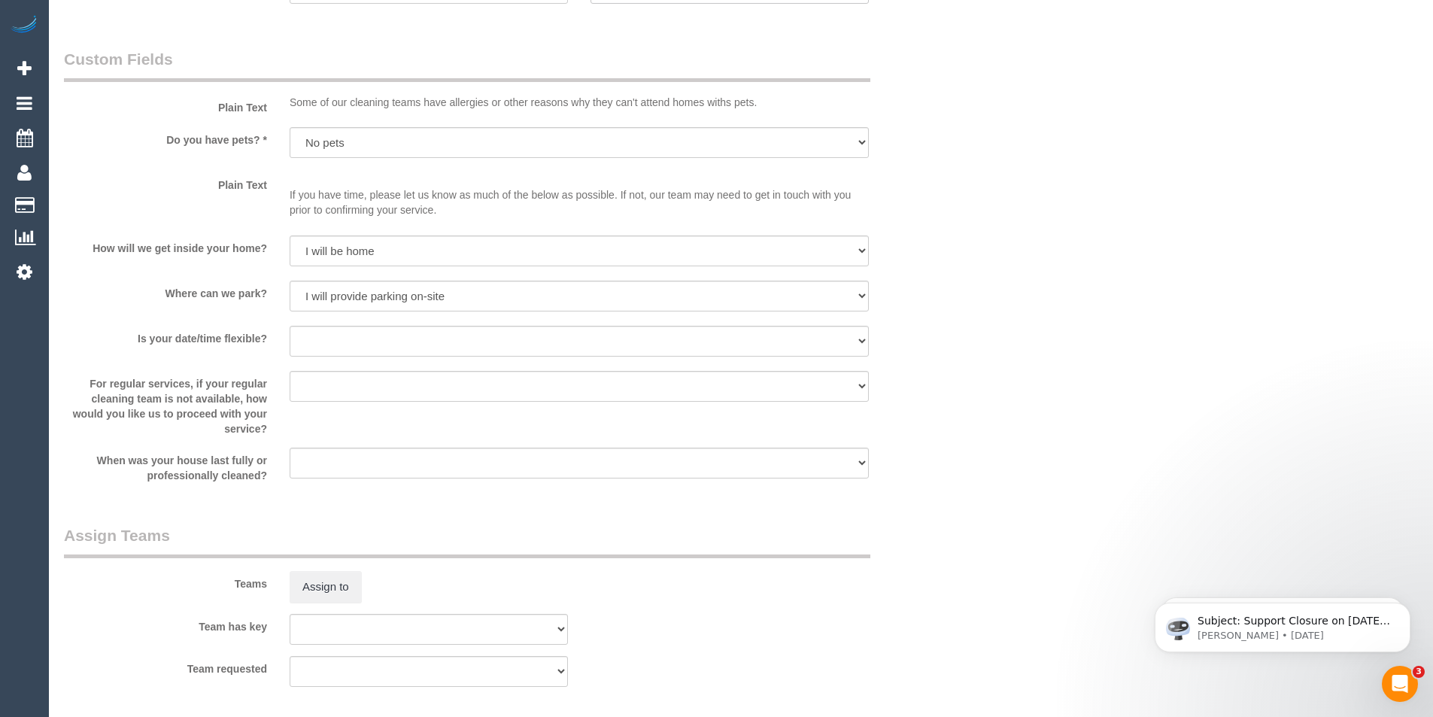
type textarea "Customer will open for you"
click at [351, 345] on select "Yes - date and time Yes - date but not time Yes - time but not date No - No fle…" at bounding box center [579, 341] width 579 height 31
select select "number:24"
click at [290, 326] on select "Yes - date and time Yes - date but not time Yes - time but not date No - No fle…" at bounding box center [579, 341] width 579 height 31
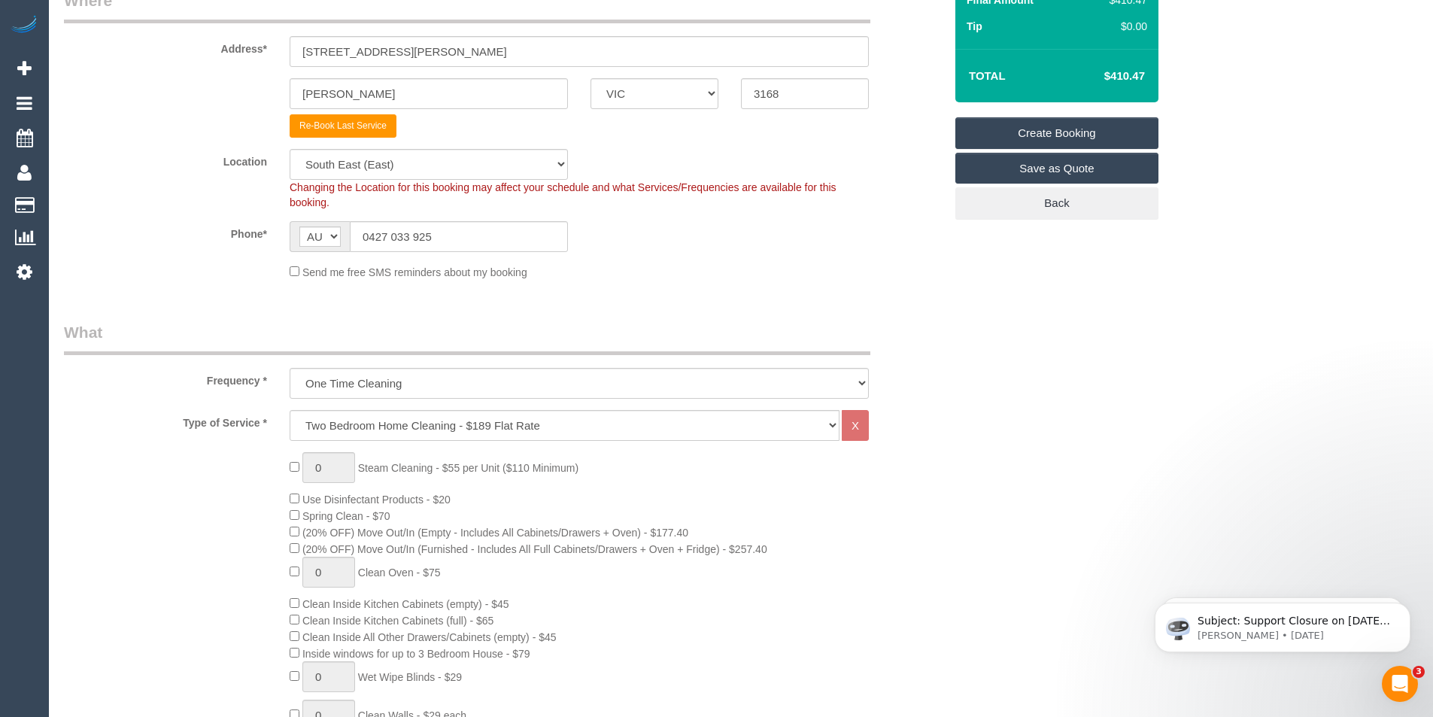
scroll to position [11, 0]
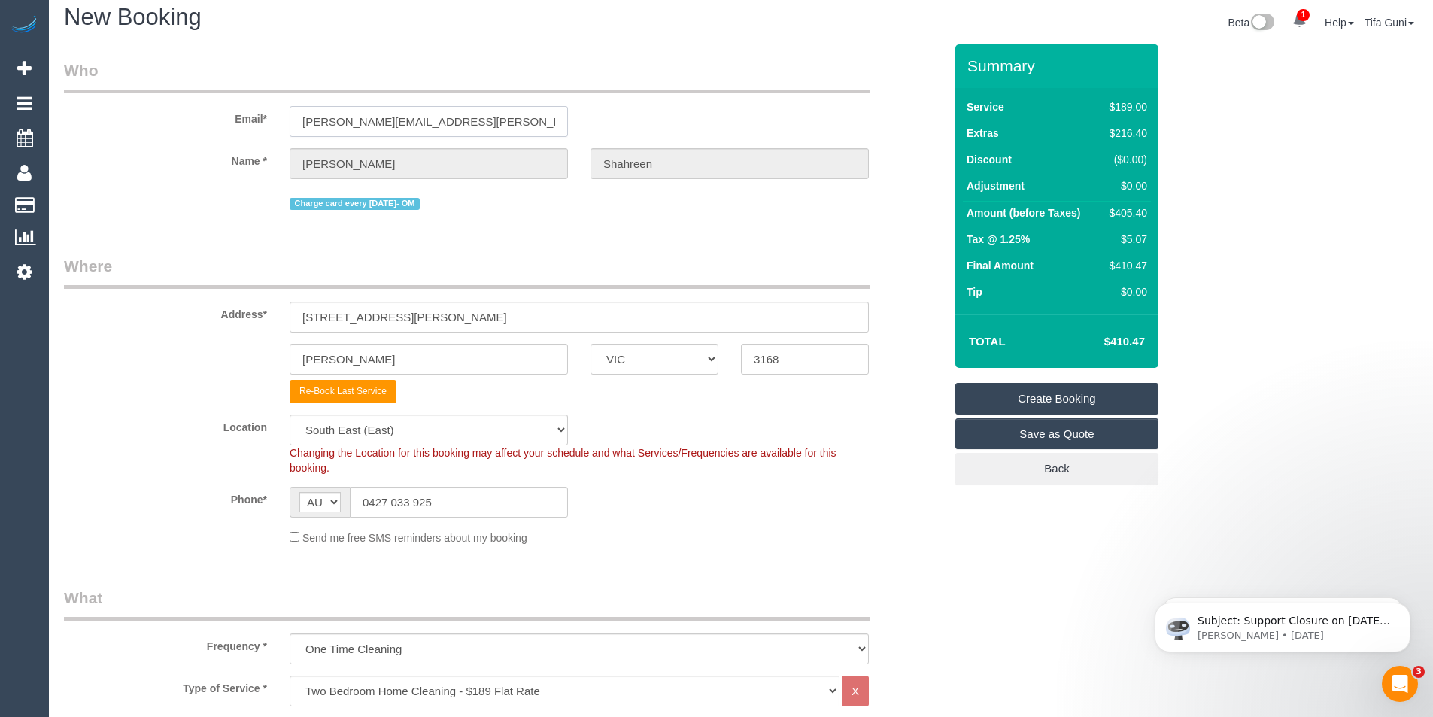
drag, startPoint x: 341, startPoint y: 116, endPoint x: 169, endPoint y: 100, distance: 172.3
click at [159, 100] on div "Email* sanjana.shahreen@gmail.com" at bounding box center [504, 97] width 903 height 77
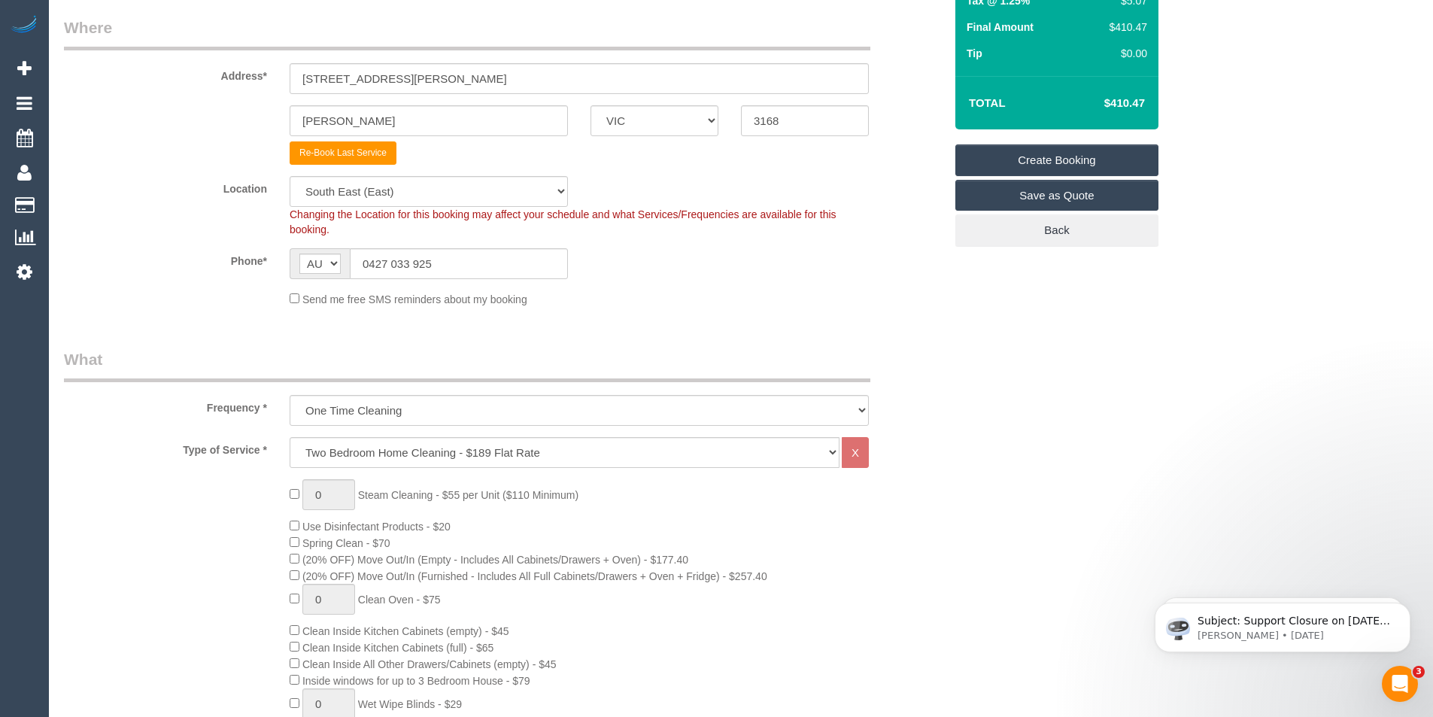
scroll to position [150, 0]
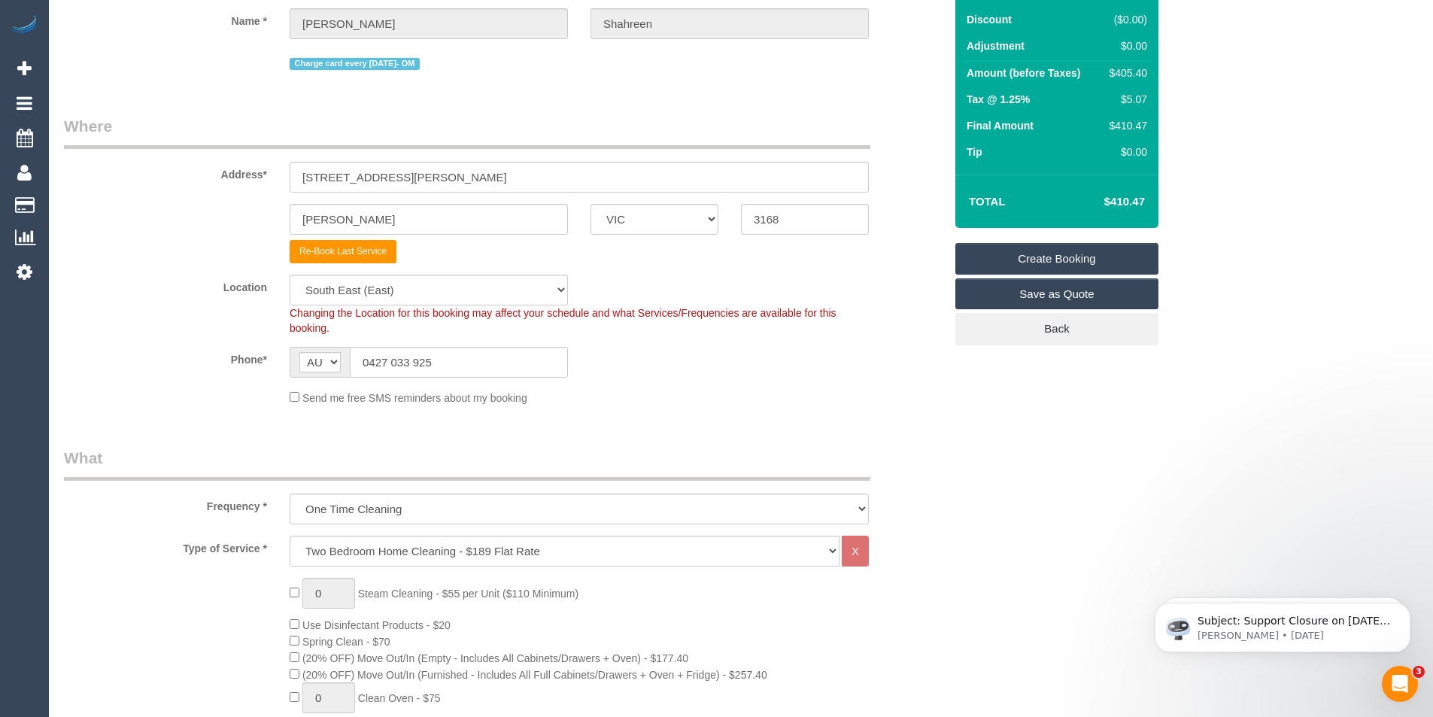
click at [1056, 259] on link "Create Booking" at bounding box center [1057, 259] width 203 height 32
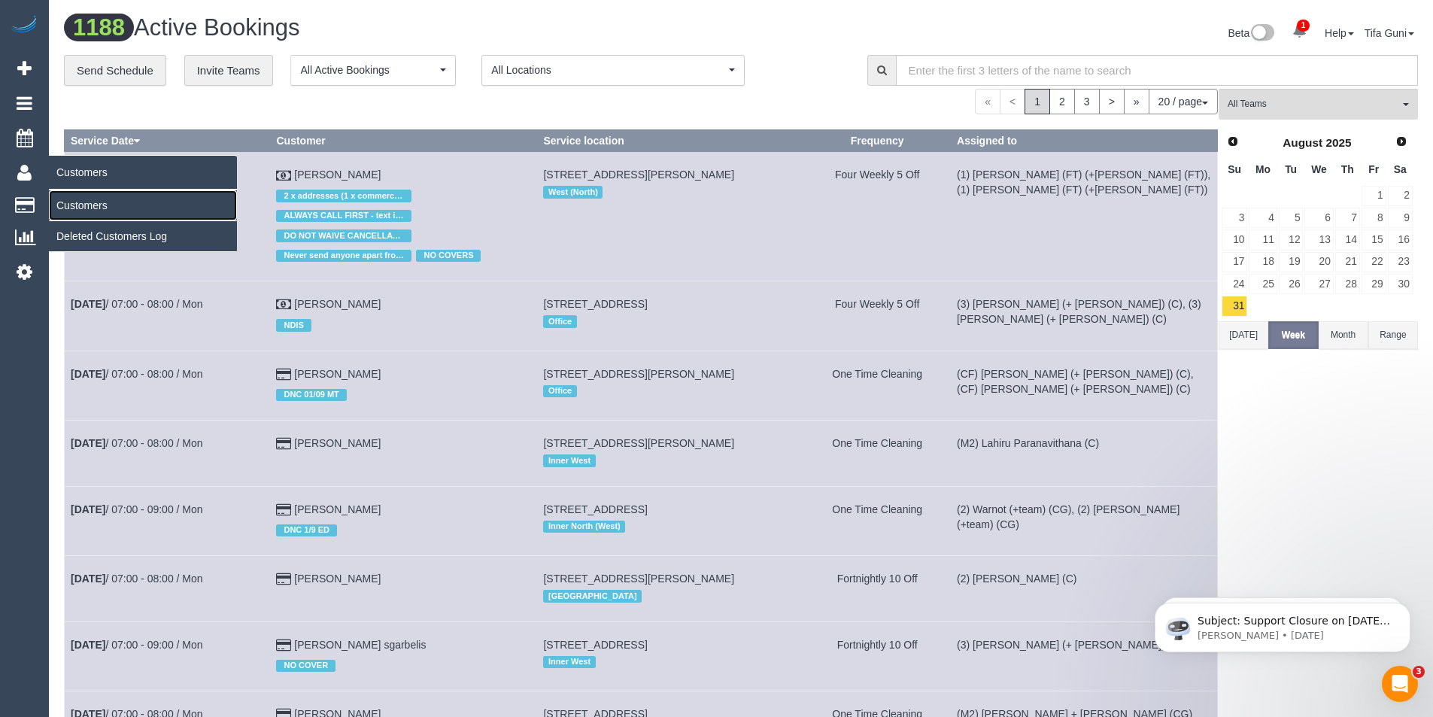
click at [84, 207] on link "Customers" at bounding box center [143, 205] width 188 height 30
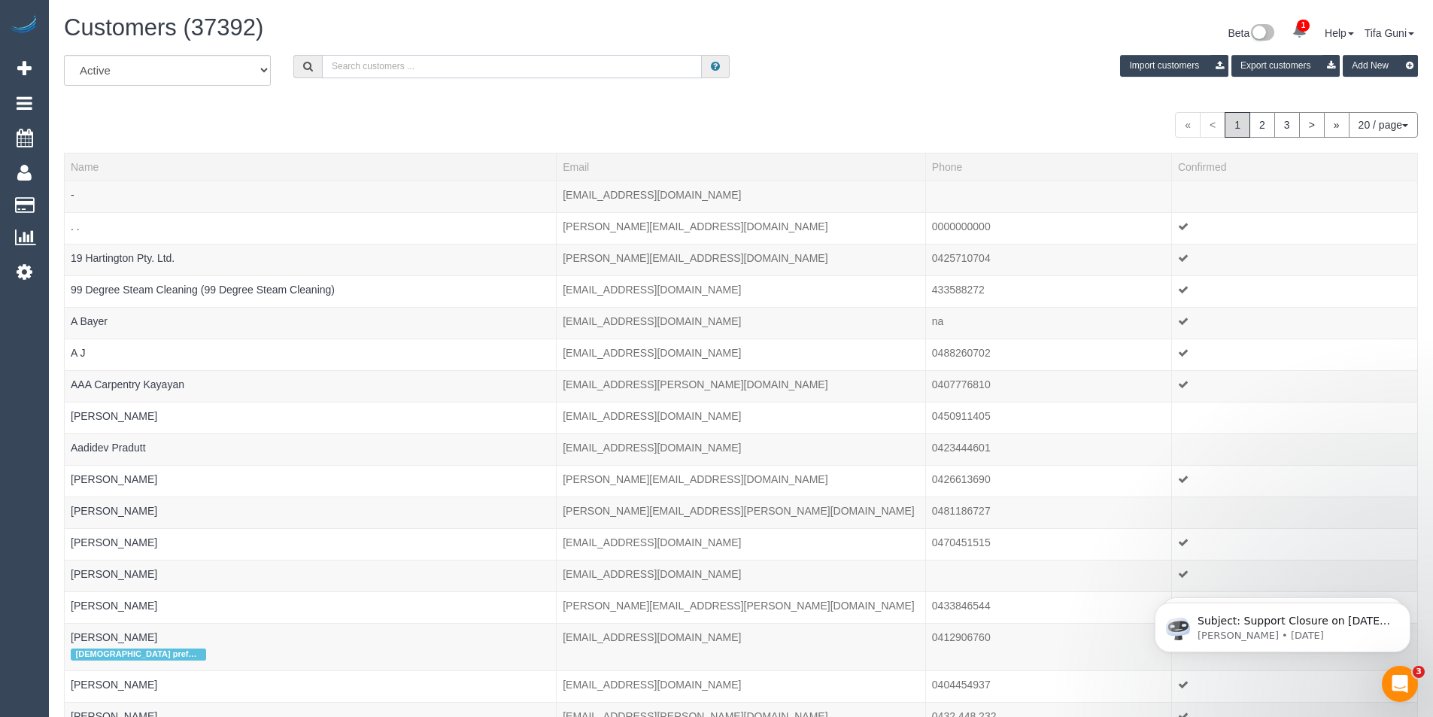
click at [368, 75] on input "text" at bounding box center [512, 66] width 380 height 23
paste input "sanjana.shahreen@gmail.com"
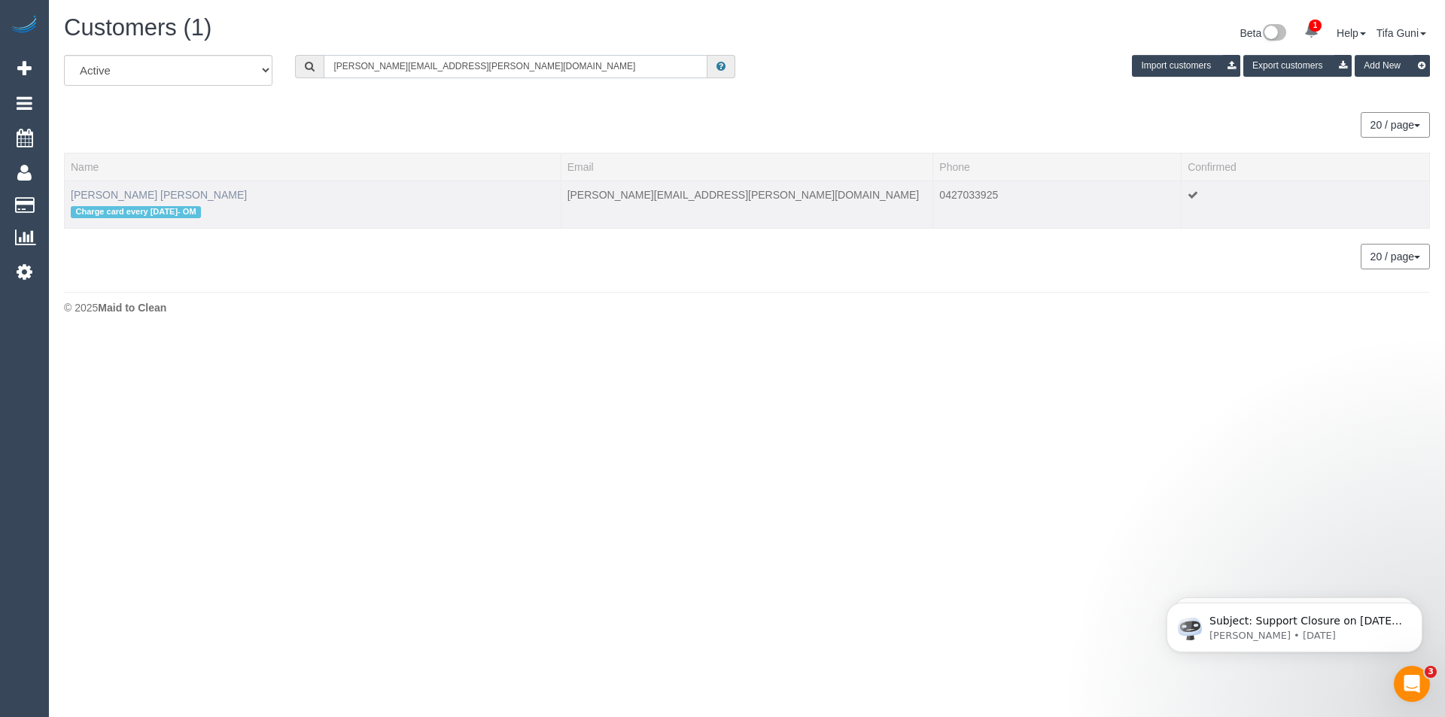
type input "sanjana.shahreen@gmail.com"
click at [96, 199] on link "Sanjana Shahreen" at bounding box center [159, 195] width 176 height 12
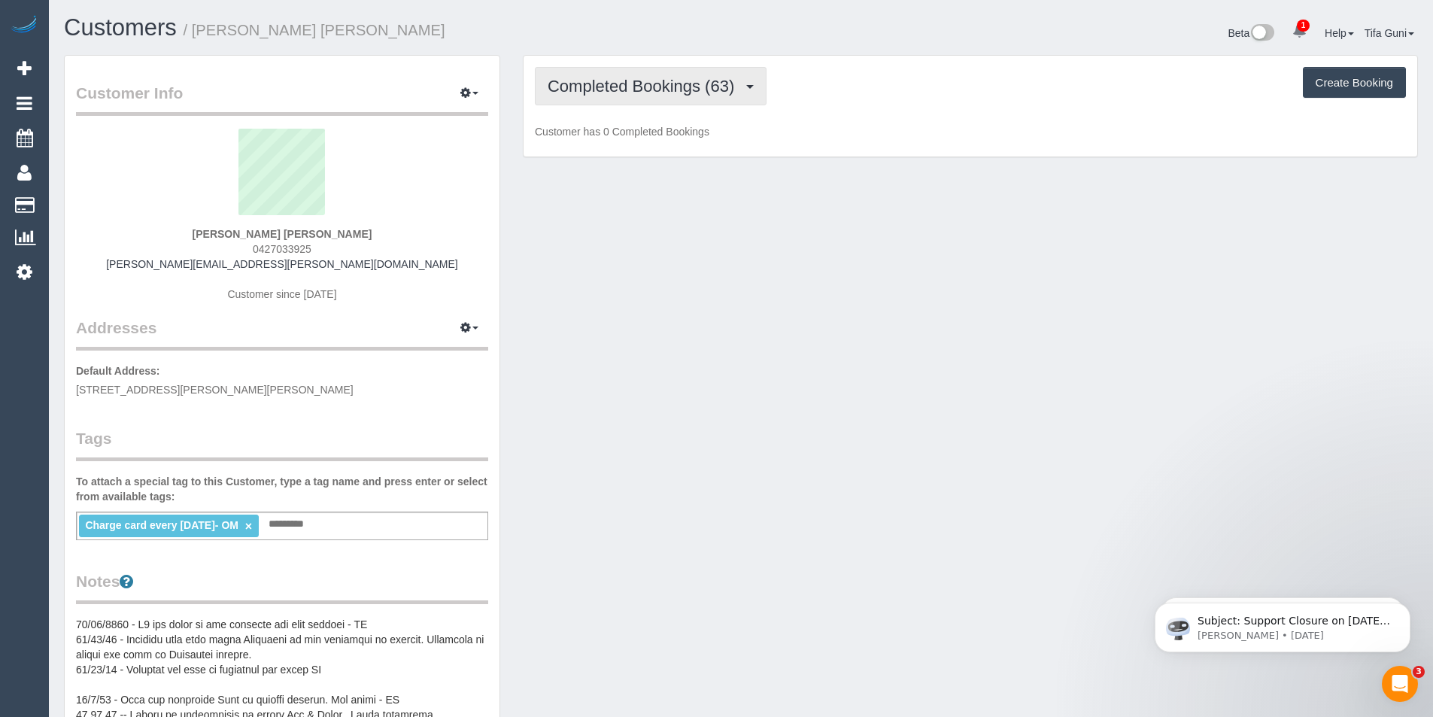
click at [749, 77] on button "Completed Bookings (63)" at bounding box center [651, 86] width 232 height 38
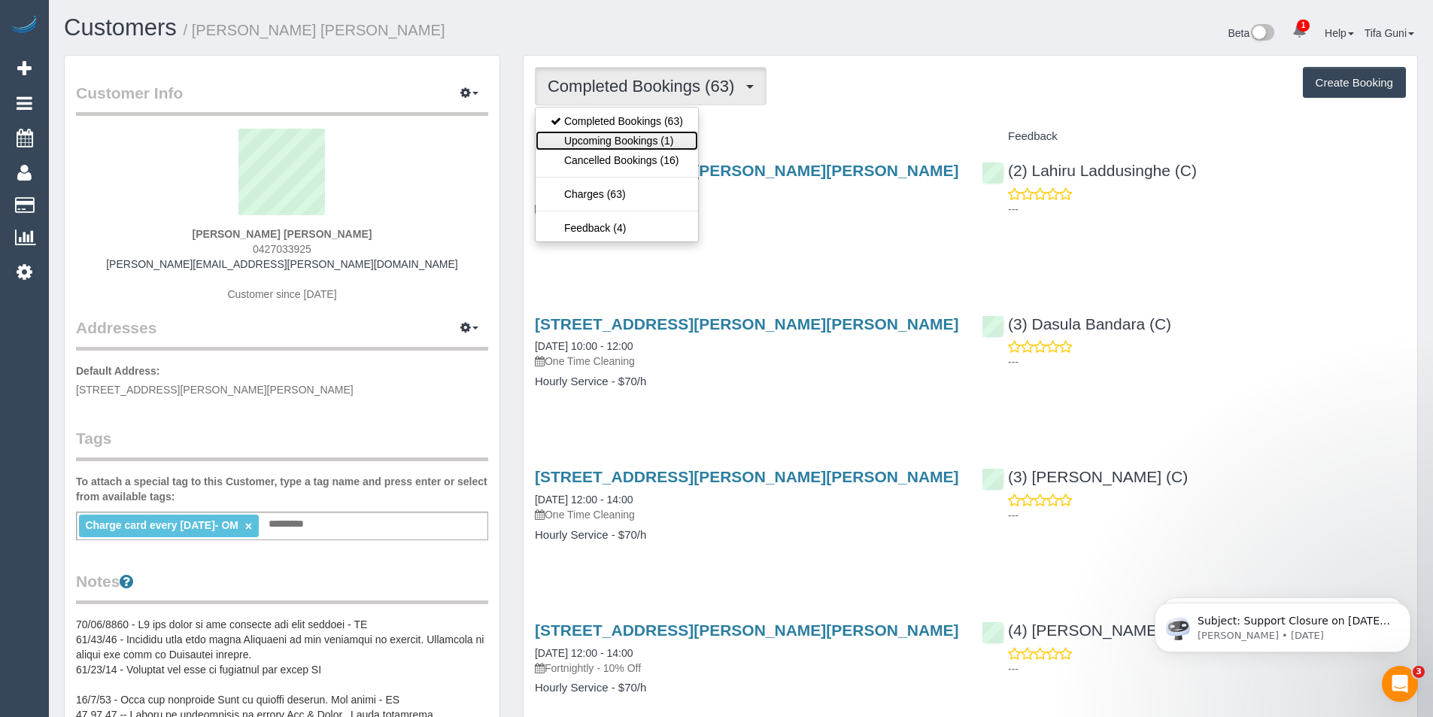
click at [631, 137] on link "Upcoming Bookings (1)" at bounding box center [617, 141] width 163 height 20
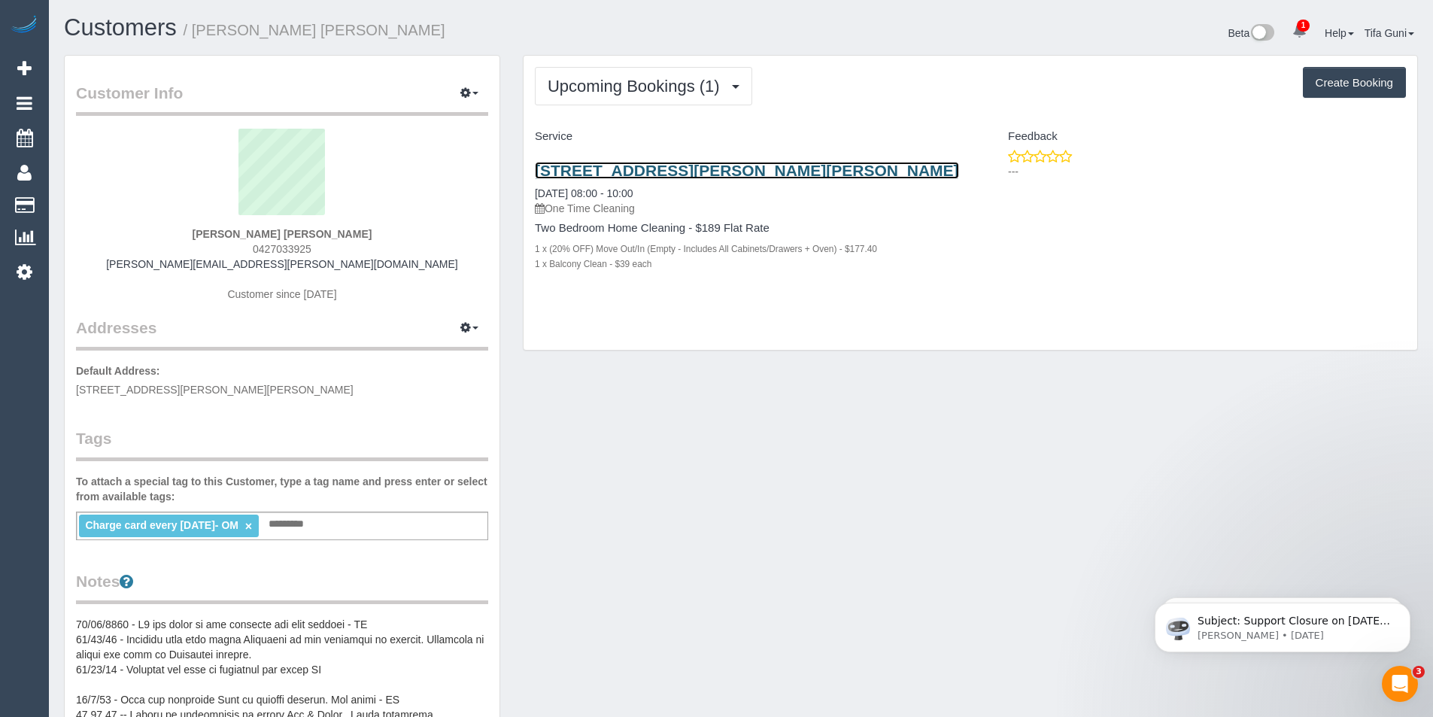
click at [651, 167] on link "901/864 Blackburn Road, Clayton, VIC 3168" at bounding box center [747, 170] width 424 height 17
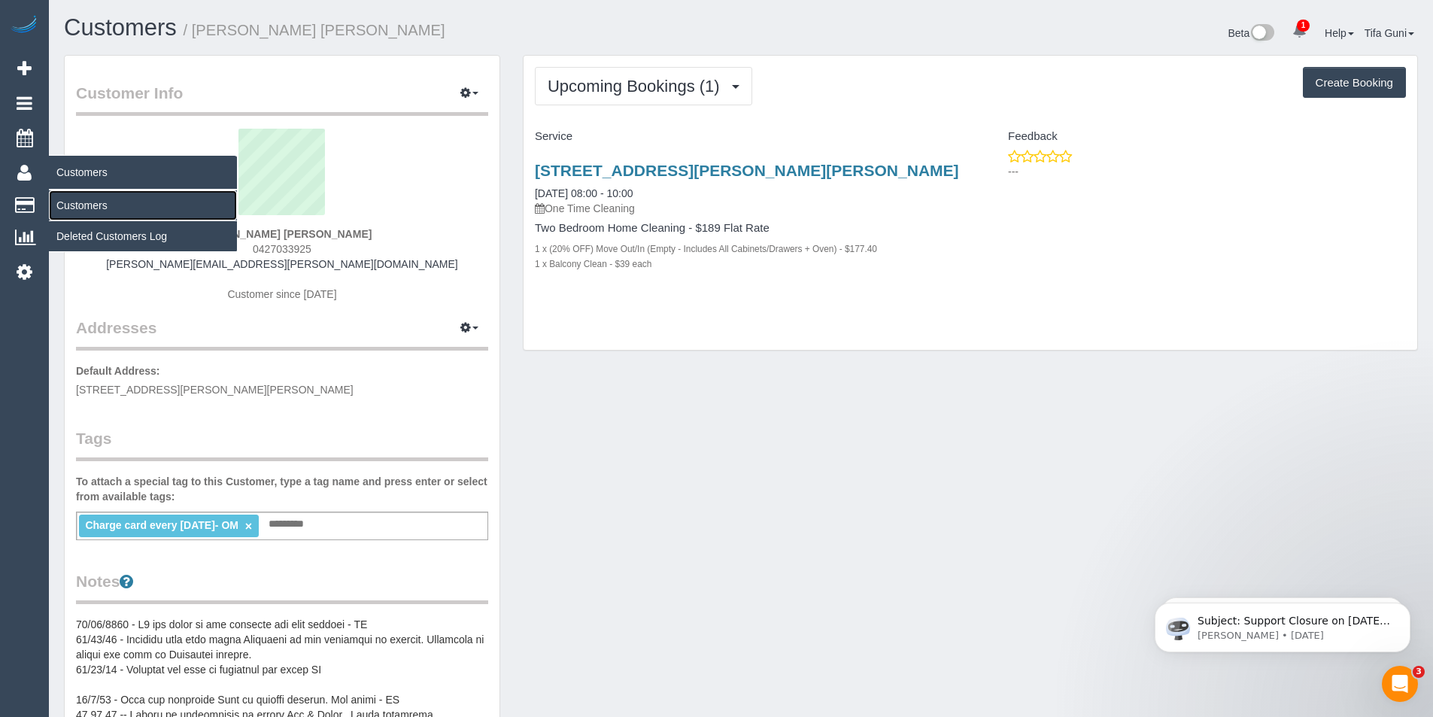
click at [78, 202] on link "Customers" at bounding box center [143, 205] width 188 height 30
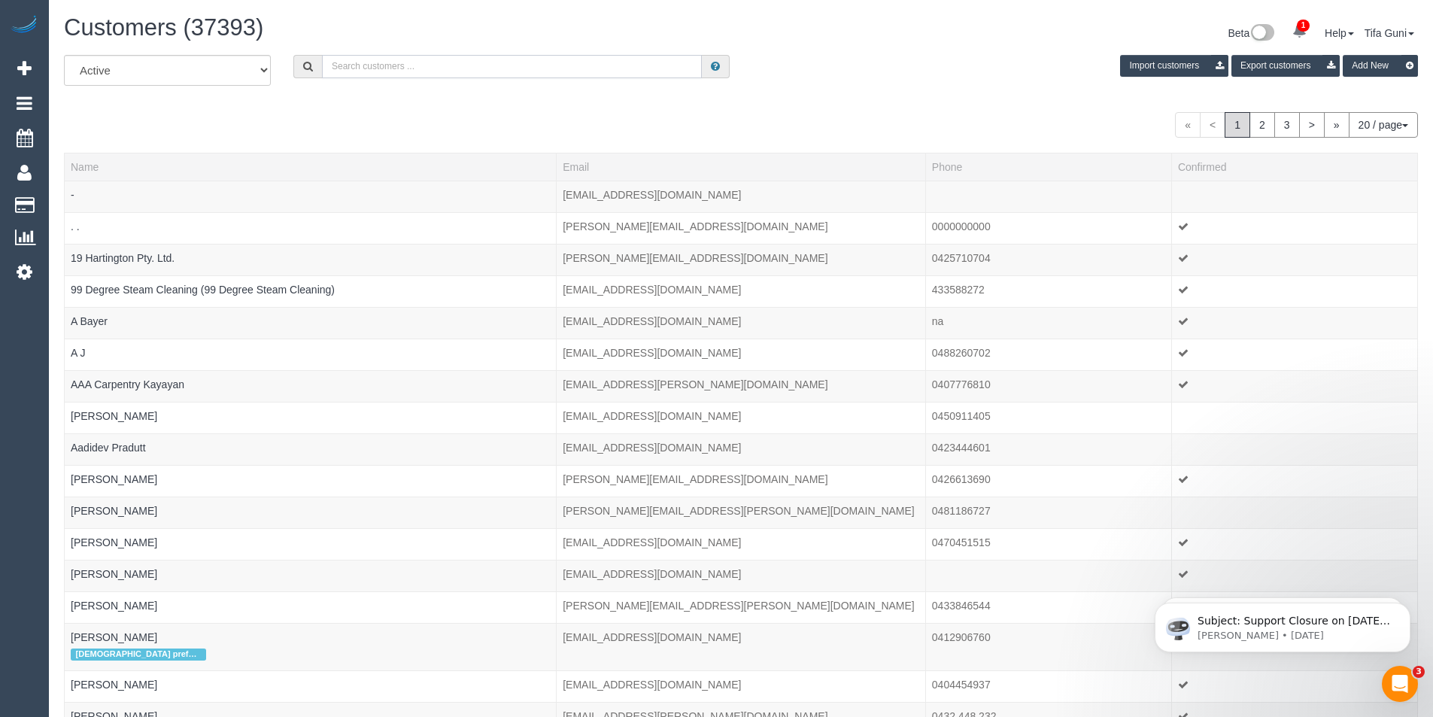
click at [358, 65] on input "text" at bounding box center [512, 66] width 380 height 23
paste input "61416197968"
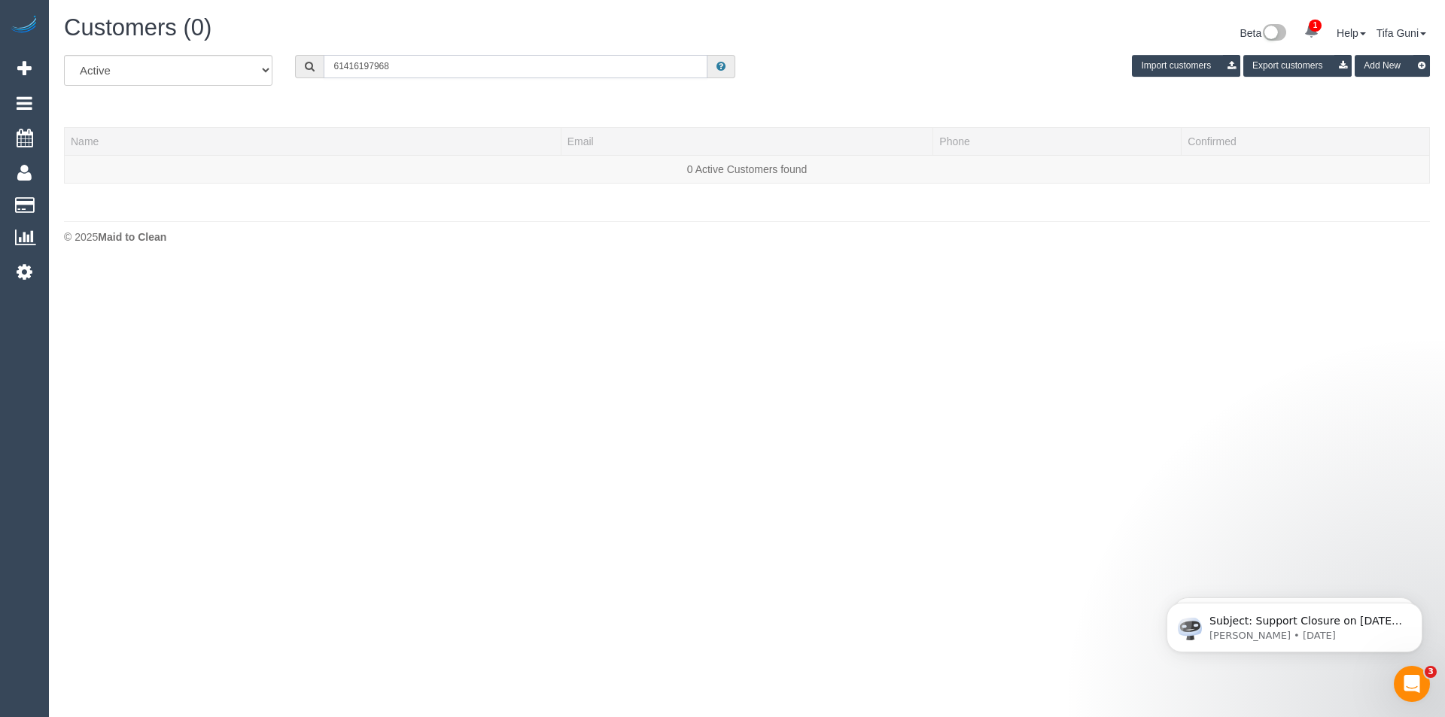
type input "61416197968"
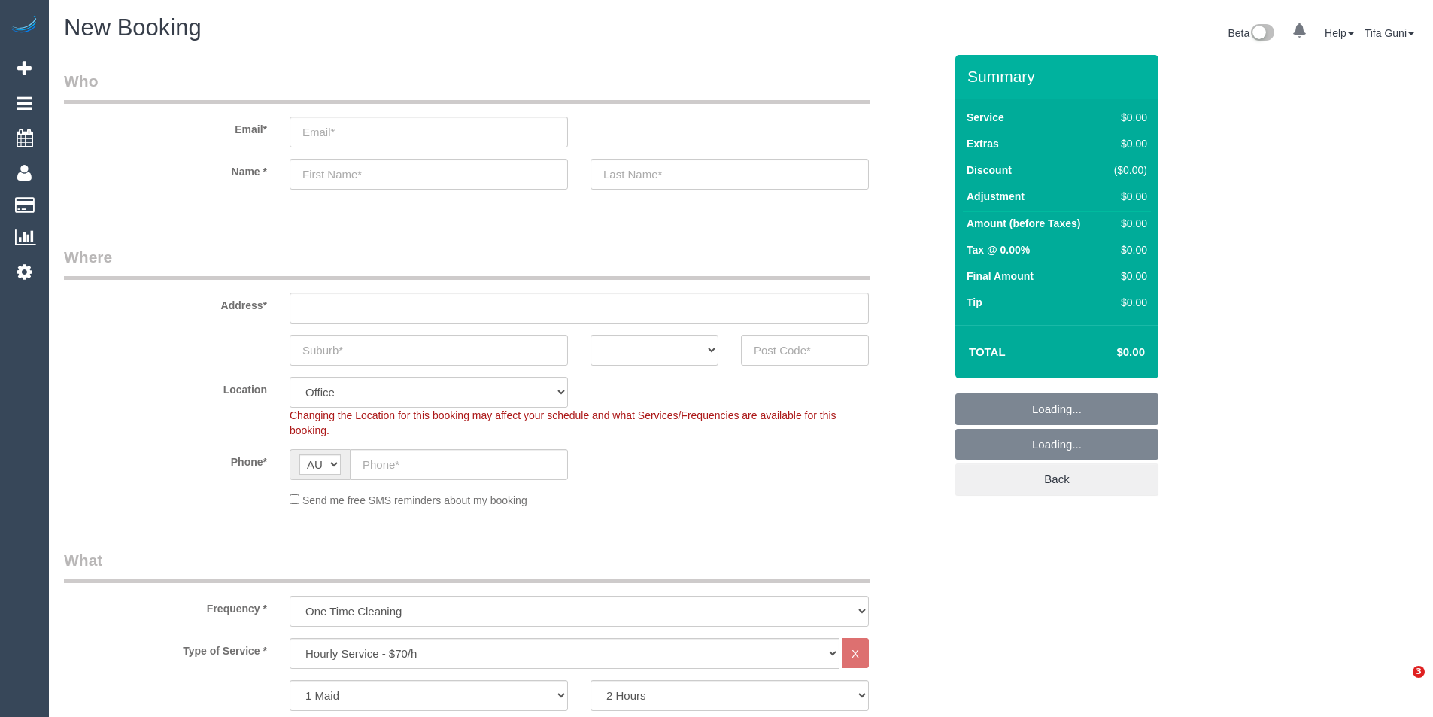
select select "object:2084"
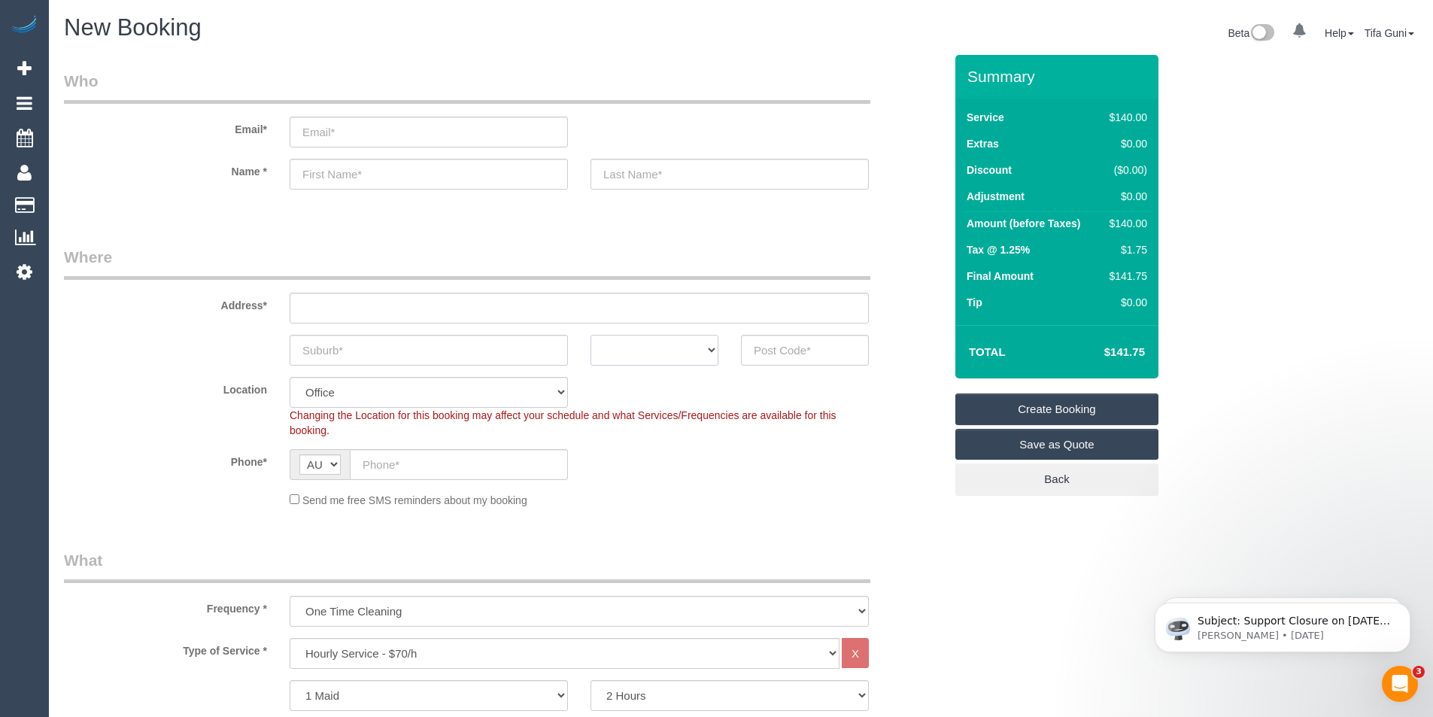
click at [696, 359] on select "ACT [GEOGRAPHIC_DATA] NT [GEOGRAPHIC_DATA] SA TAS [GEOGRAPHIC_DATA] [GEOGRAPHIC…" at bounding box center [655, 350] width 128 height 31
select select "VIC"
click at [591, 335] on select "ACT [GEOGRAPHIC_DATA] NT [GEOGRAPHIC_DATA] SA TAS [GEOGRAPHIC_DATA] [GEOGRAPHIC…" at bounding box center [655, 350] width 128 height 31
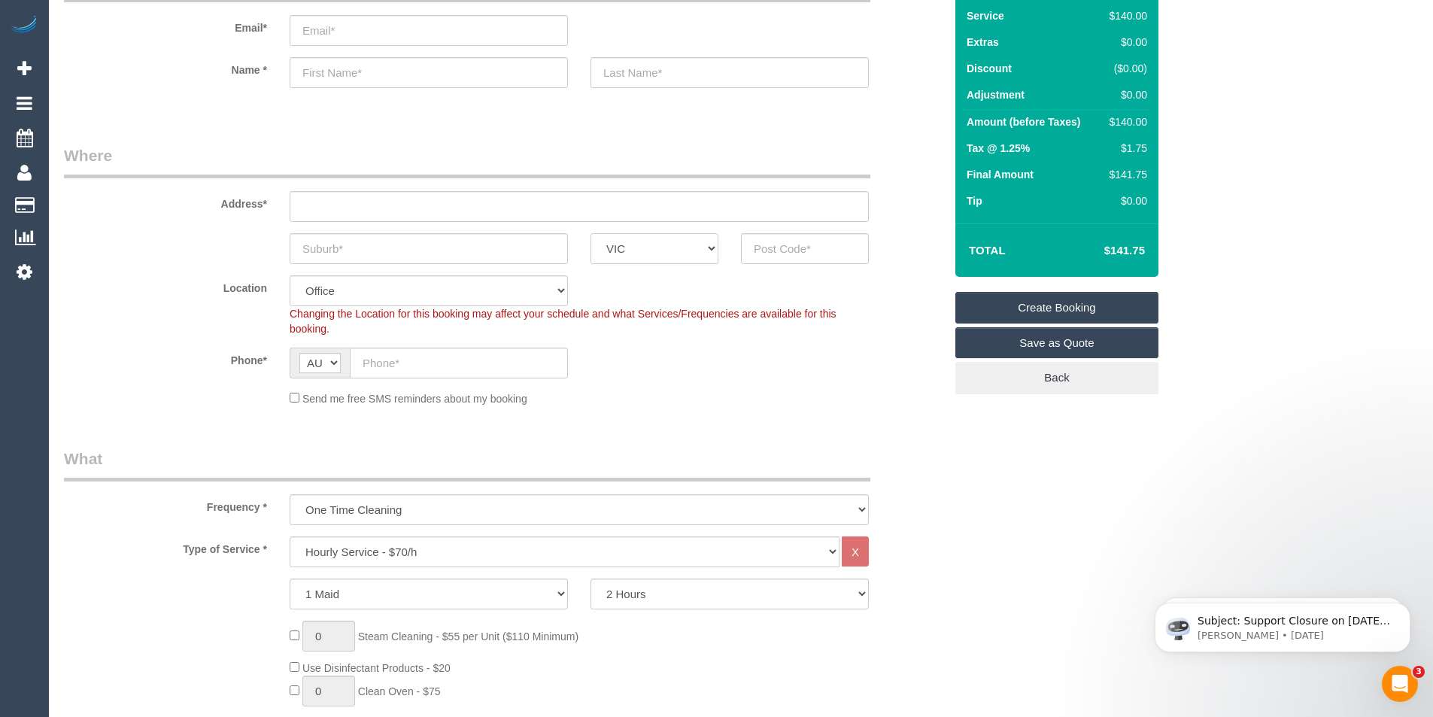
scroll to position [301, 0]
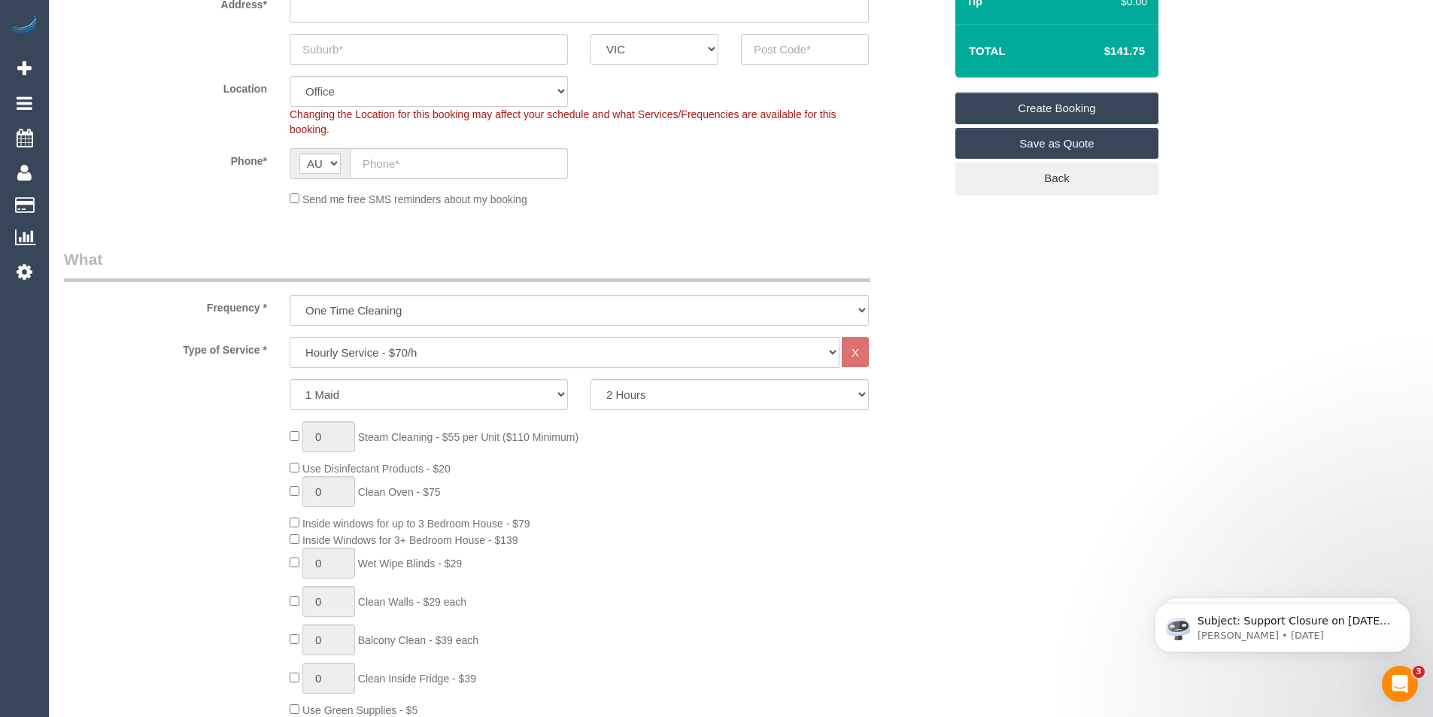
click at [392, 345] on select "Hourly Service - $70/h Hourly Service - $65/h Hourly Service - $60/h Hourly Ser…" at bounding box center [565, 352] width 550 height 31
select select "211"
click at [290, 337] on select "Hourly Service - $70/h Hourly Service - $65/h Hourly Service - $60/h Hourly Ser…" at bounding box center [565, 352] width 550 height 31
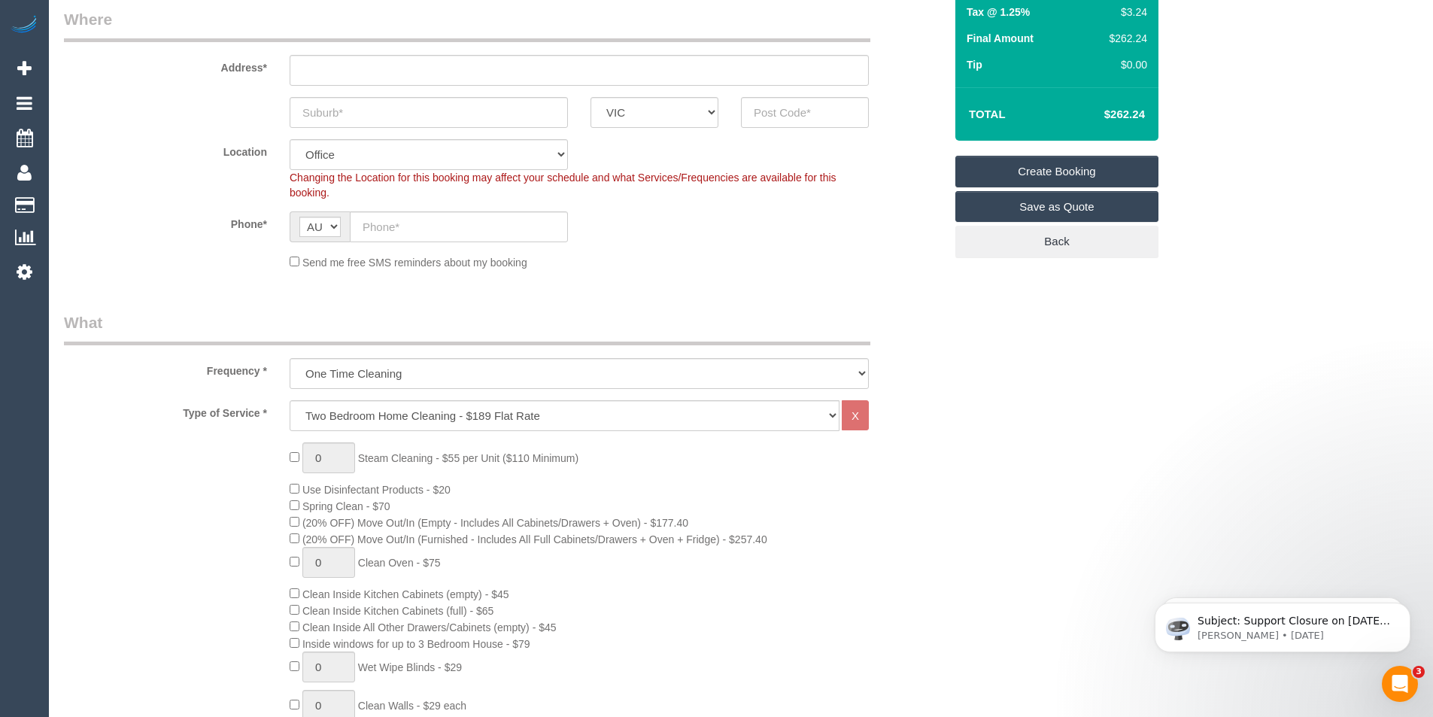
scroll to position [0, 0]
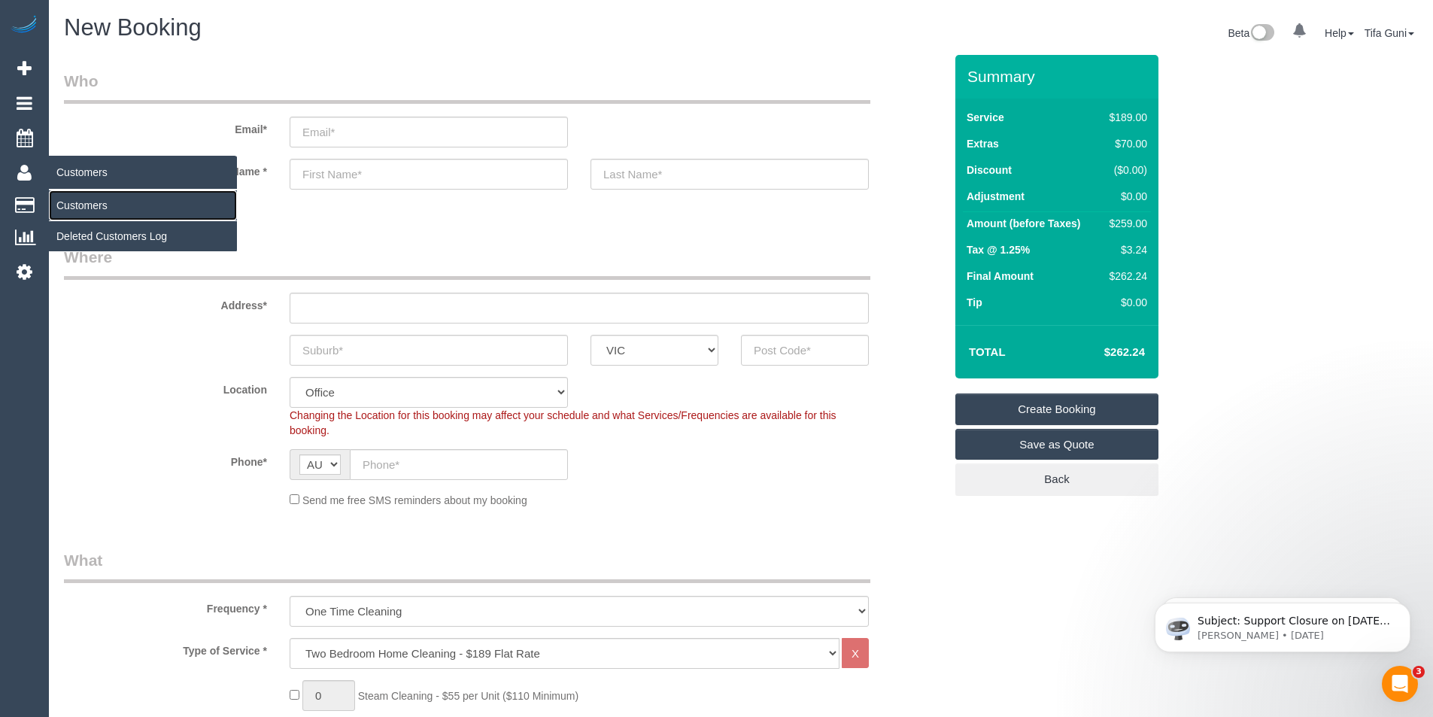
click at [77, 209] on link "Customers" at bounding box center [143, 205] width 188 height 30
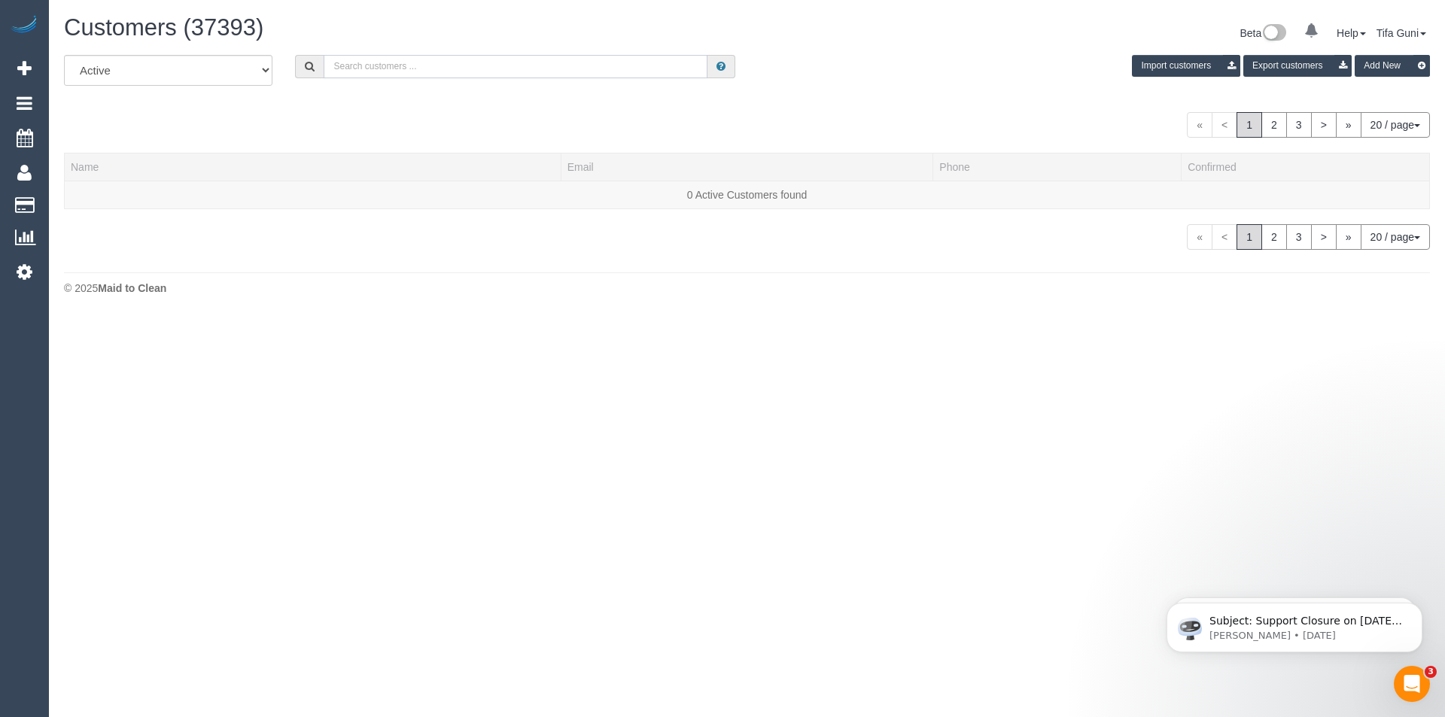
click at [364, 65] on input "text" at bounding box center [516, 66] width 384 height 23
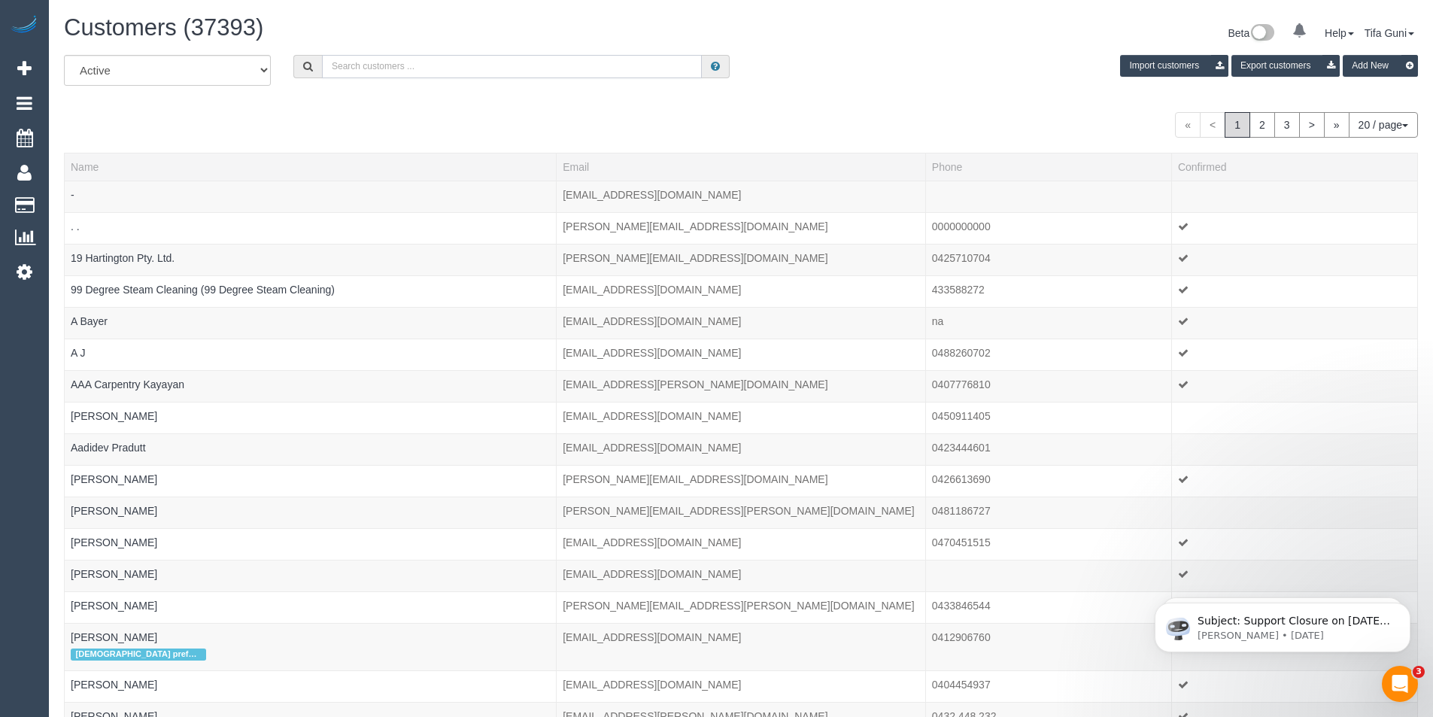
paste input "lilyandkatie34@outlook.com"
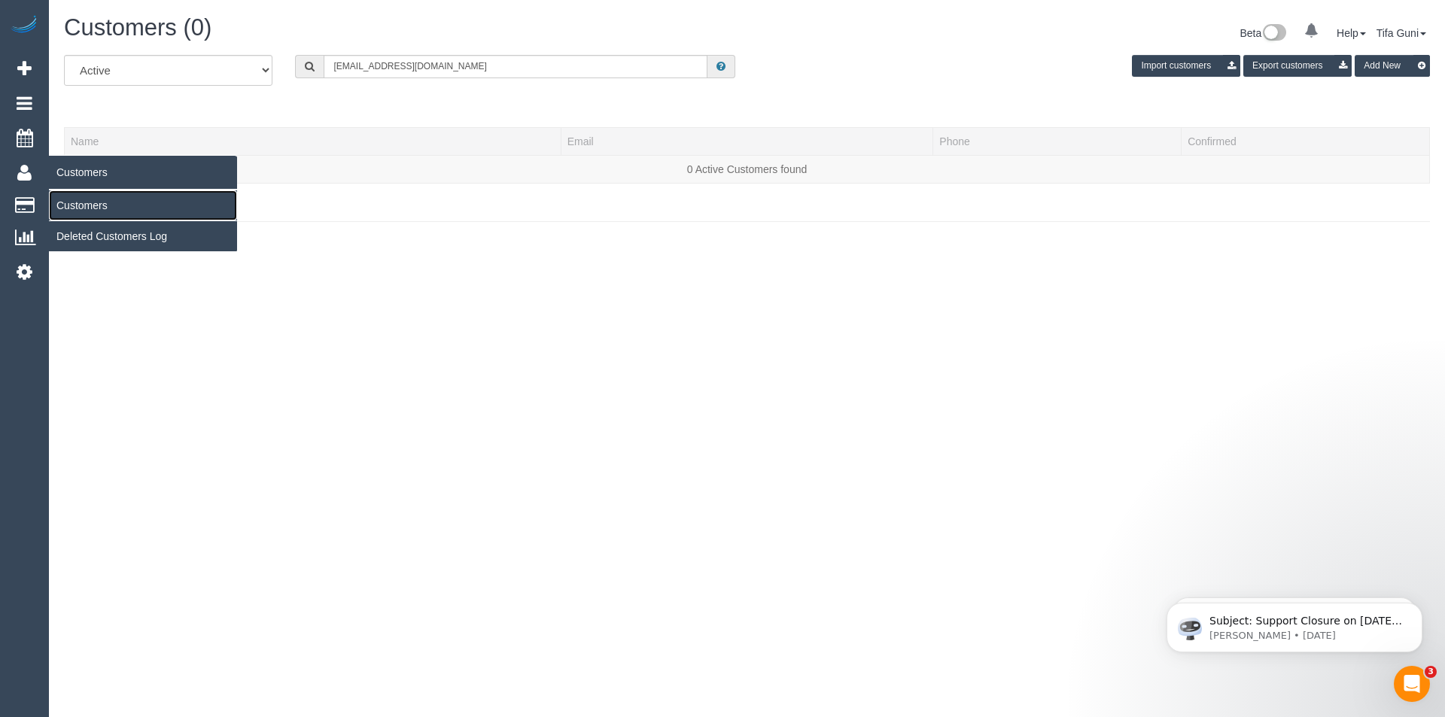
click at [84, 208] on link "Customers" at bounding box center [143, 205] width 188 height 30
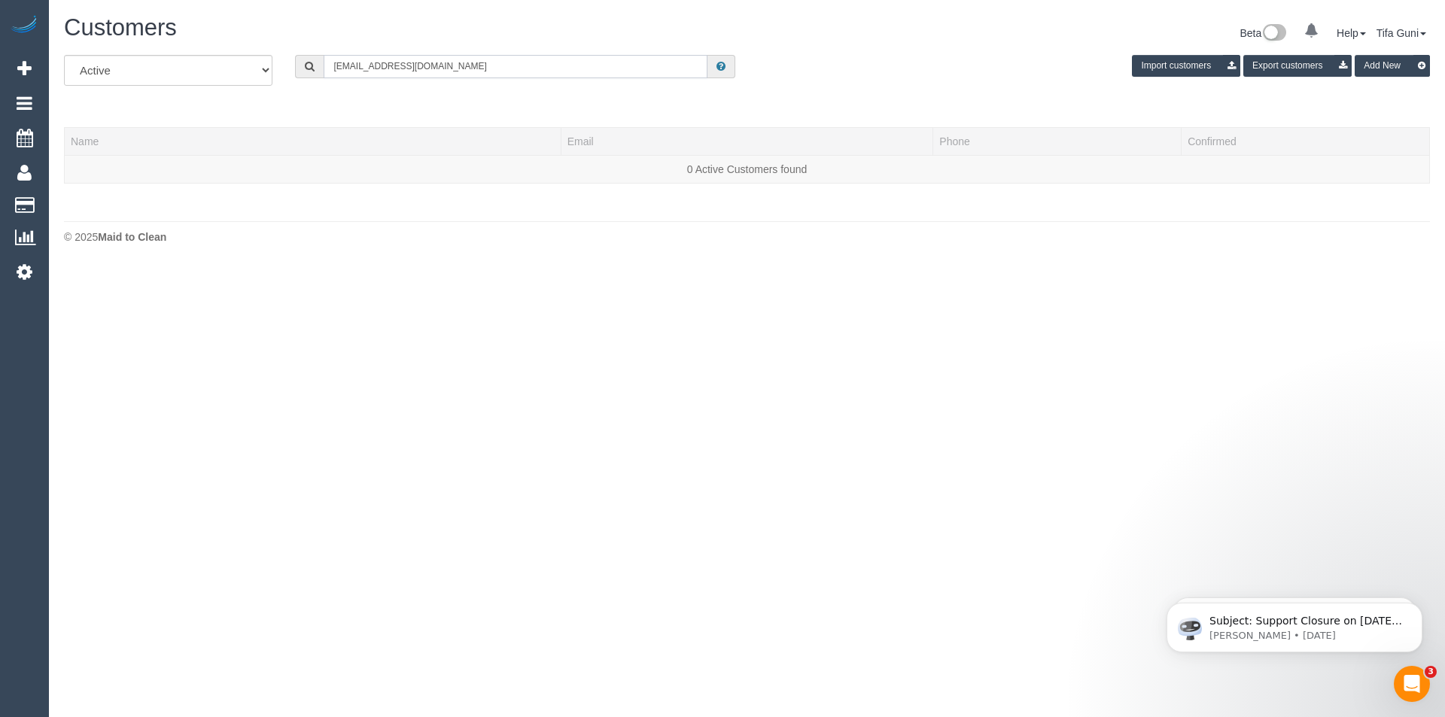
drag, startPoint x: 409, startPoint y: 75, endPoint x: 222, endPoint y: 82, distance: 187.5
click at [222, 82] on div "All Active Archived lilyandkatie34@outlook.com Import customers Export customer…" at bounding box center [747, 76] width 1388 height 42
paste input "61484376878"
drag, startPoint x: 342, startPoint y: 66, endPoint x: 327, endPoint y: 65, distance: 14.3
click at [327, 65] on input "61484376878" at bounding box center [516, 66] width 384 height 23
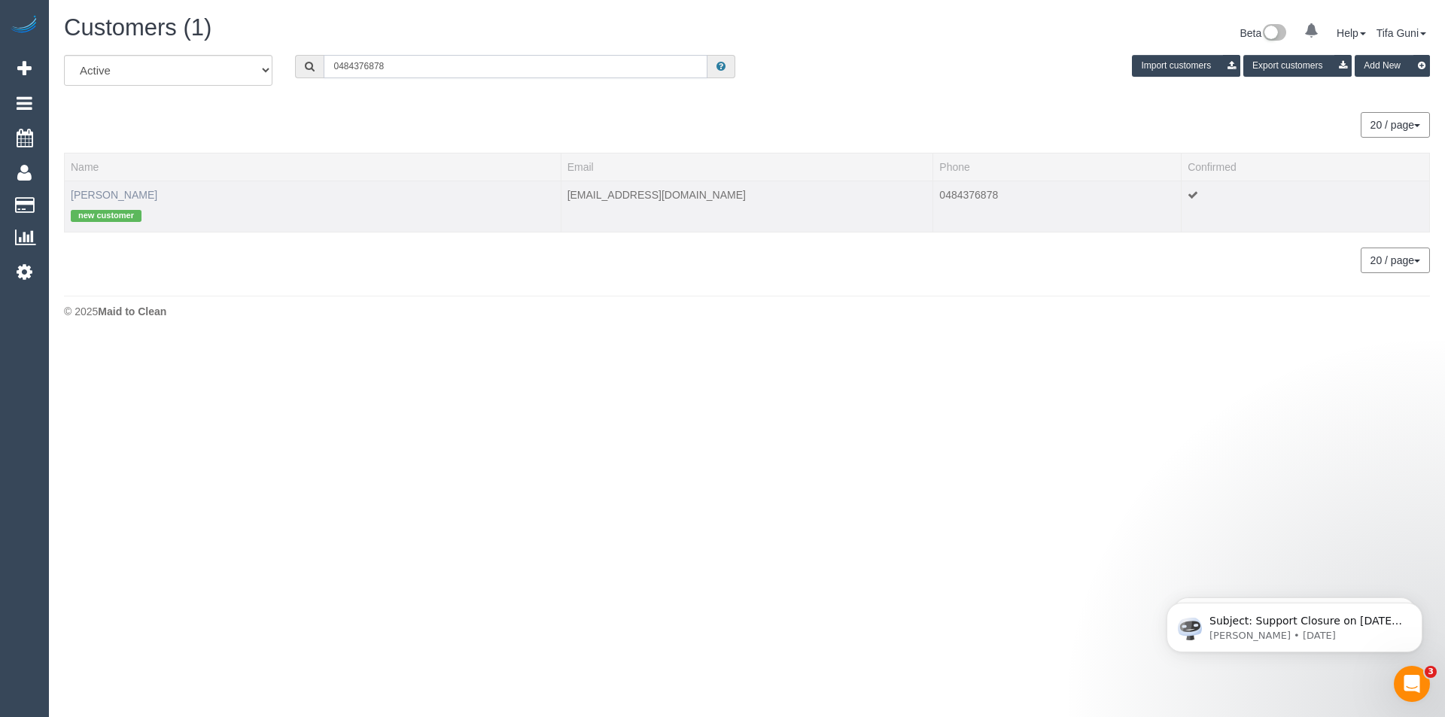
type input "0484376878"
click at [108, 197] on link "Rian Matthews" at bounding box center [114, 195] width 87 height 12
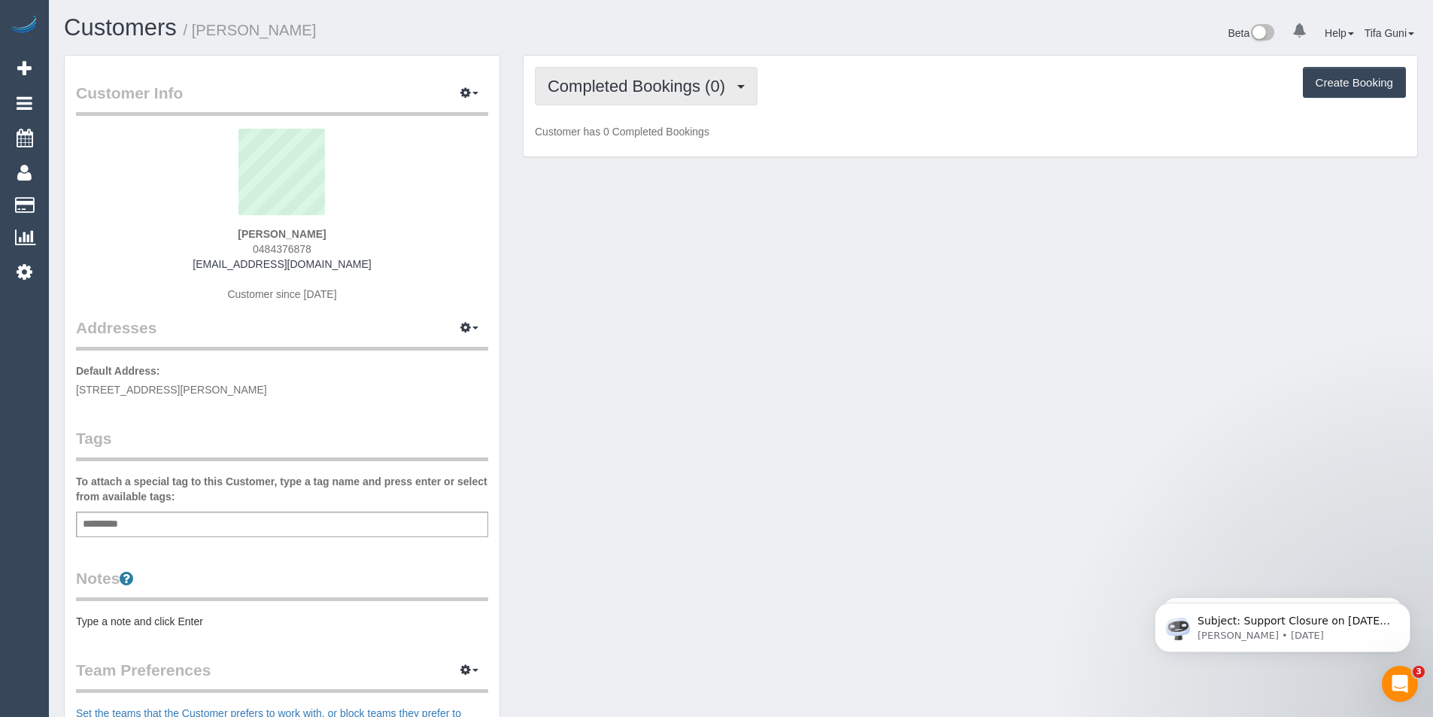
click at [688, 81] on span "Completed Bookings (0)" at bounding box center [640, 86] width 185 height 19
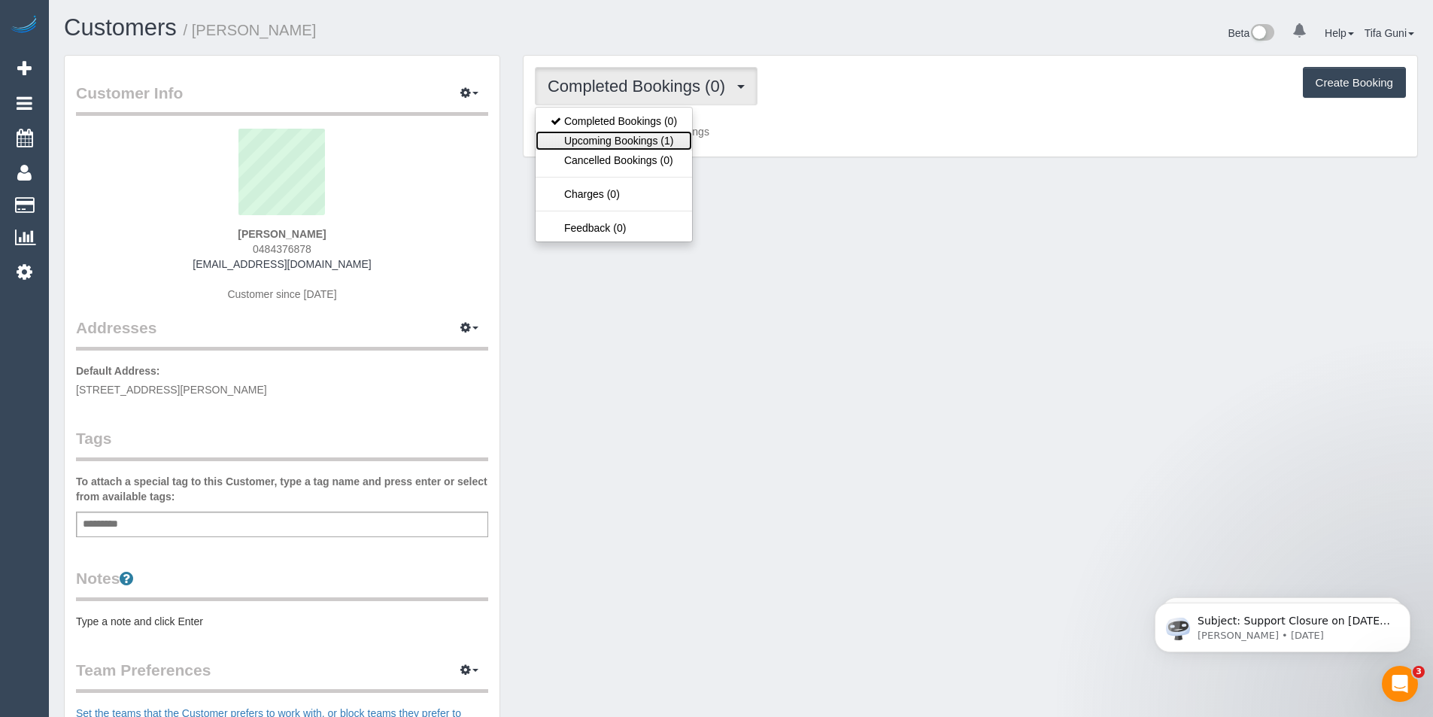
click at [615, 137] on link "Upcoming Bookings (1)" at bounding box center [614, 141] width 156 height 20
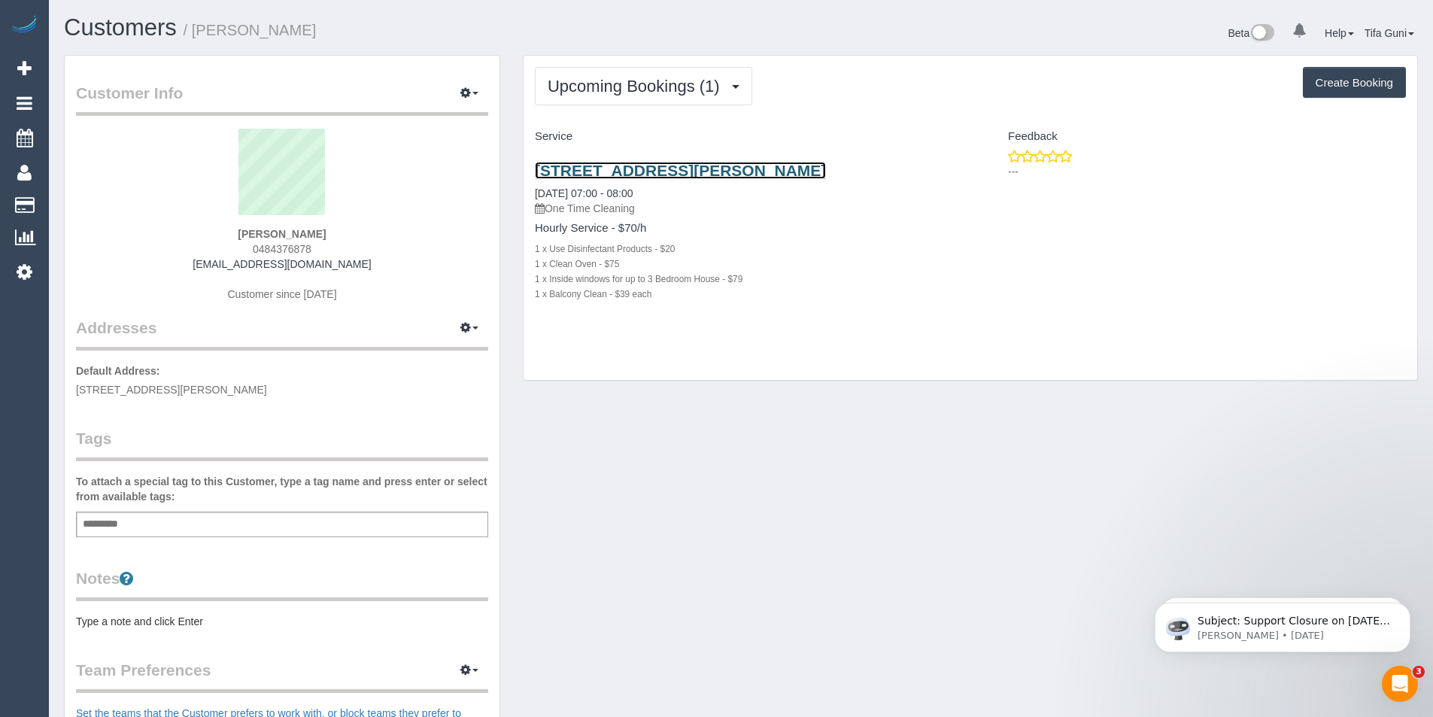
click at [727, 169] on link "28 Bradshaw Street, Essendon, VIC 3040" at bounding box center [680, 170] width 291 height 17
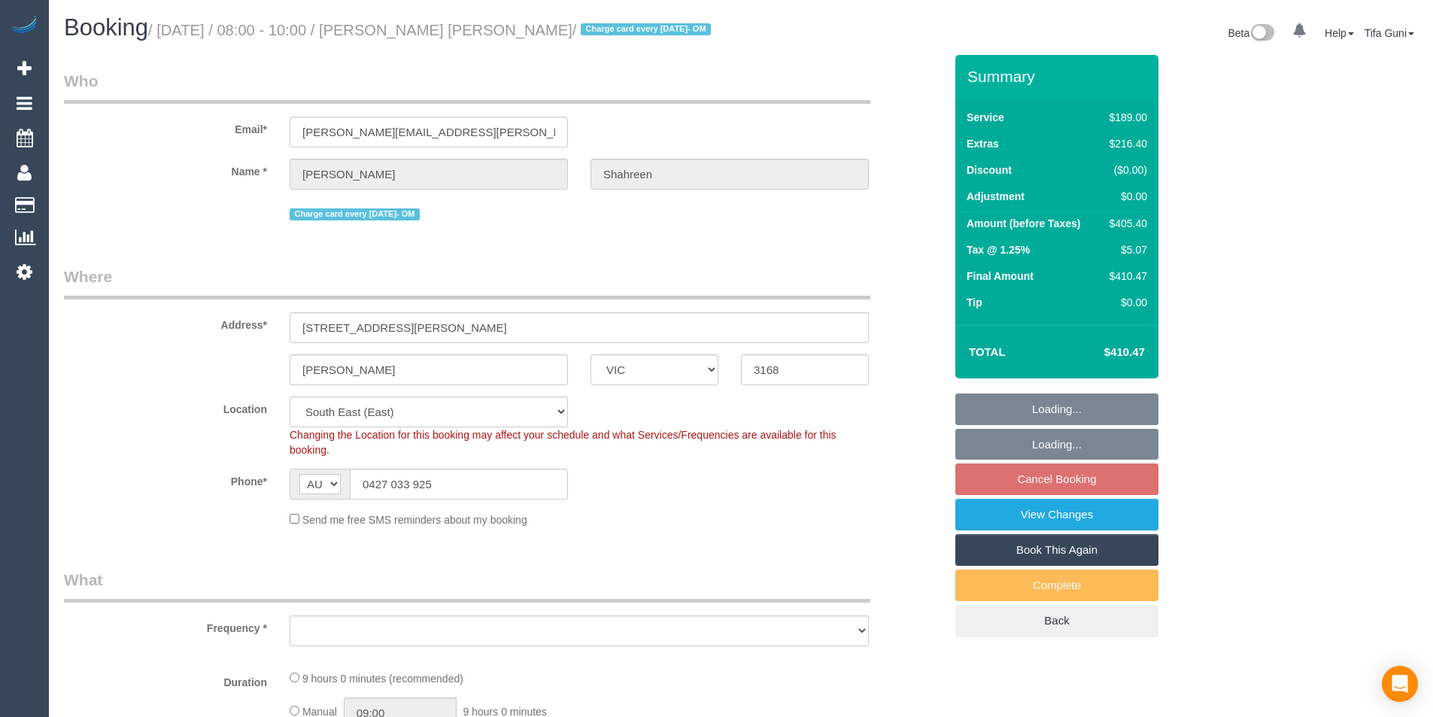
select select "VIC"
select select "string:stripe-pm_1RbaBD2GScqysDRVJCkPLOKz"
select select "number:28"
select select "number:14"
select select "number:18"
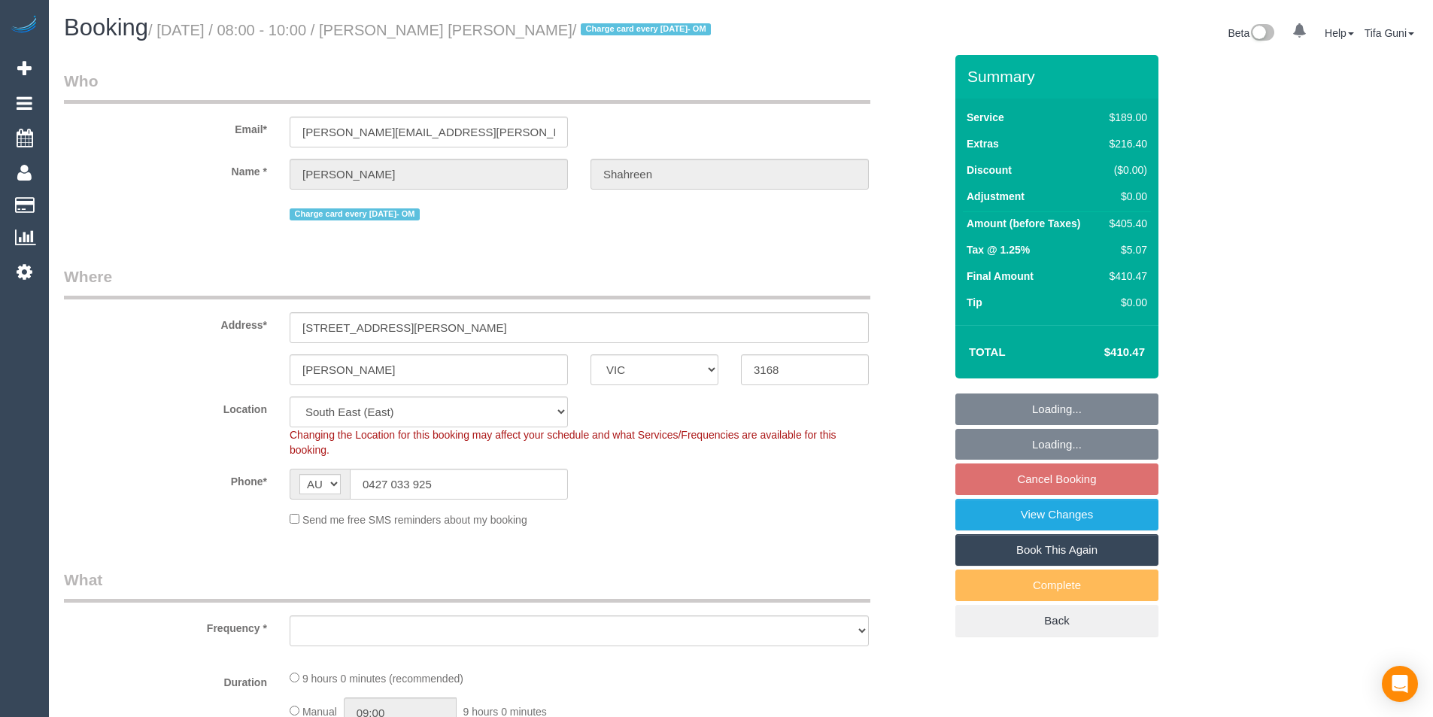
select select "number:24"
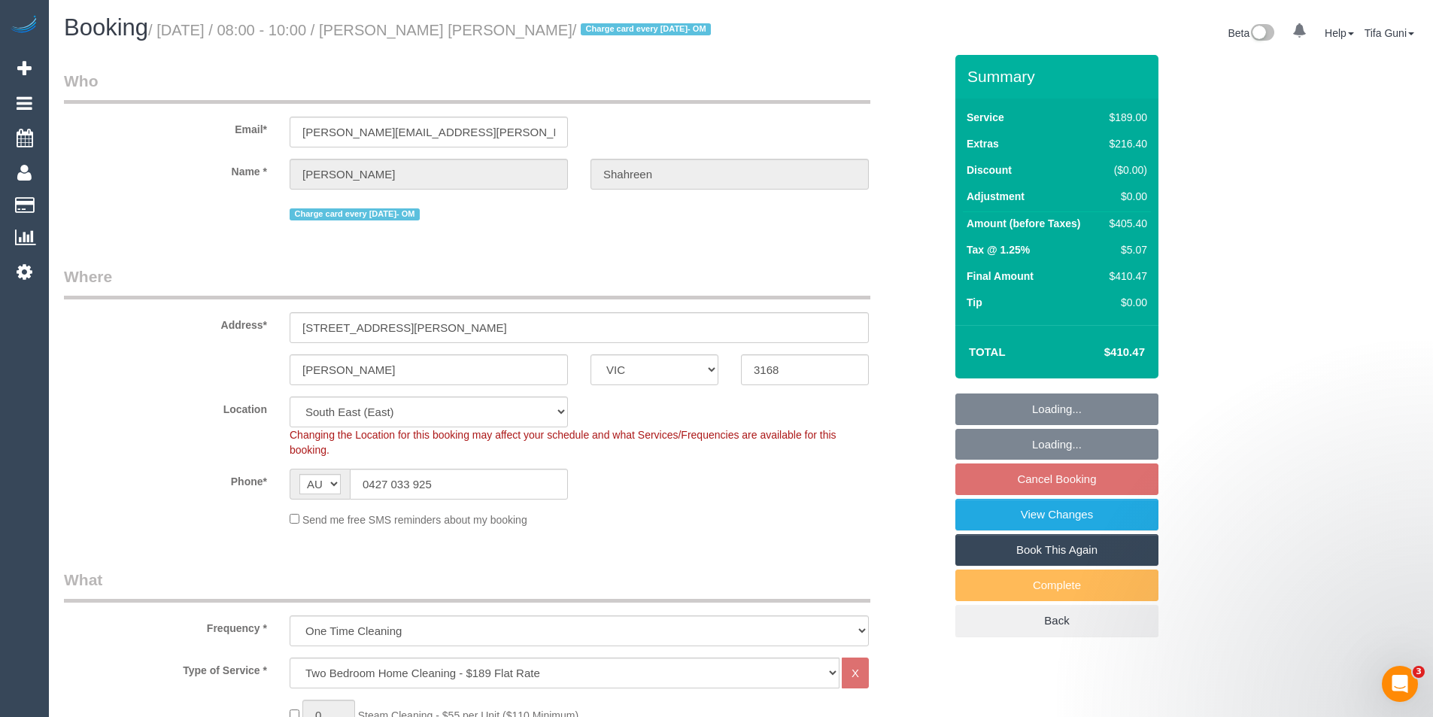
select select "object:1286"
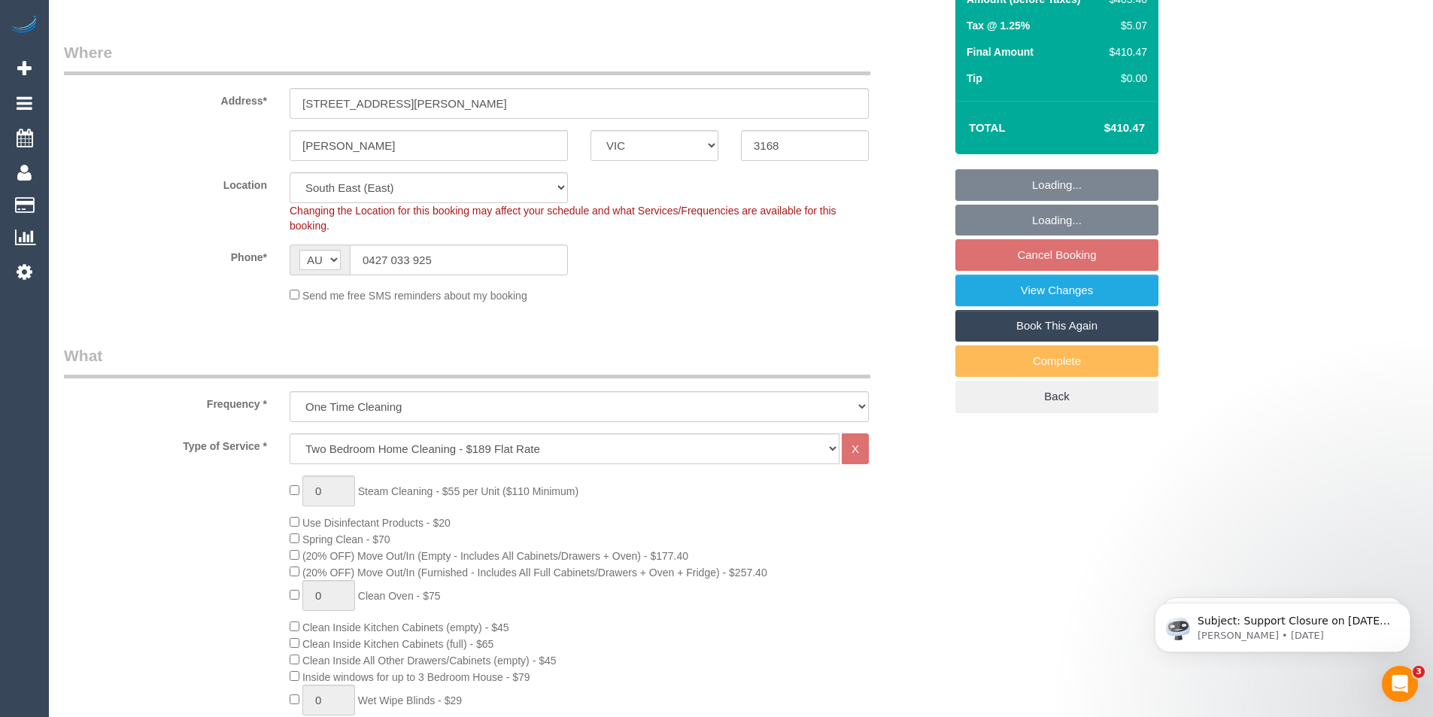
select select "spot2"
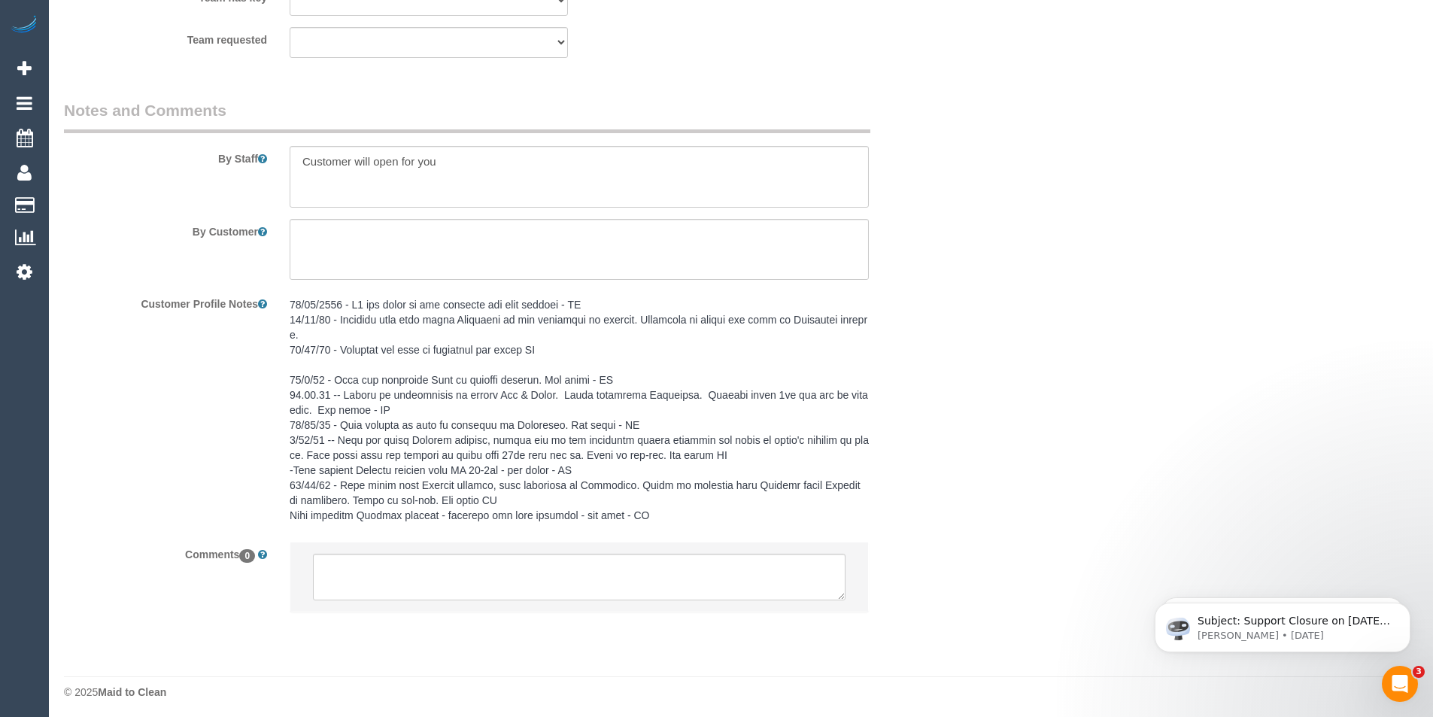
scroll to position [2411, 0]
click at [405, 571] on textarea at bounding box center [579, 572] width 533 height 47
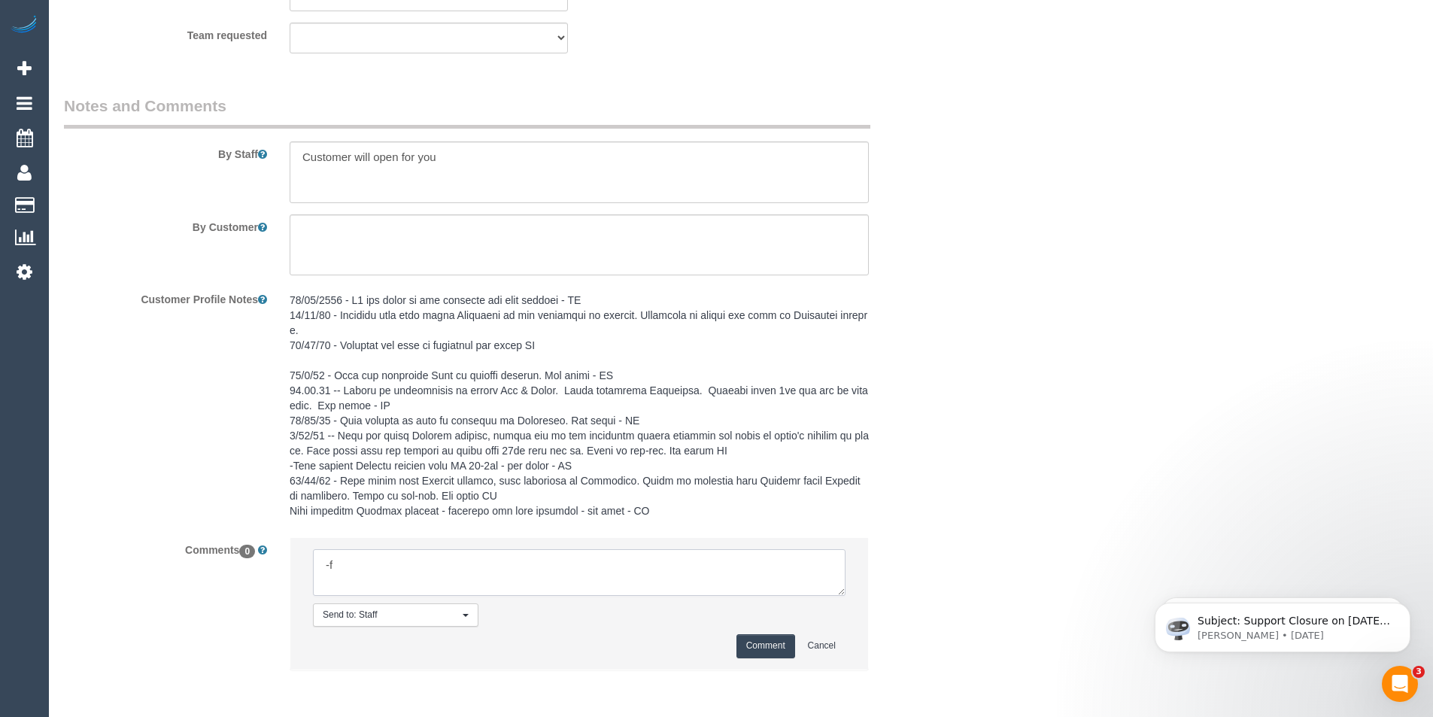
type textarea "-"
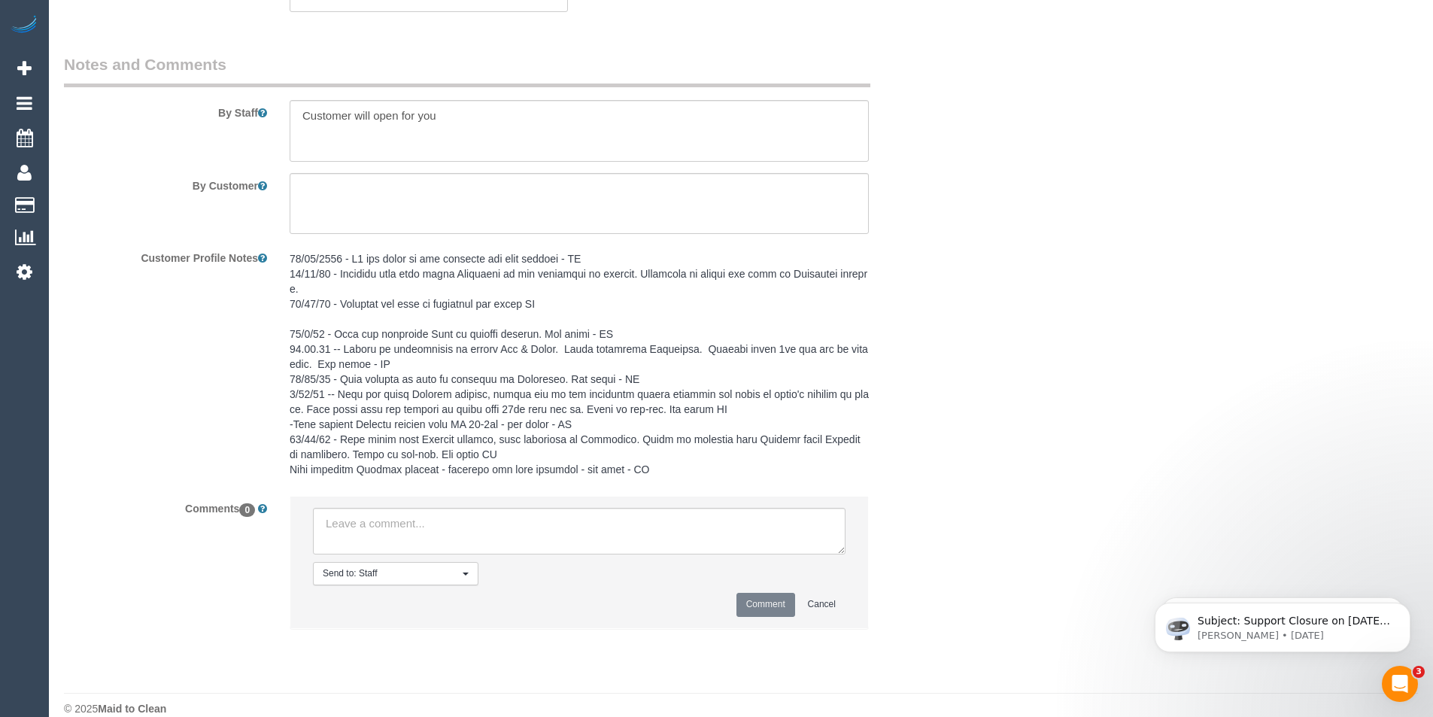
scroll to position [2473, 0]
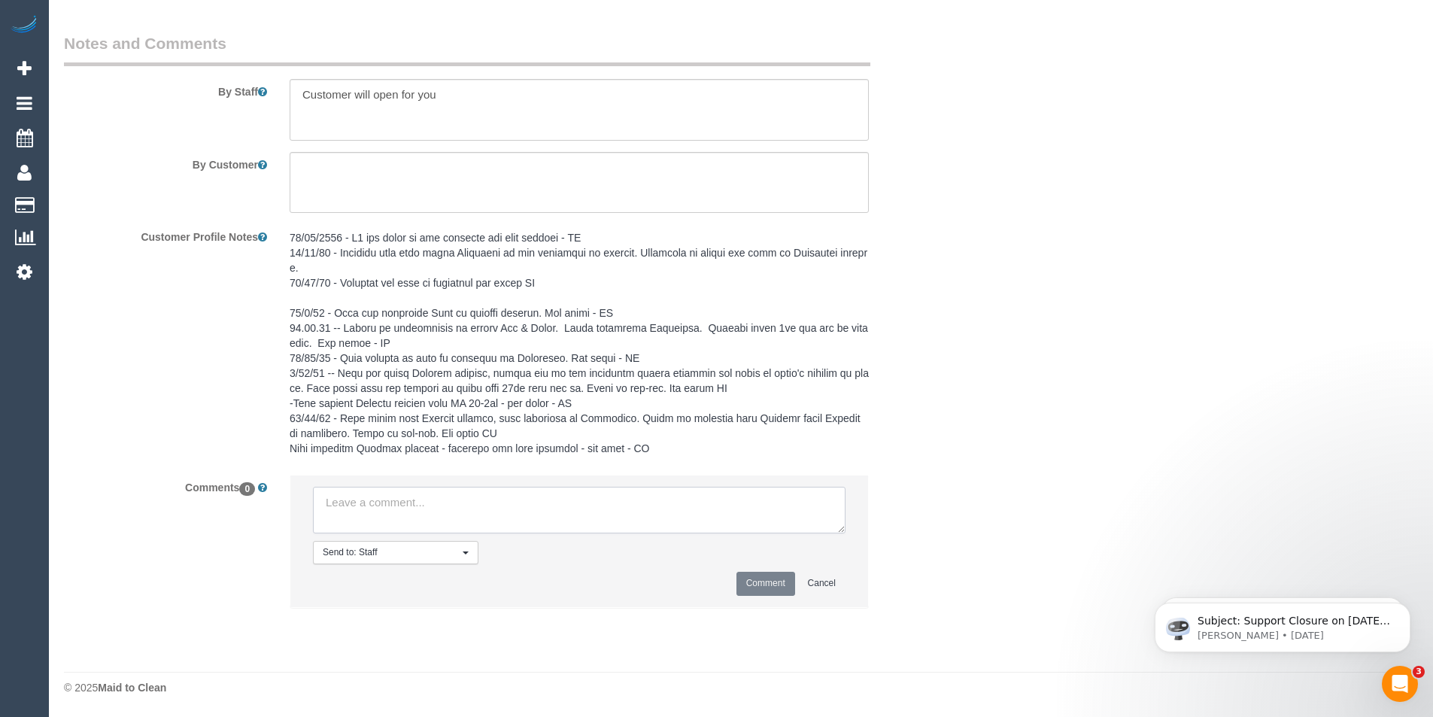
click at [434, 499] on textarea at bounding box center [579, 510] width 533 height 47
click at [353, 512] on textarea at bounding box center [579, 510] width 533 height 47
paste textarea "Flexibility dates: Flexibility times: Notes: knows we need to review Contact vi…"
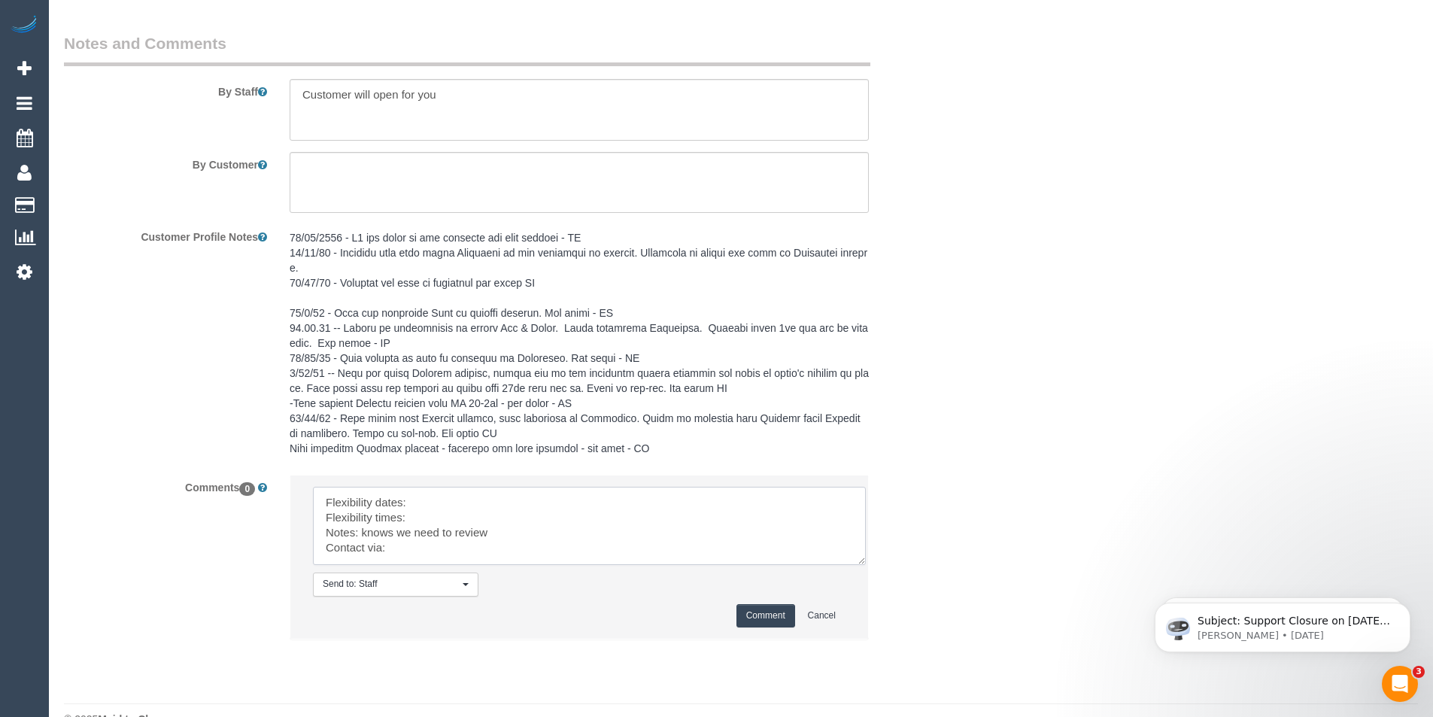
scroll to position [0, 0]
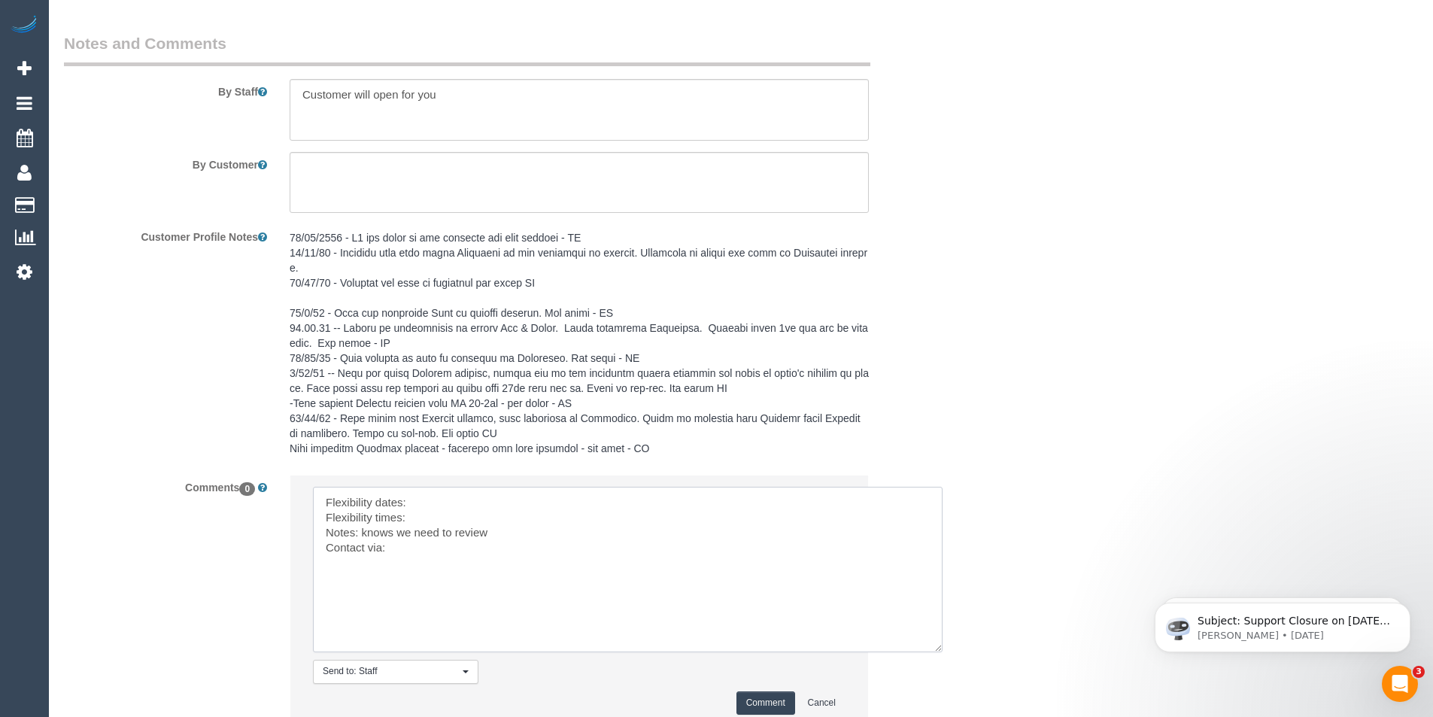
drag, startPoint x: 840, startPoint y: 531, endPoint x: 840, endPoint y: 620, distance: 88.8
click at [937, 646] on textarea at bounding box center [628, 570] width 630 height 166
click at [436, 497] on textarea at bounding box center [628, 568] width 630 height 162
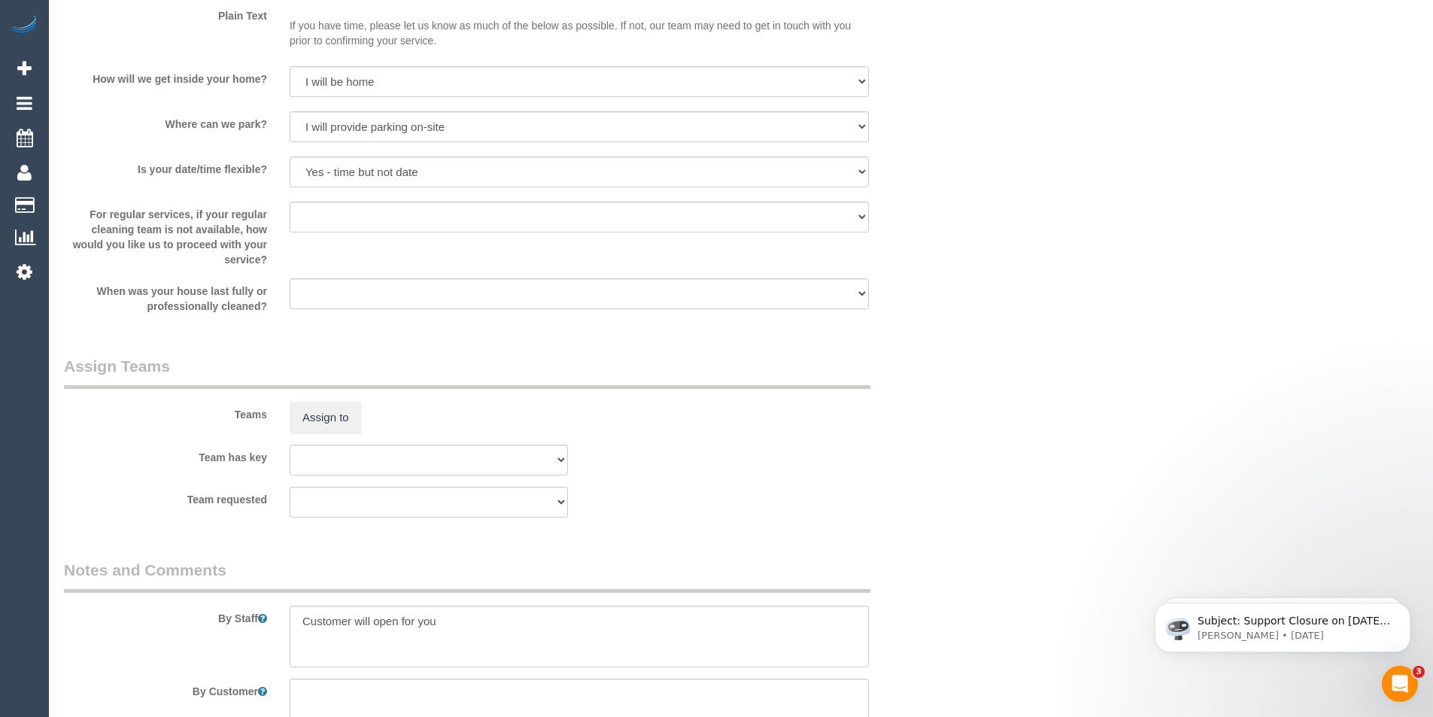
scroll to position [1721, 0]
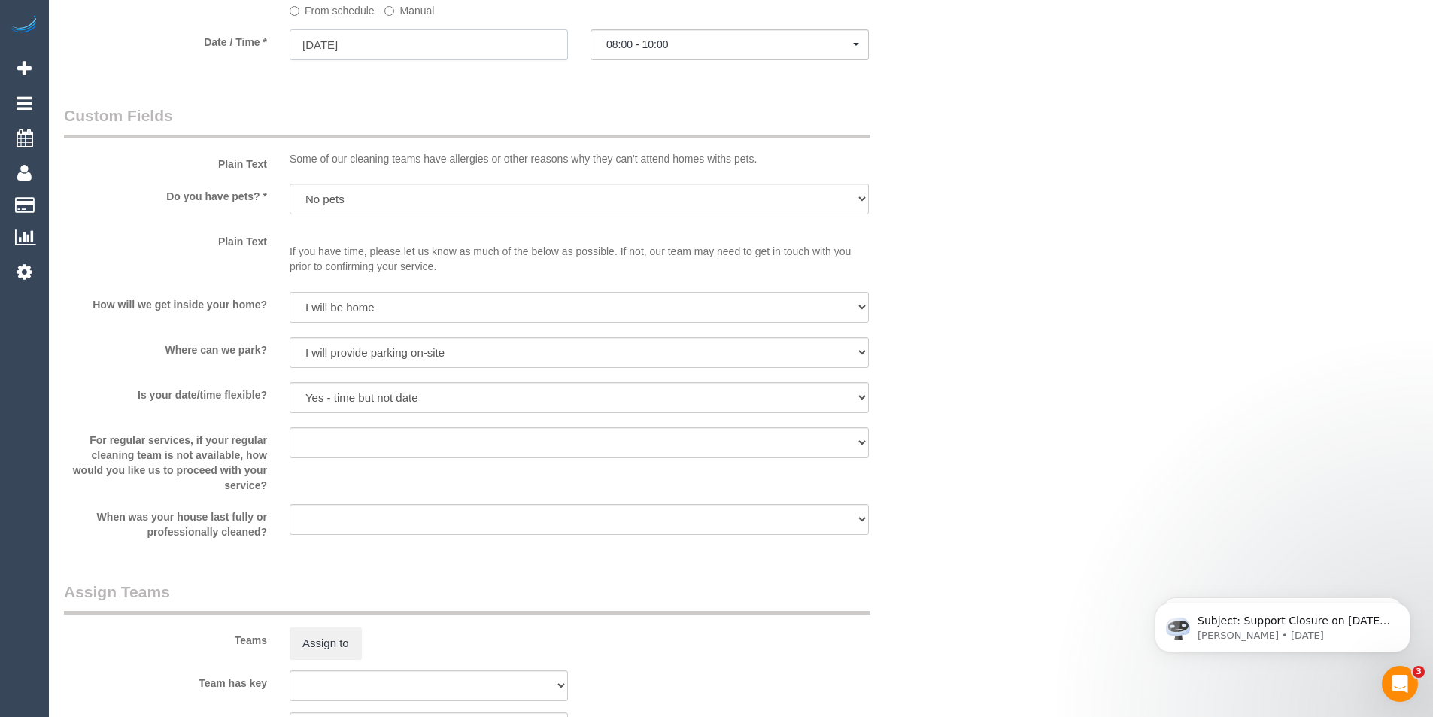
click at [370, 47] on input "15/09/2025" at bounding box center [429, 44] width 278 height 31
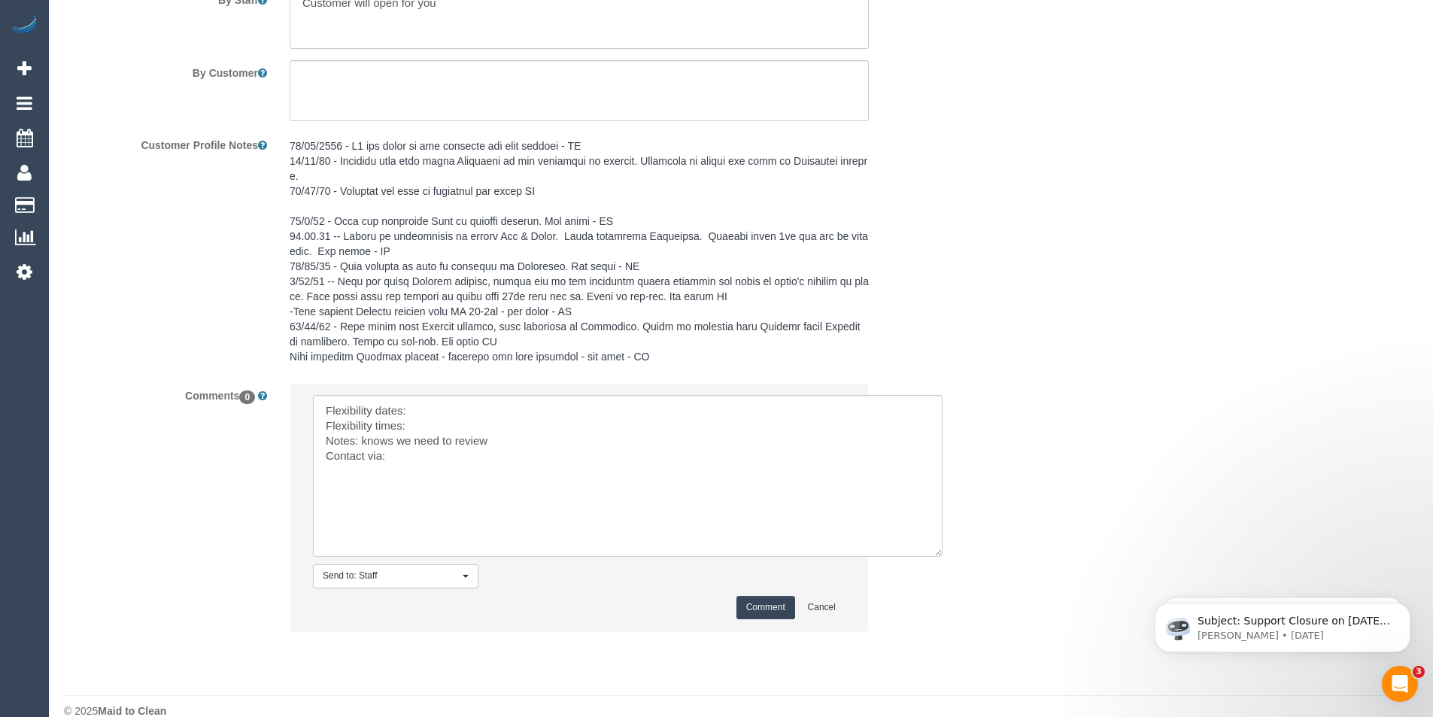
scroll to position [2588, 0]
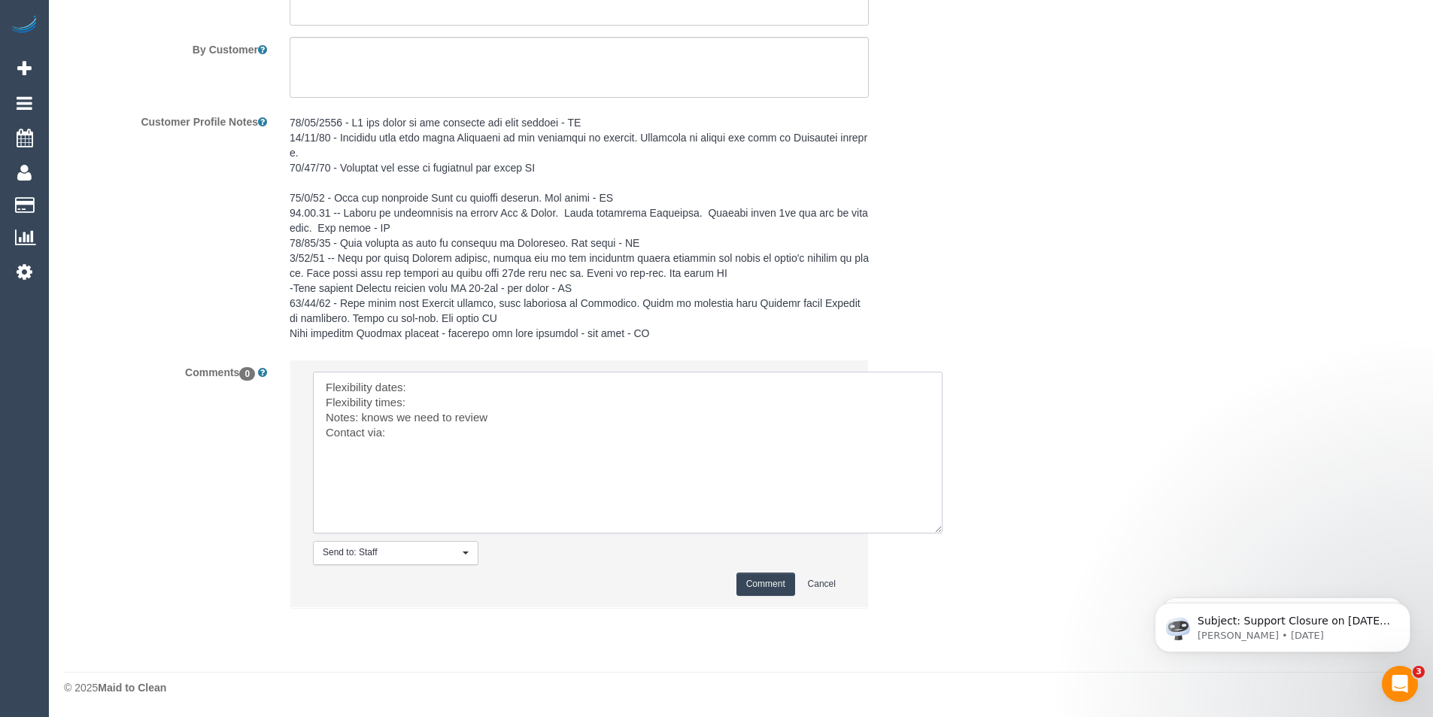
click at [433, 394] on textarea at bounding box center [628, 453] width 630 height 162
click at [421, 399] on textarea at bounding box center [628, 453] width 630 height 162
click at [423, 427] on textarea at bounding box center [628, 453] width 630 height 162
click at [392, 432] on textarea at bounding box center [628, 453] width 630 height 162
drag, startPoint x: 424, startPoint y: 406, endPoint x: 477, endPoint y: 421, distance: 55.5
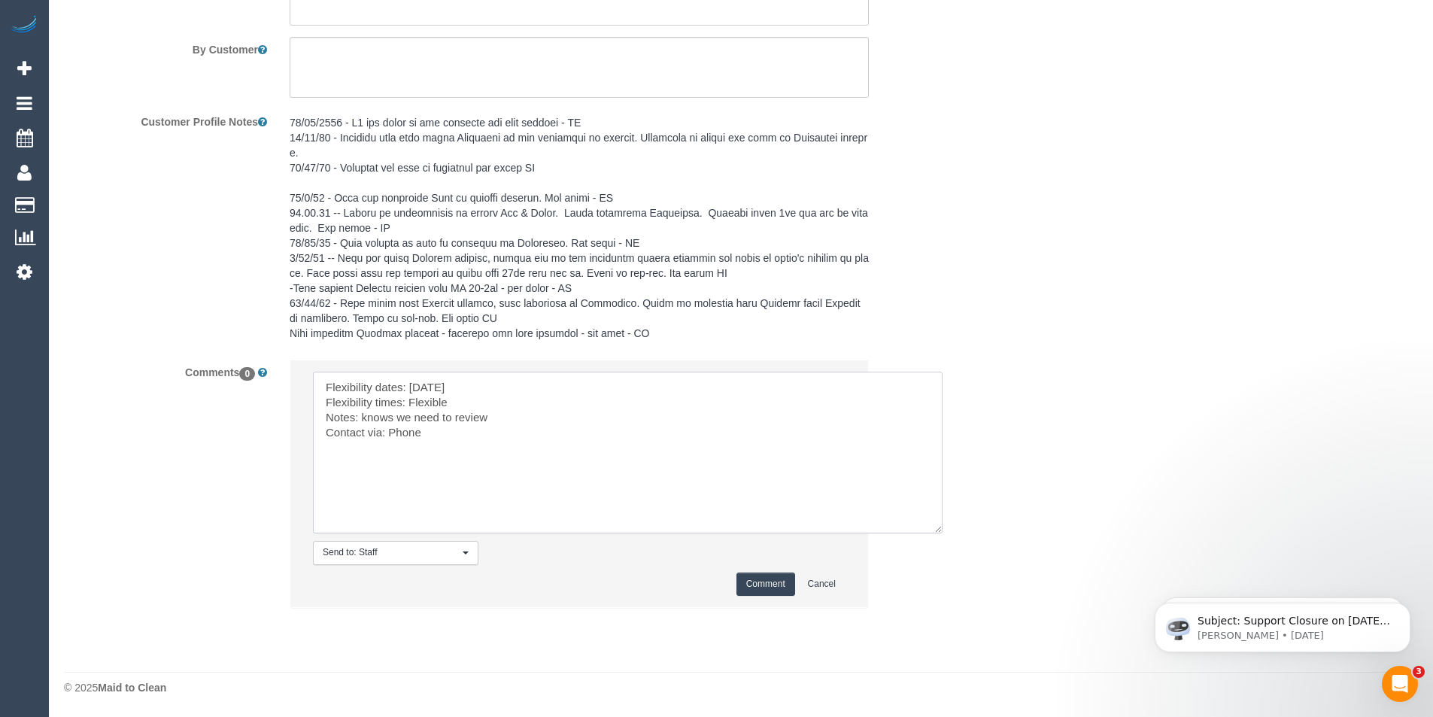
click at [477, 421] on textarea at bounding box center [628, 453] width 630 height 162
drag, startPoint x: 508, startPoint y: 424, endPoint x: 363, endPoint y: 418, distance: 145.3
click at [363, 418] on textarea at bounding box center [628, 453] width 630 height 162
click at [591, 415] on textarea at bounding box center [628, 453] width 630 height 162
click at [798, 412] on textarea at bounding box center [628, 453] width 630 height 162
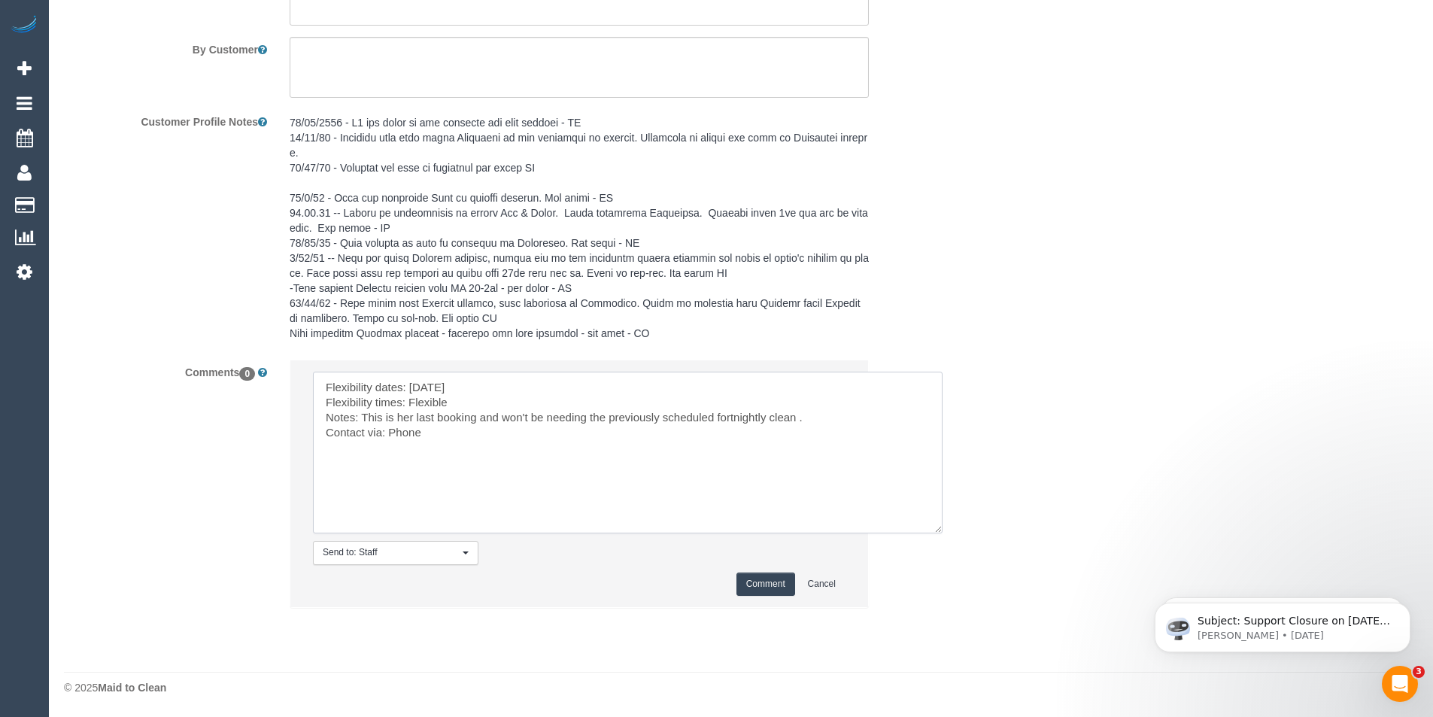
type textarea "Flexibility dates: Monday Flexibility times: Flexible Notes: This is her last b…"
click at [761, 582] on button "Comment" at bounding box center [766, 584] width 59 height 23
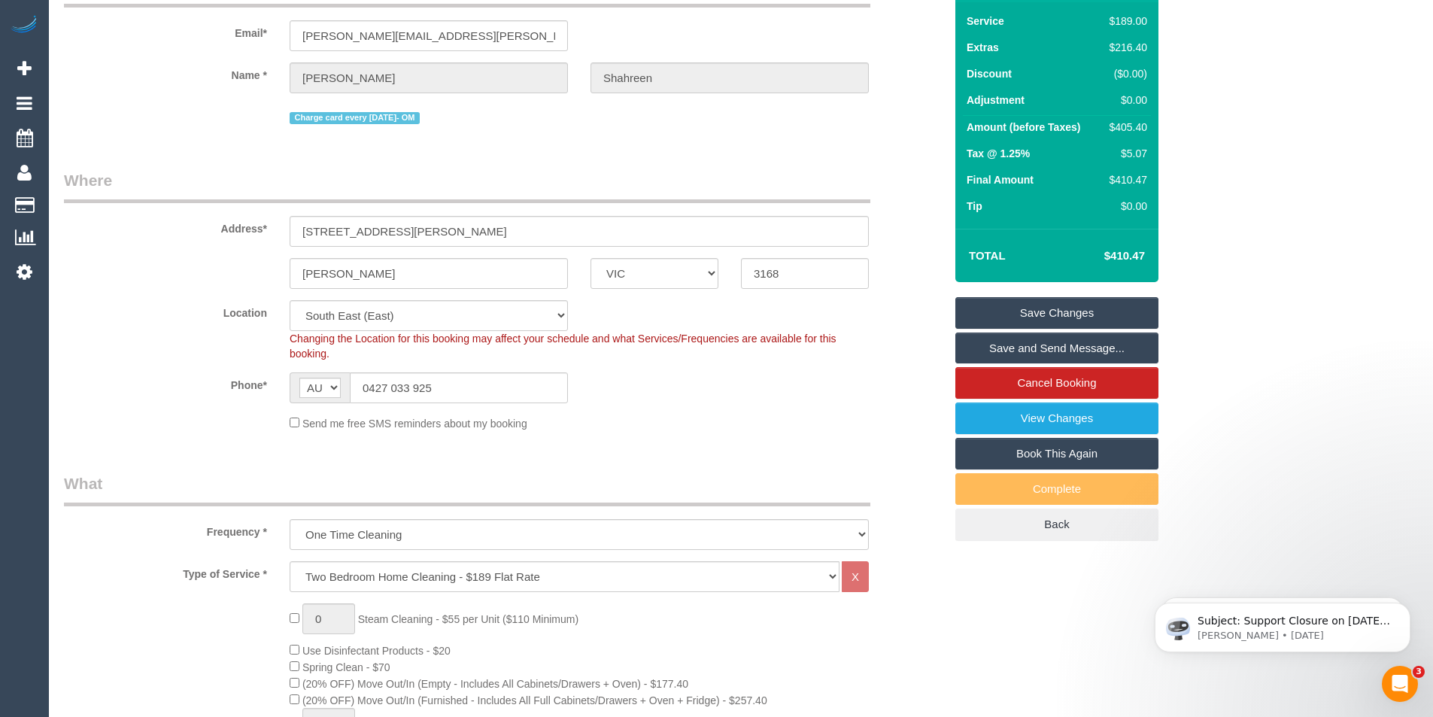
scroll to position [0, 0]
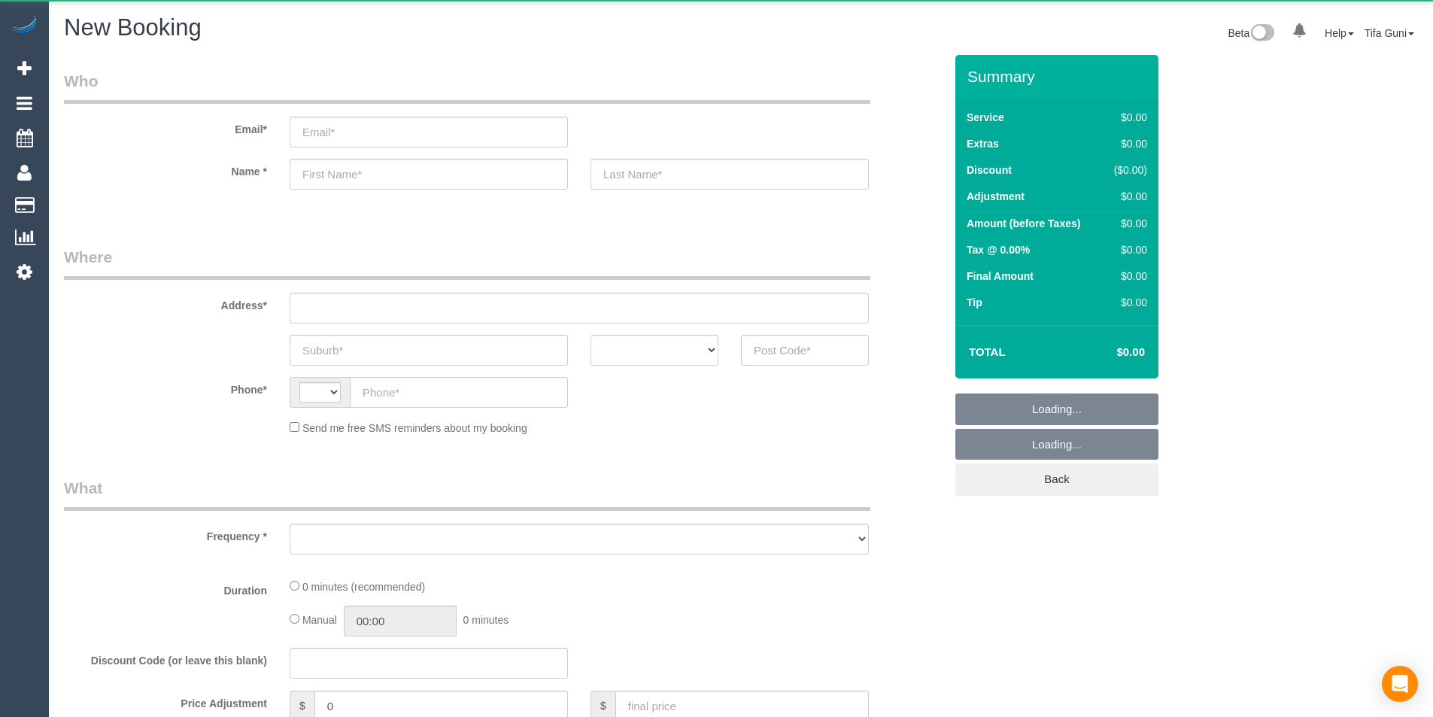
select select "string:AU"
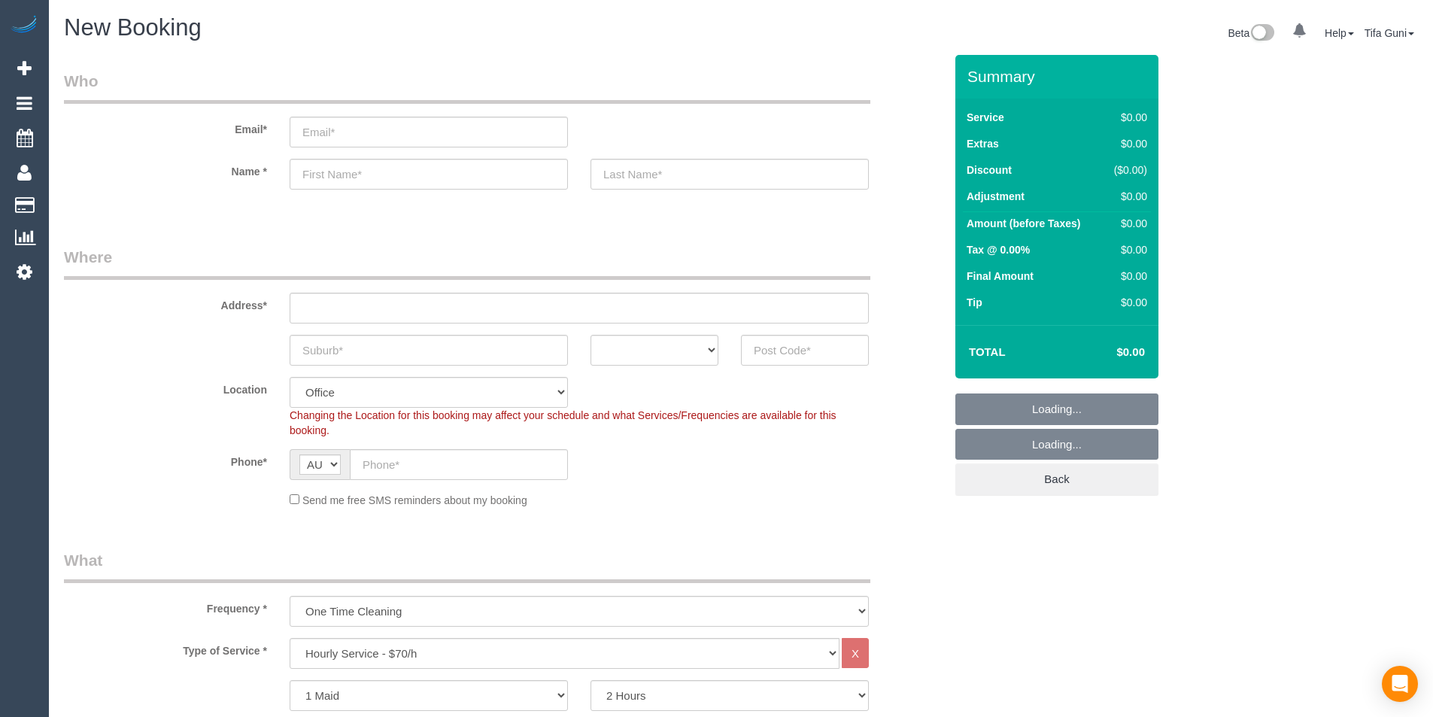
select select "object:2084"
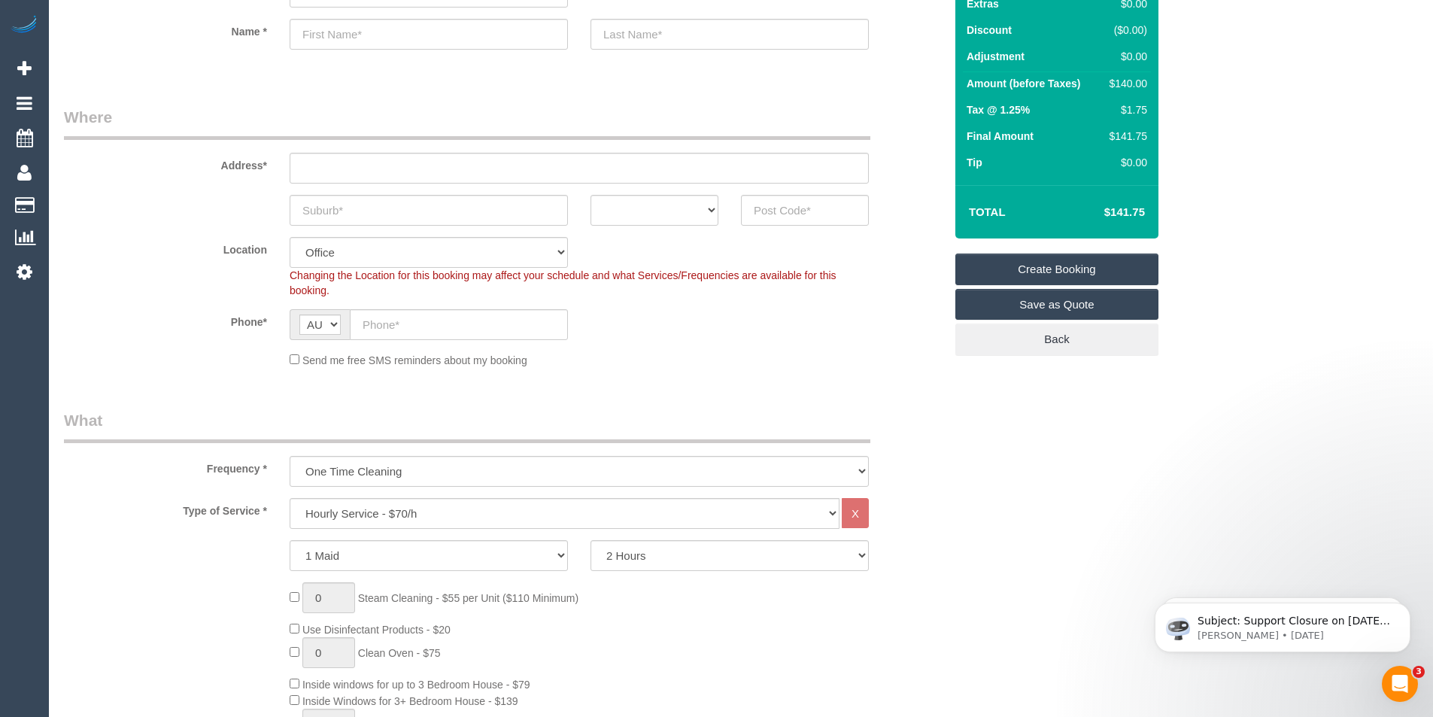
scroll to position [150, 0]
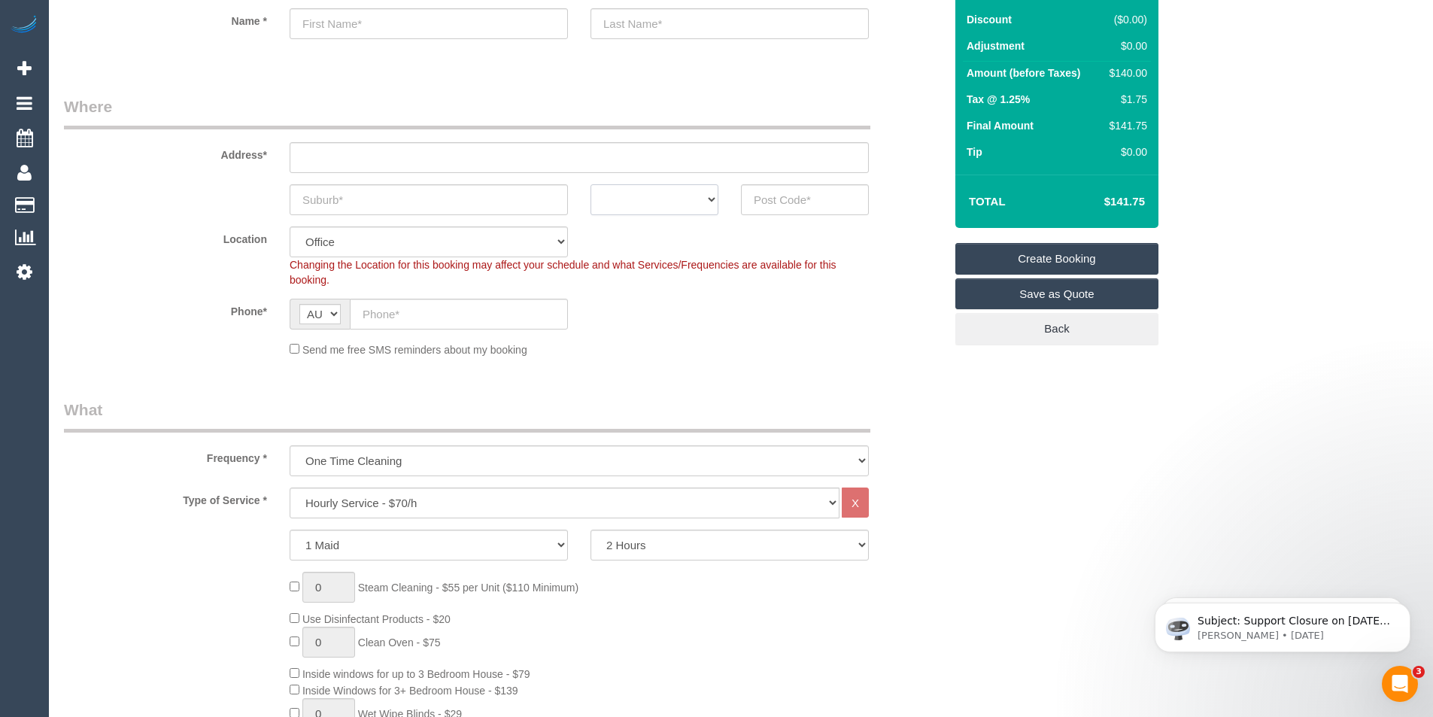
click at [684, 199] on select "ACT NSW NT QLD SA TAS VIC WA" at bounding box center [655, 199] width 128 height 31
select select "VIC"
click at [591, 184] on select "ACT NSW NT QLD SA TAS VIC WA" at bounding box center [655, 199] width 128 height 31
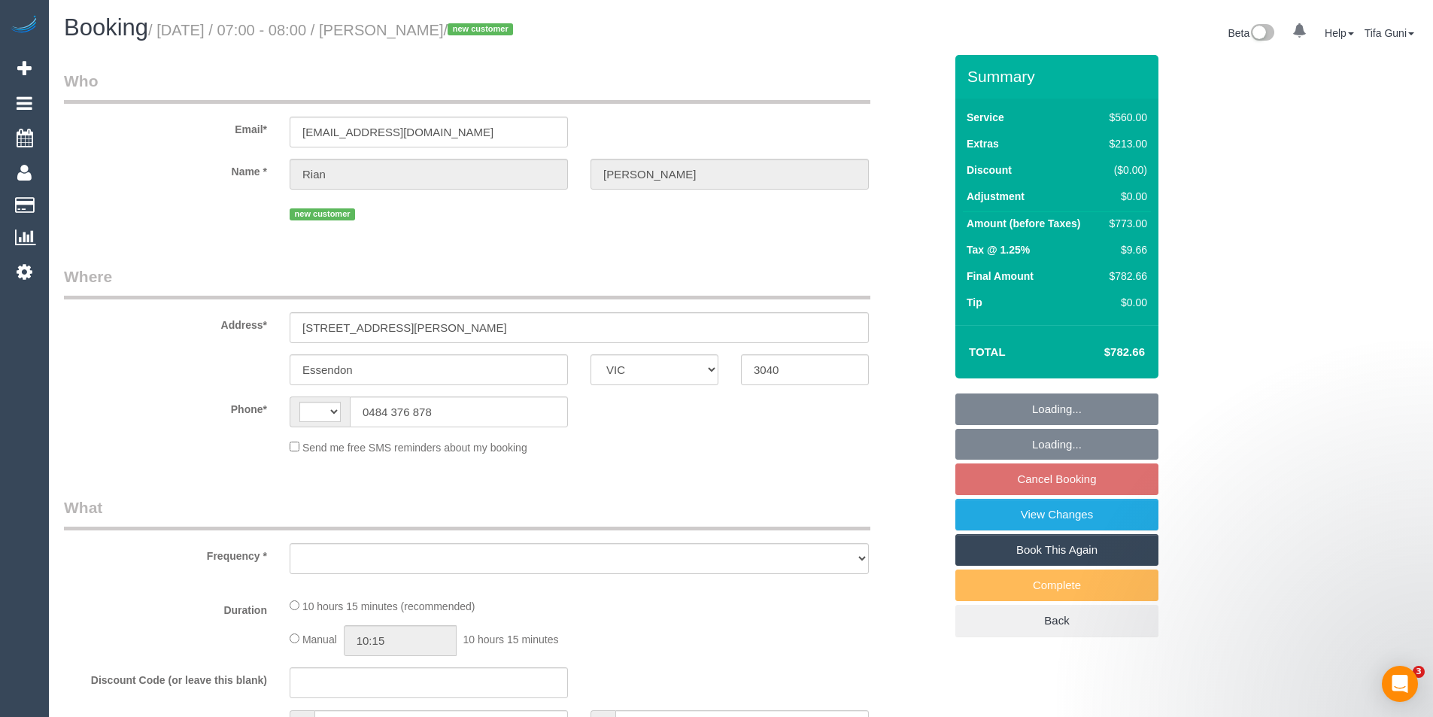
select select "VIC"
select select "string:AU"
select select "object:531"
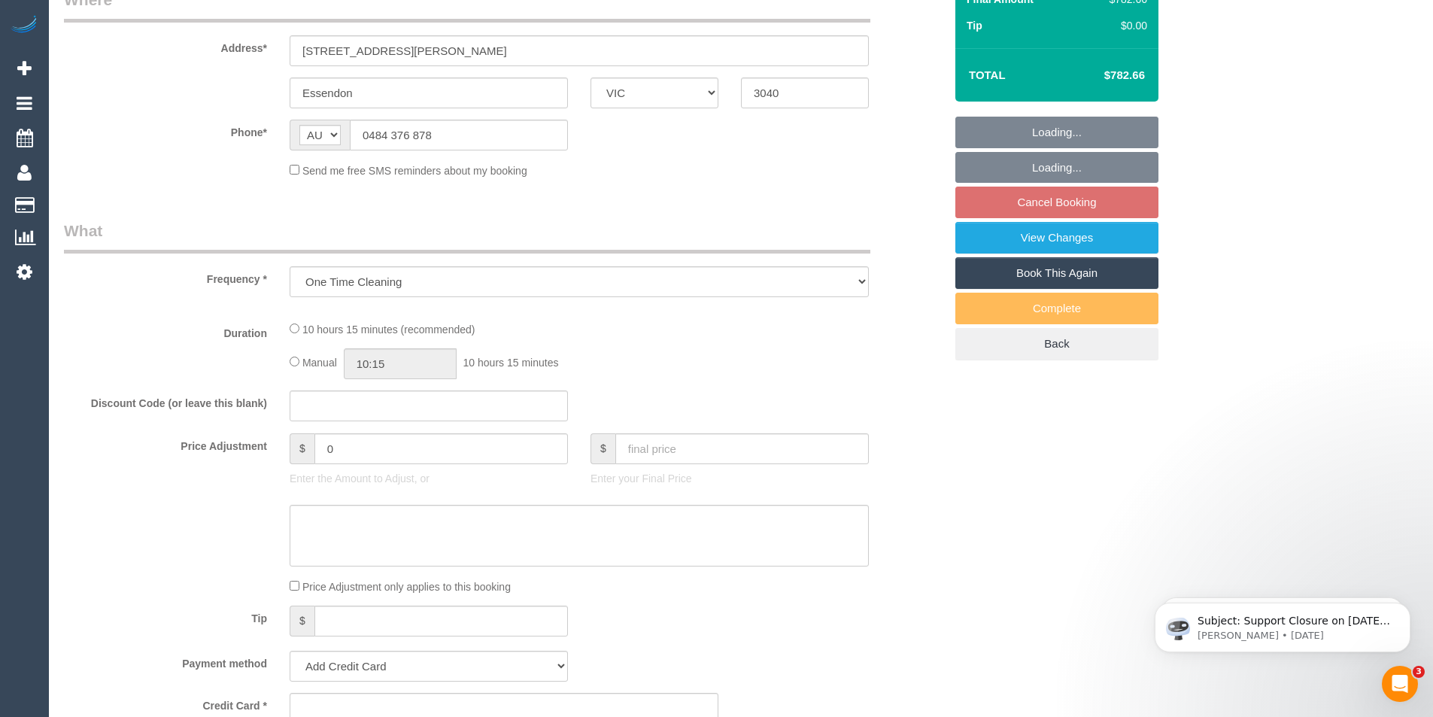
select select "string:stripe-pm_1S3r5t2GScqysDRVk4aoNLIR"
select select "480"
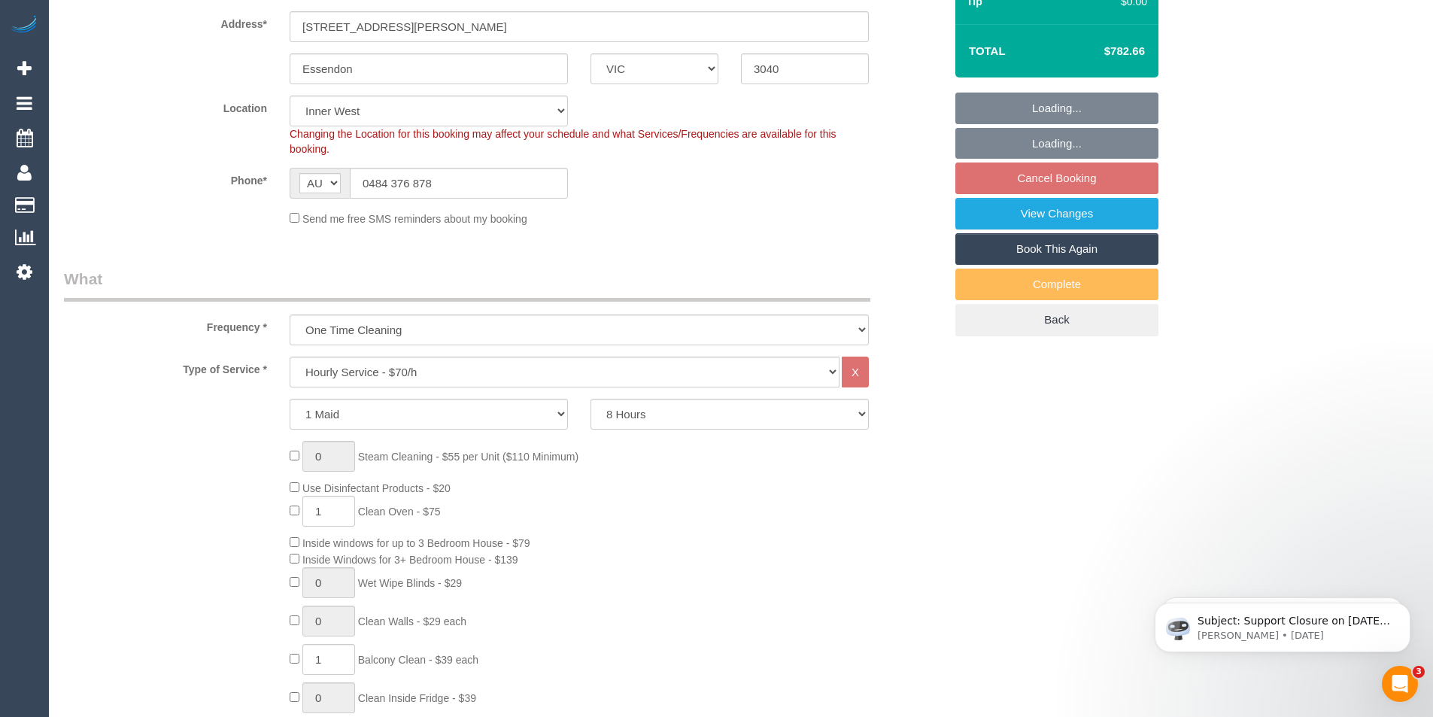
select select "number:28"
select select "number:14"
select select "number:19"
select select "number:24"
select select "number:34"
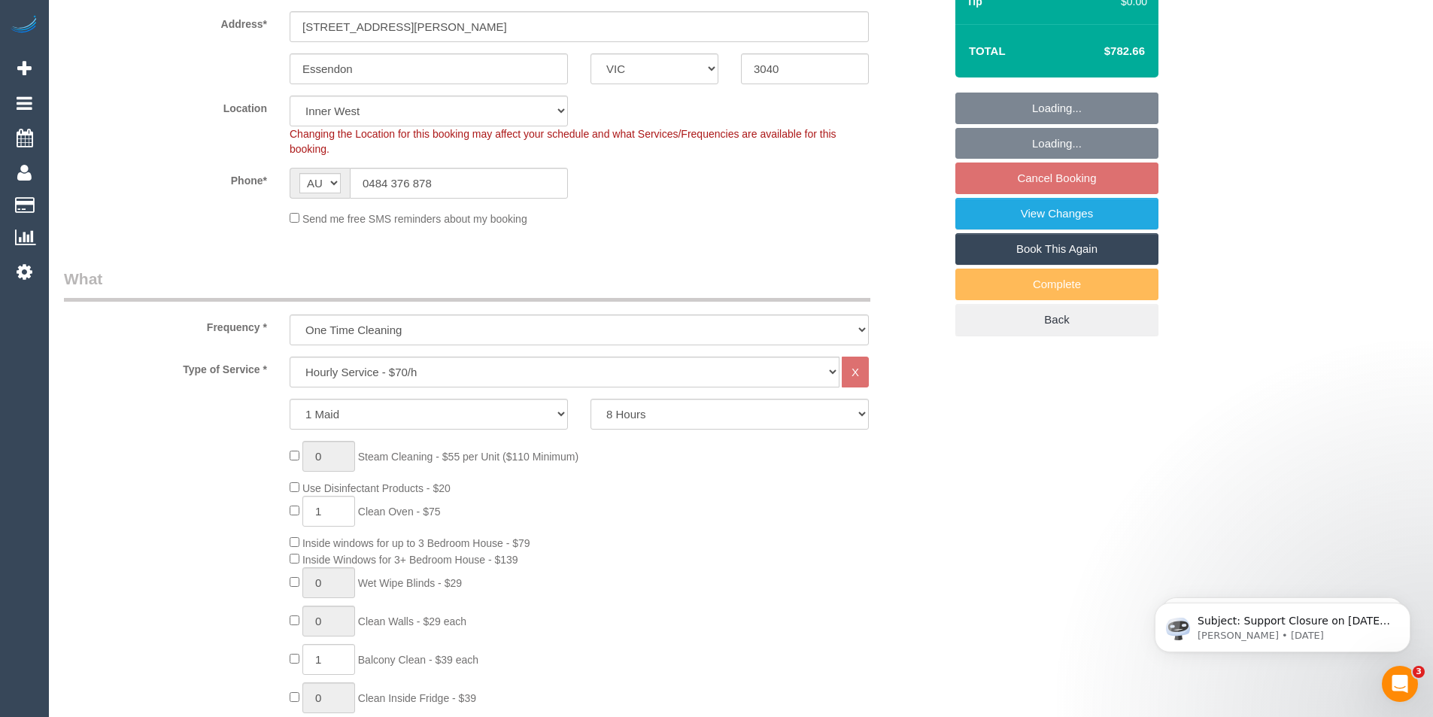
select select "number:12"
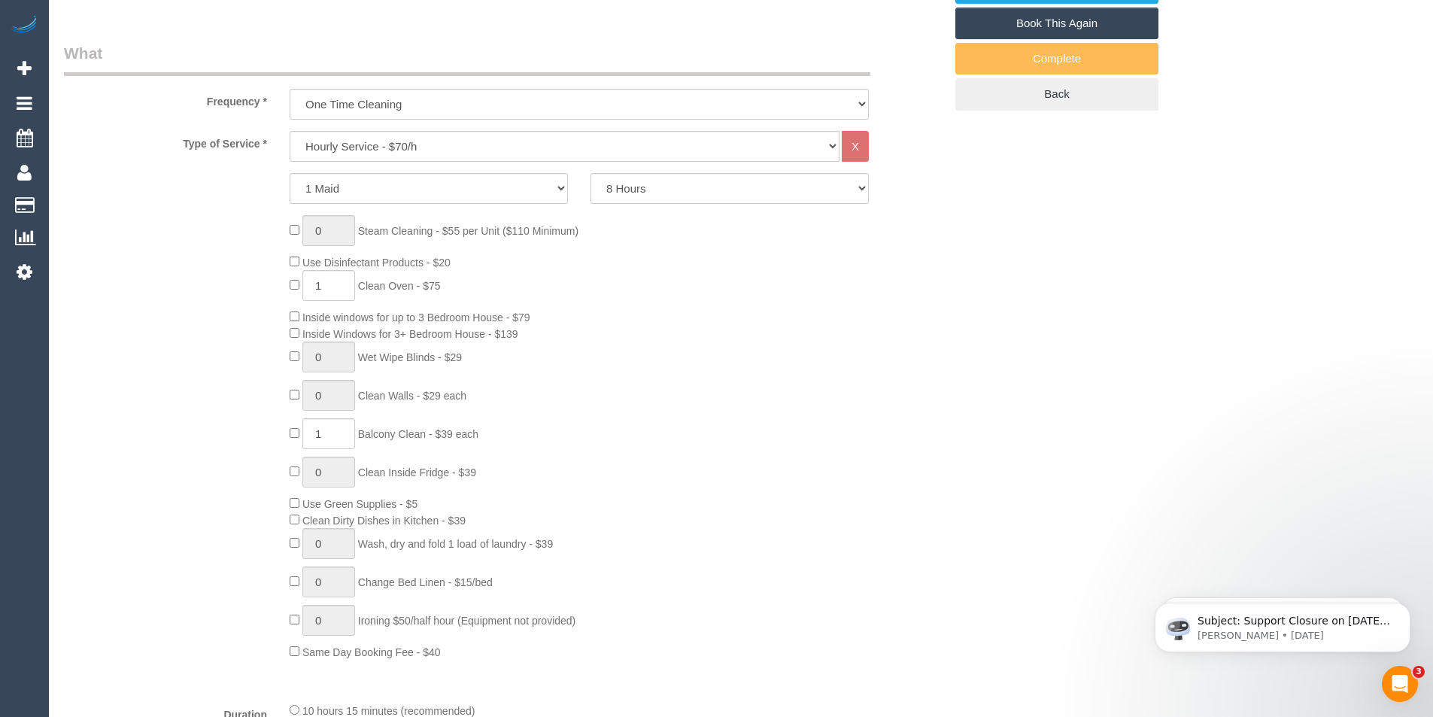
select select "object:848"
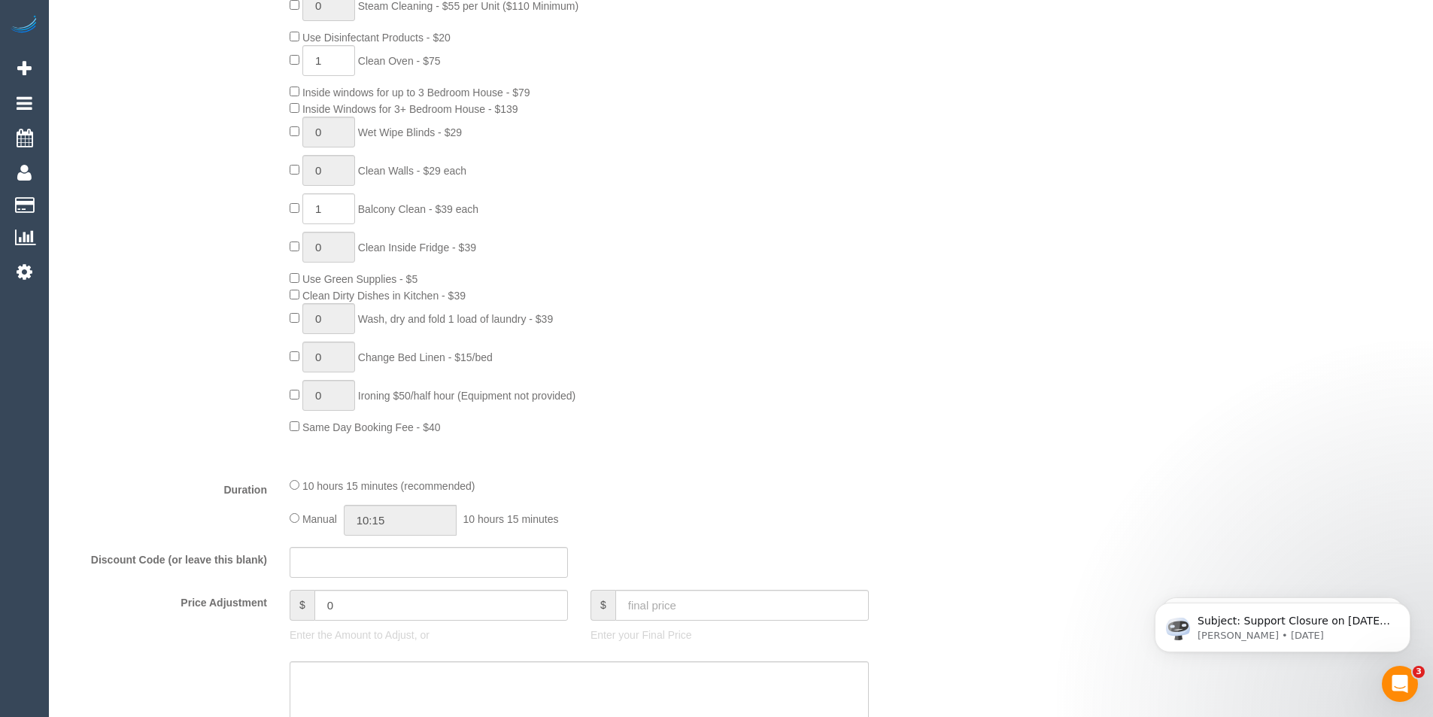
select select "spot1"
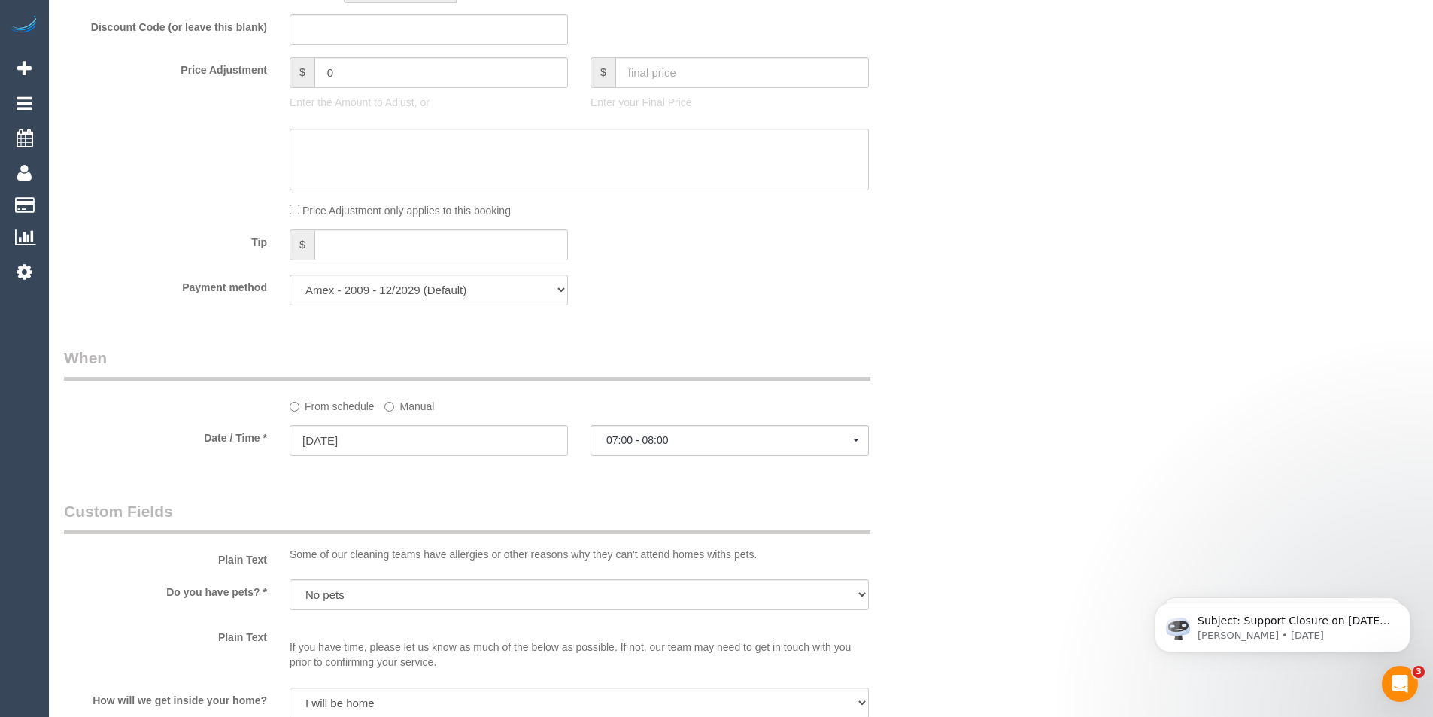
scroll to position [1354, 0]
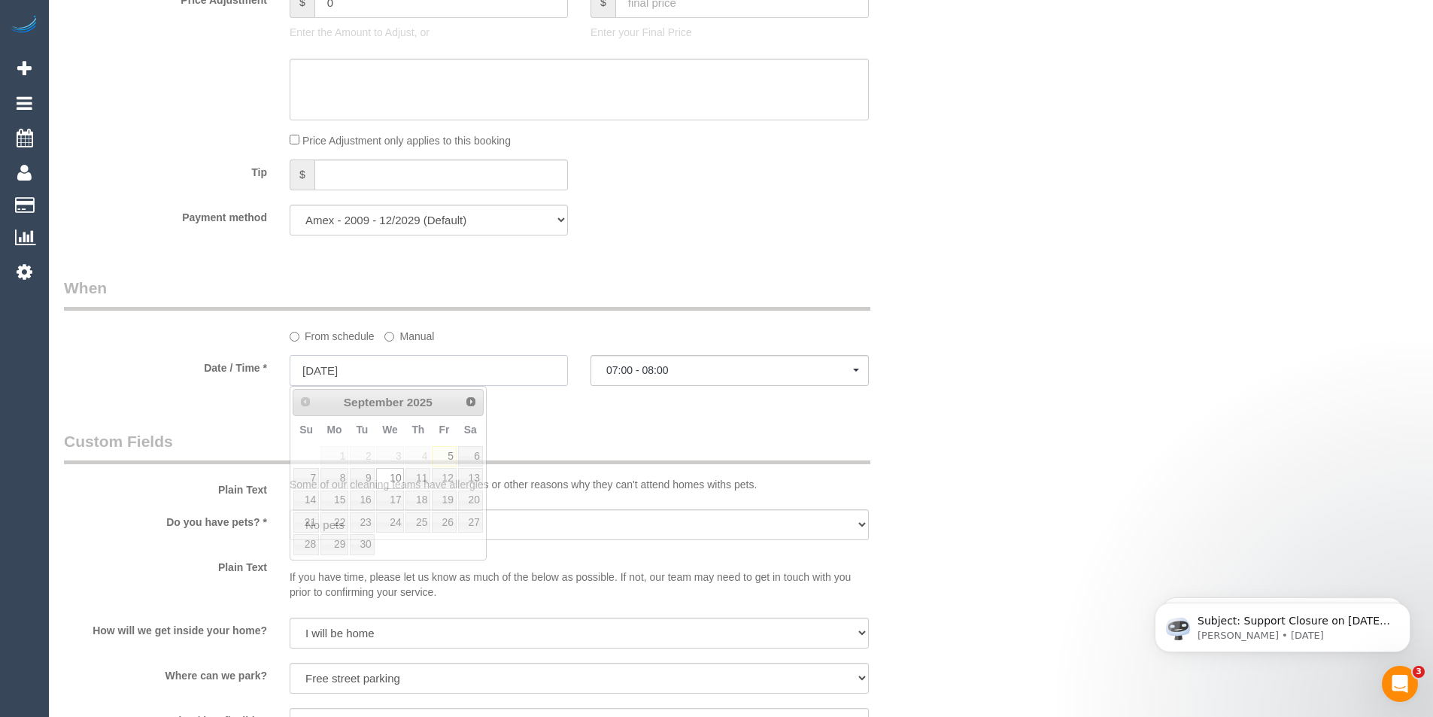
click at [379, 368] on input "10/09/2025" at bounding box center [429, 370] width 278 height 31
click at [603, 410] on div "Who Email* rianmatthews@gmail.com Name * Rian Matthews new customer Where Addre…" at bounding box center [504, 82] width 903 height 2762
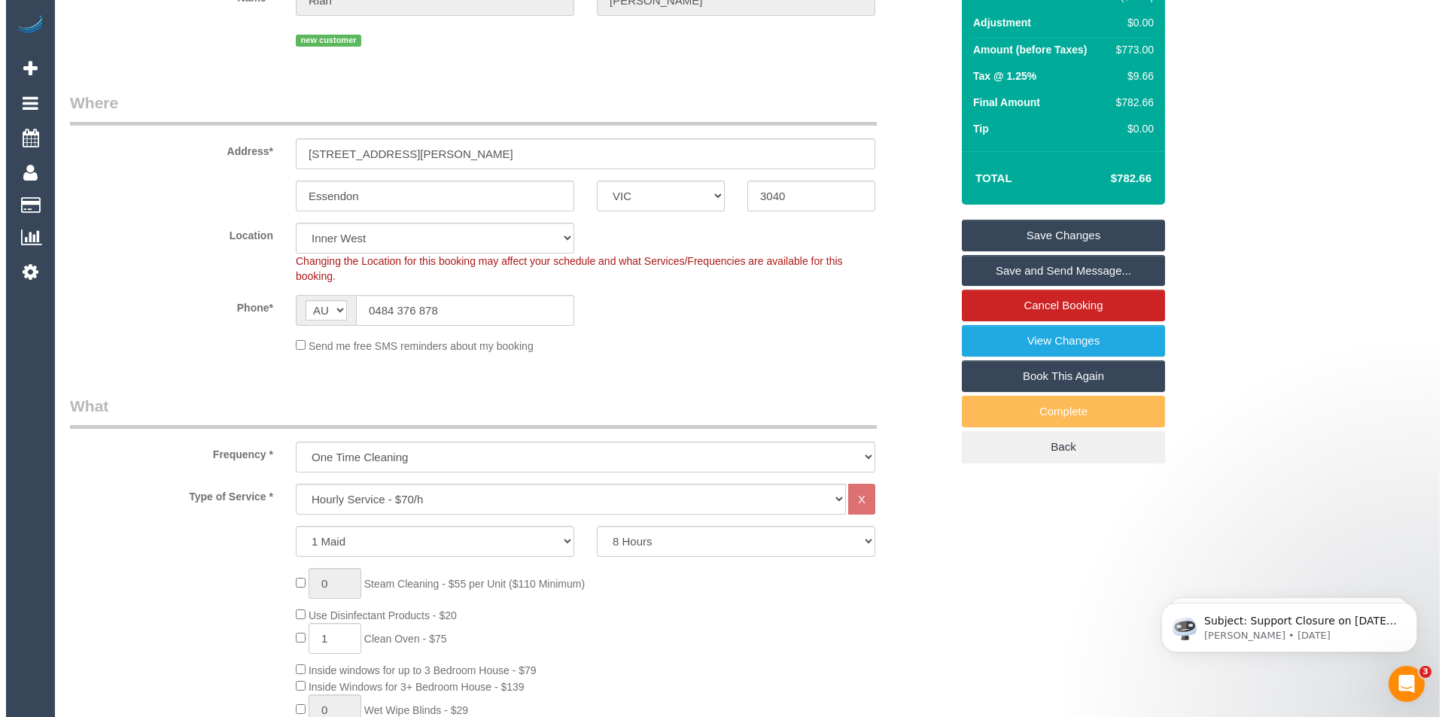
scroll to position [0, 0]
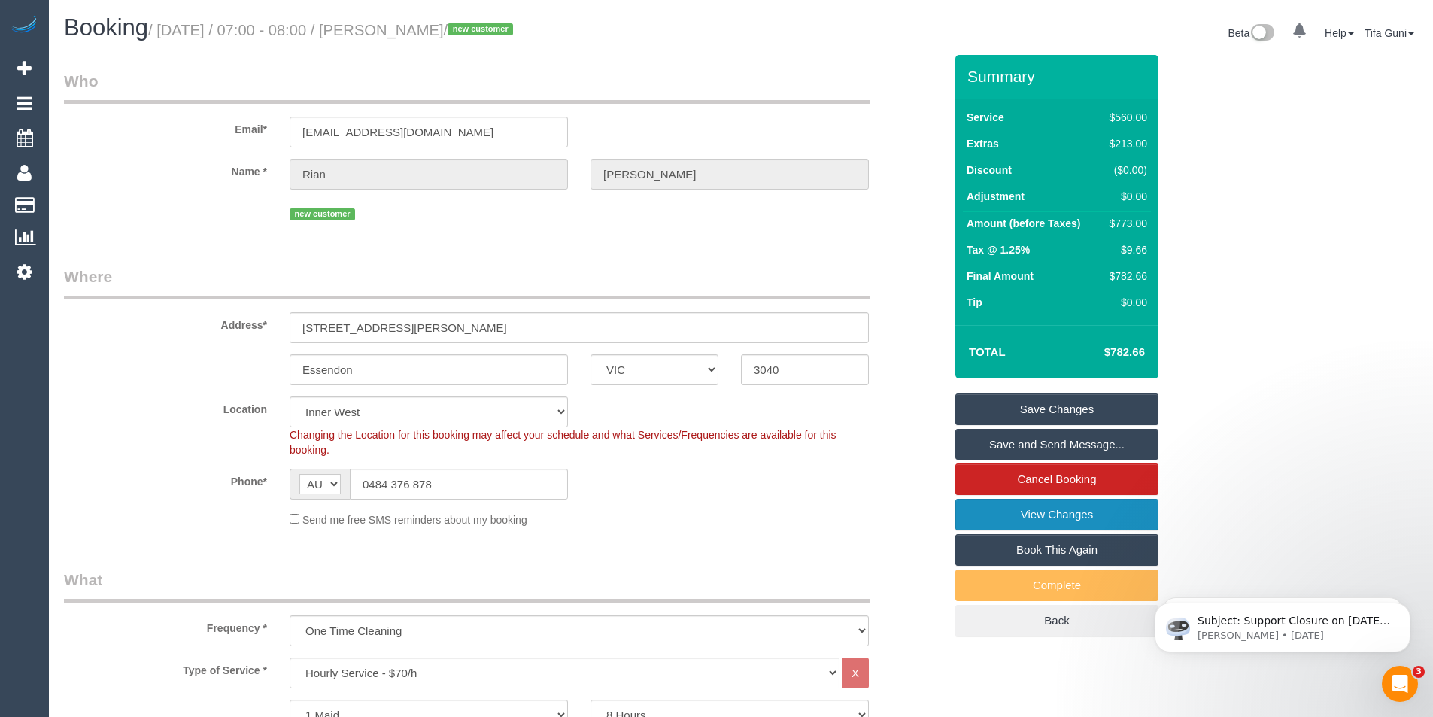
click at [1047, 518] on link "View Changes" at bounding box center [1057, 515] width 203 height 32
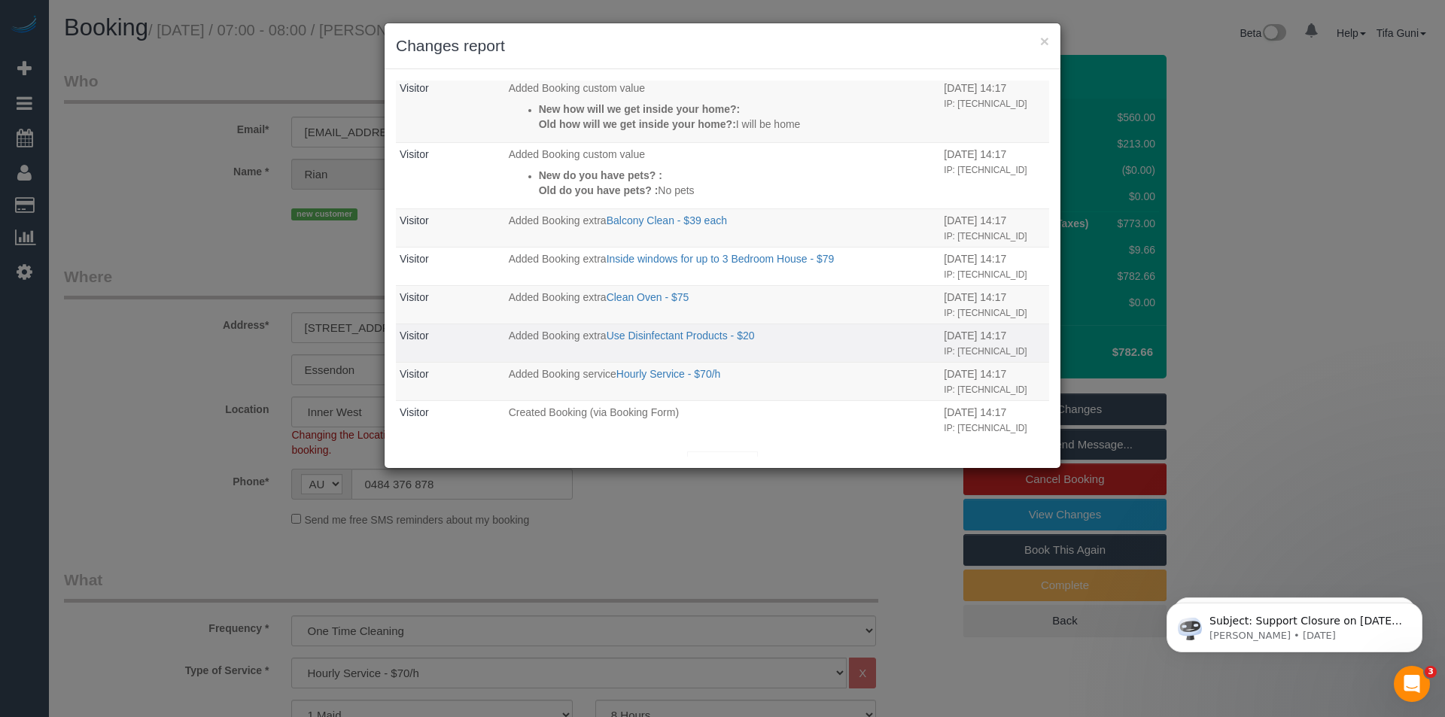
scroll to position [409, 0]
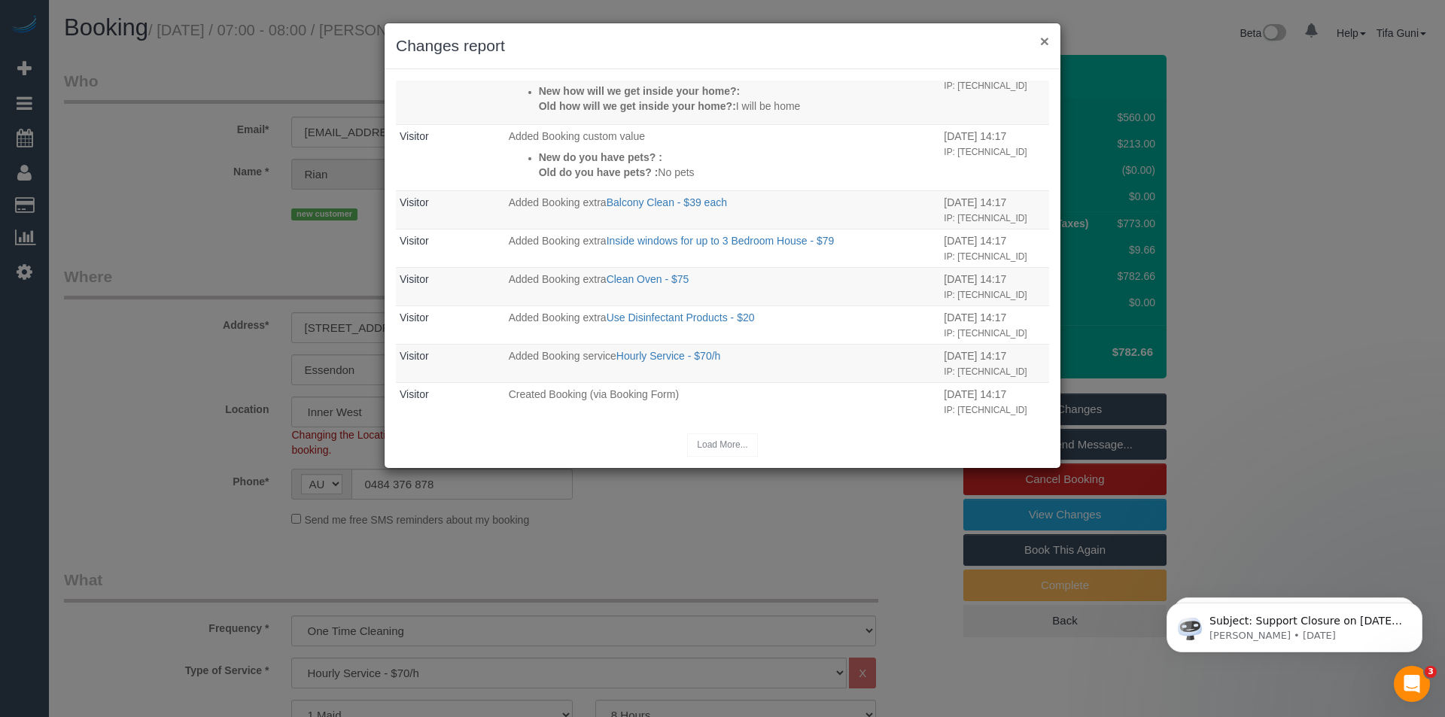
click at [1046, 38] on button "×" at bounding box center [1044, 41] width 9 height 16
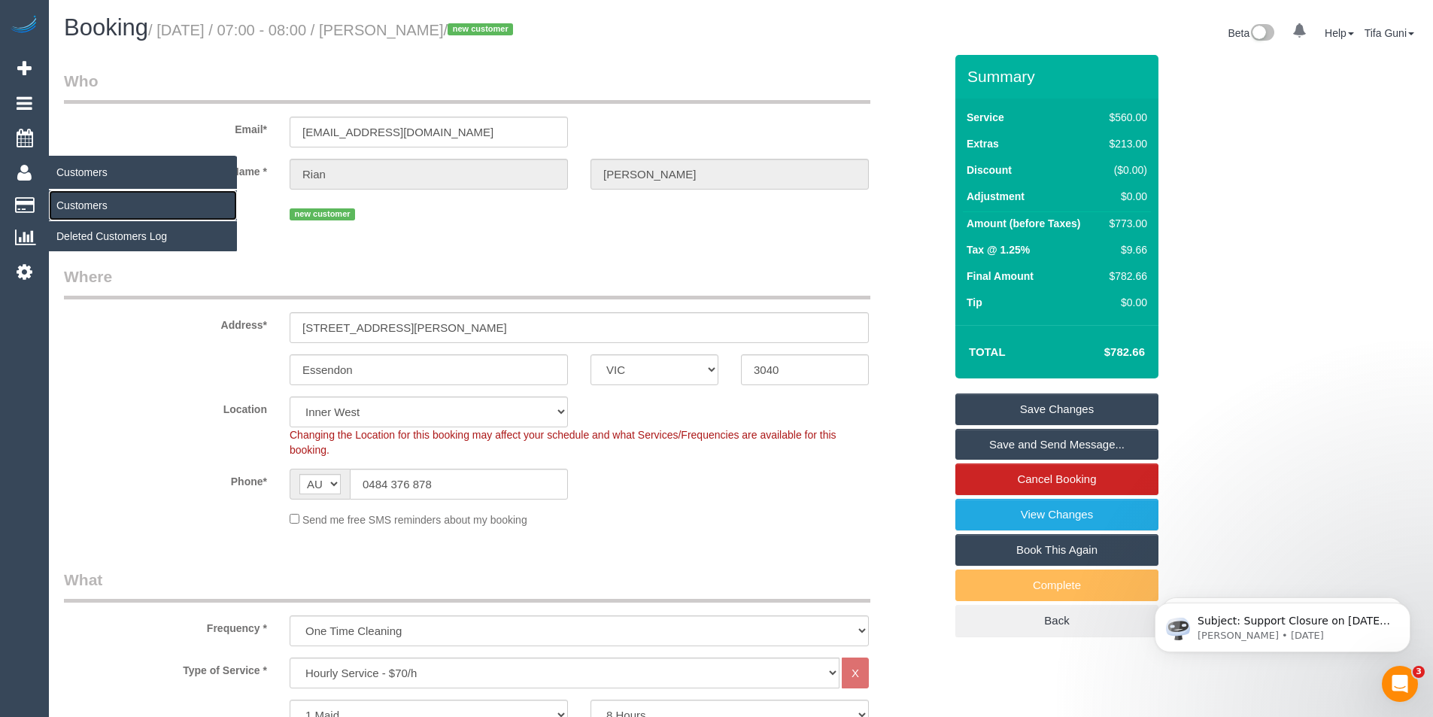
click at [87, 205] on link "Customers" at bounding box center [143, 205] width 188 height 30
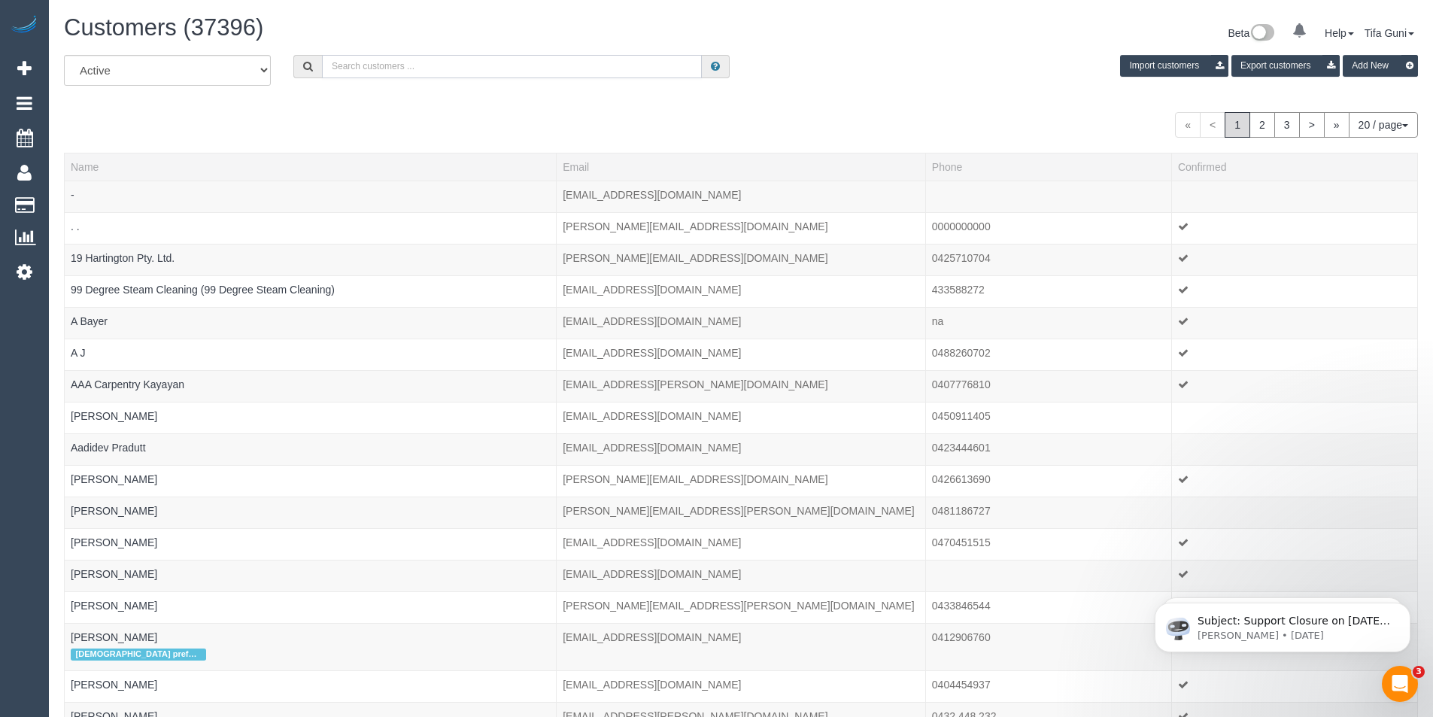
click at [373, 72] on input "text" at bounding box center [512, 66] width 380 height 23
paste input "61411016472"
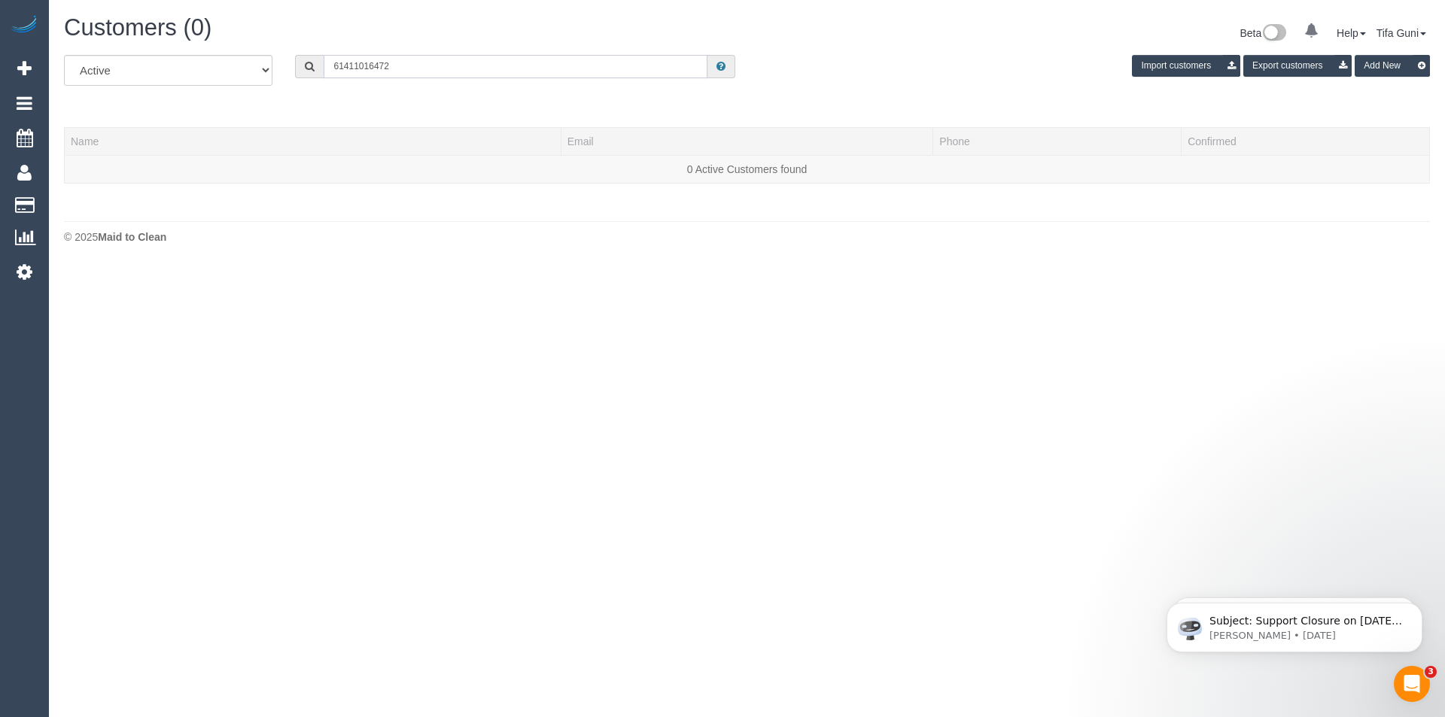
type input "61411016472"
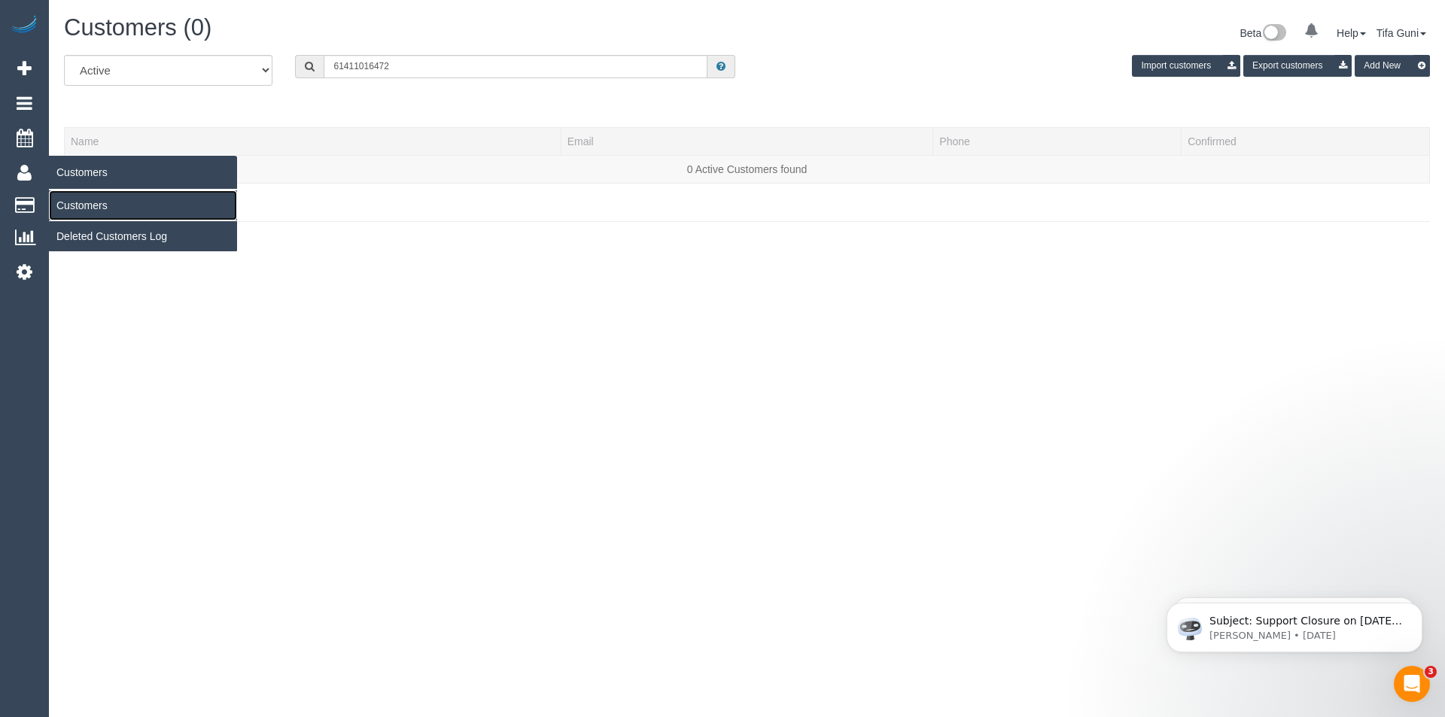
click at [79, 206] on link "Customers" at bounding box center [143, 205] width 188 height 30
click at [99, 208] on link "Customers" at bounding box center [143, 205] width 188 height 30
click at [131, 206] on link "Customers" at bounding box center [143, 205] width 188 height 30
click at [94, 202] on link "Customers" at bounding box center [143, 205] width 188 height 30
click at [98, 163] on span "Customers" at bounding box center [143, 172] width 188 height 35
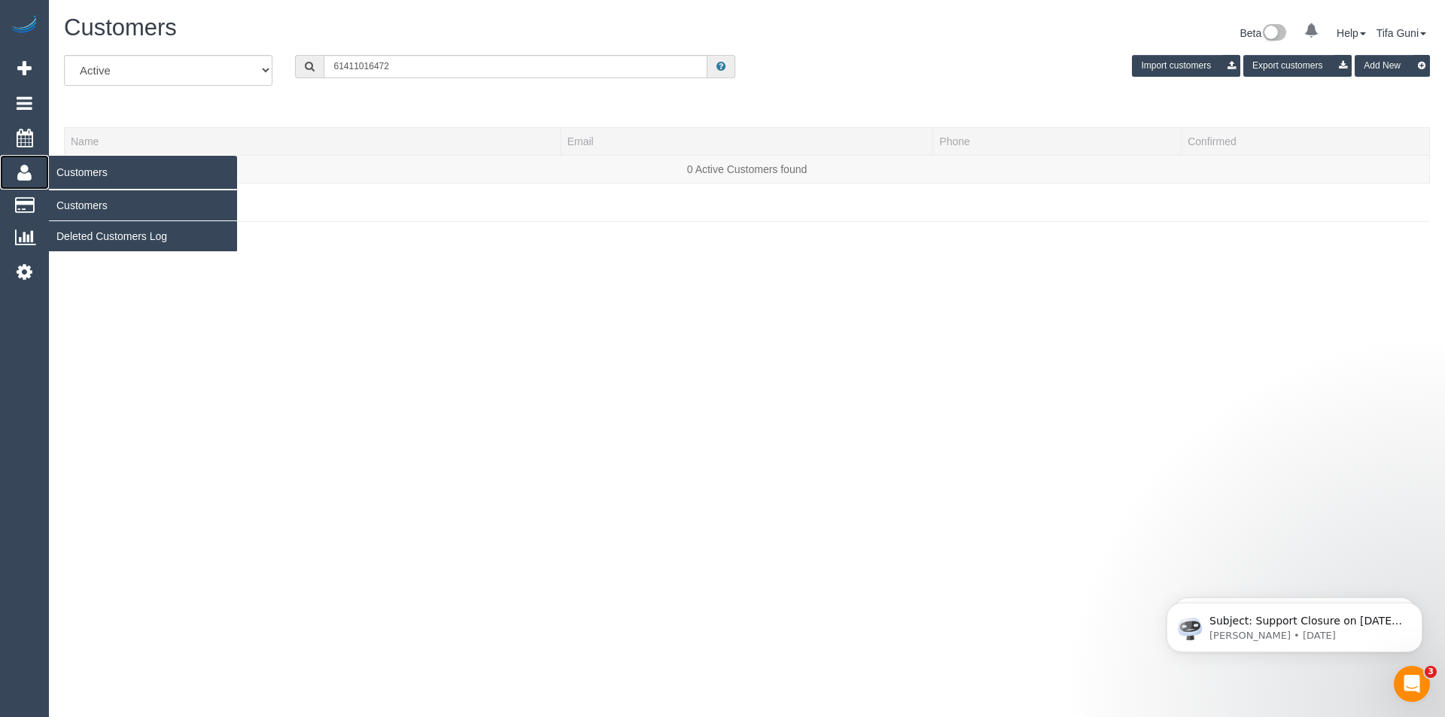
click at [96, 176] on span "Customers" at bounding box center [143, 172] width 188 height 35
click at [90, 202] on link "Customers" at bounding box center [143, 205] width 188 height 30
click at [77, 206] on link "Customers" at bounding box center [143, 205] width 188 height 30
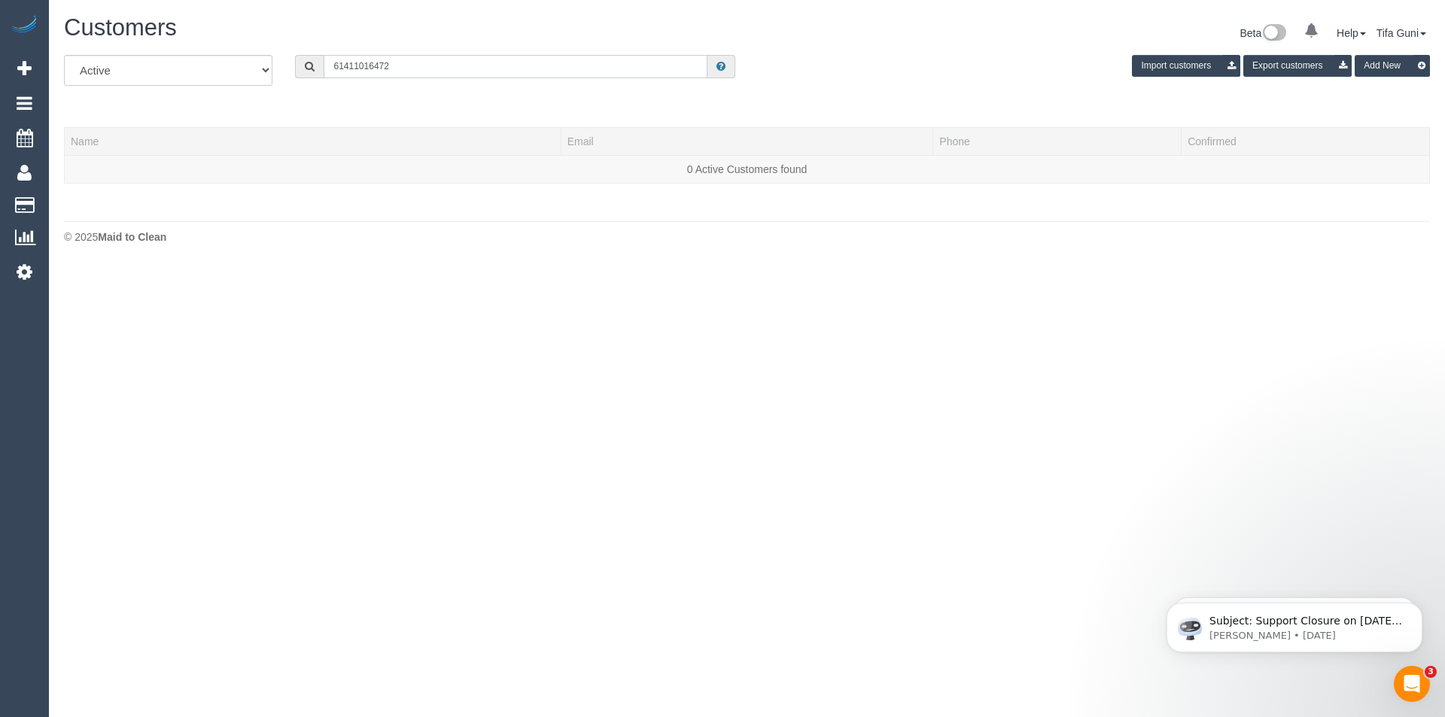
drag, startPoint x: 415, startPoint y: 66, endPoint x: 230, endPoint y: 84, distance: 185.9
click at [230, 84] on div "All Active Archived 61411016472 Import customers Export customers Add New" at bounding box center [747, 76] width 1388 height 42
click at [860, 35] on div "Beta 0 Your Notifications You have 0 alerts Help Help Docs Take a Tour Contact …" at bounding box center [1094, 35] width 694 height 40
click at [597, 70] on input "text" at bounding box center [516, 66] width 384 height 23
click at [818, 64] on div "Import customers Export customers Add New" at bounding box center [1094, 66] width 694 height 22
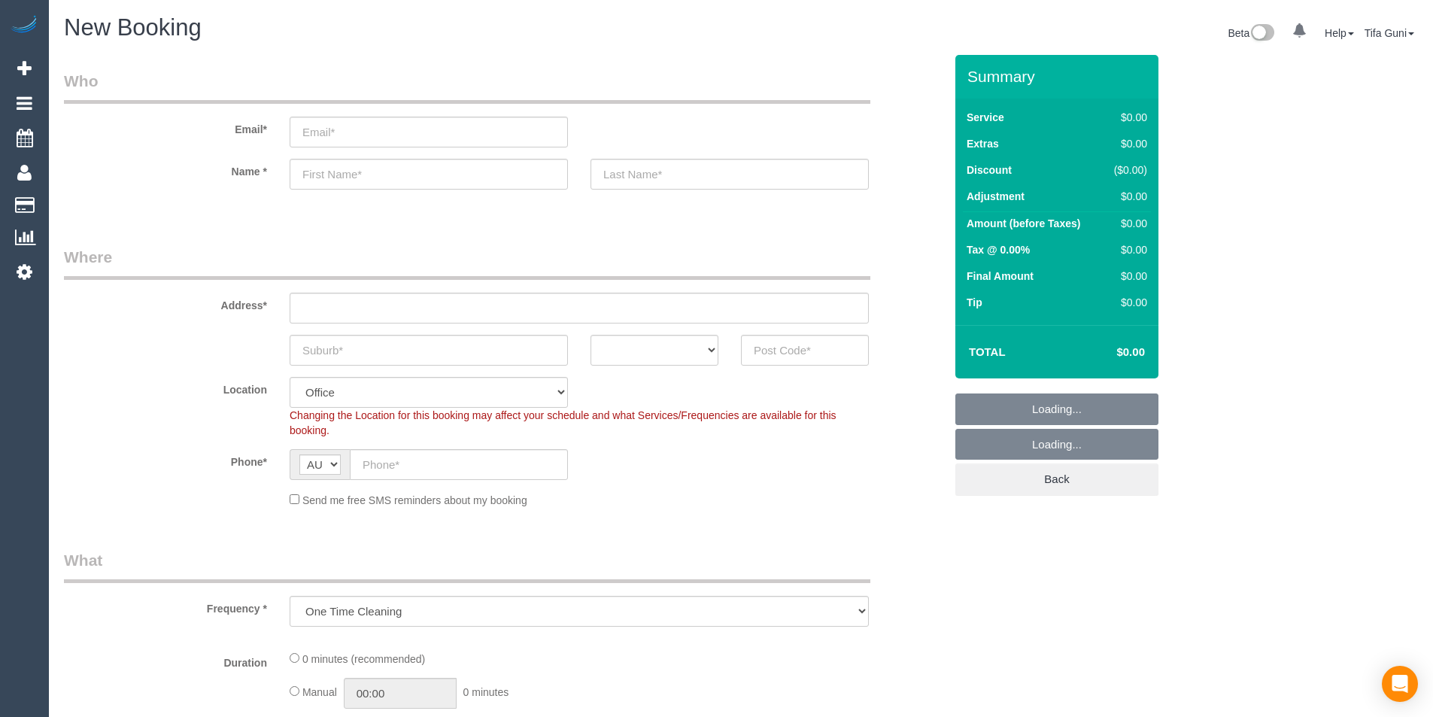
select select "object:813"
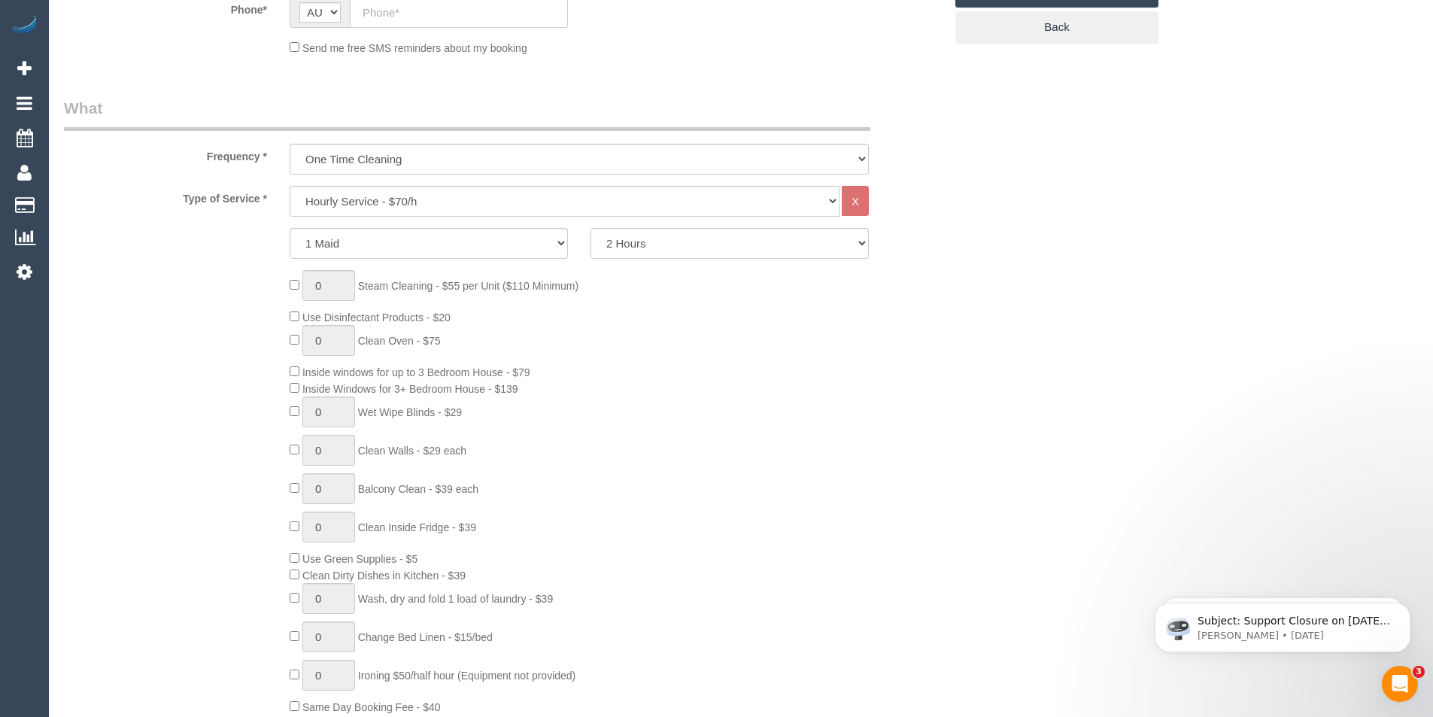
scroll to position [451, 0]
